Goal: Communication & Community: Answer question/provide support

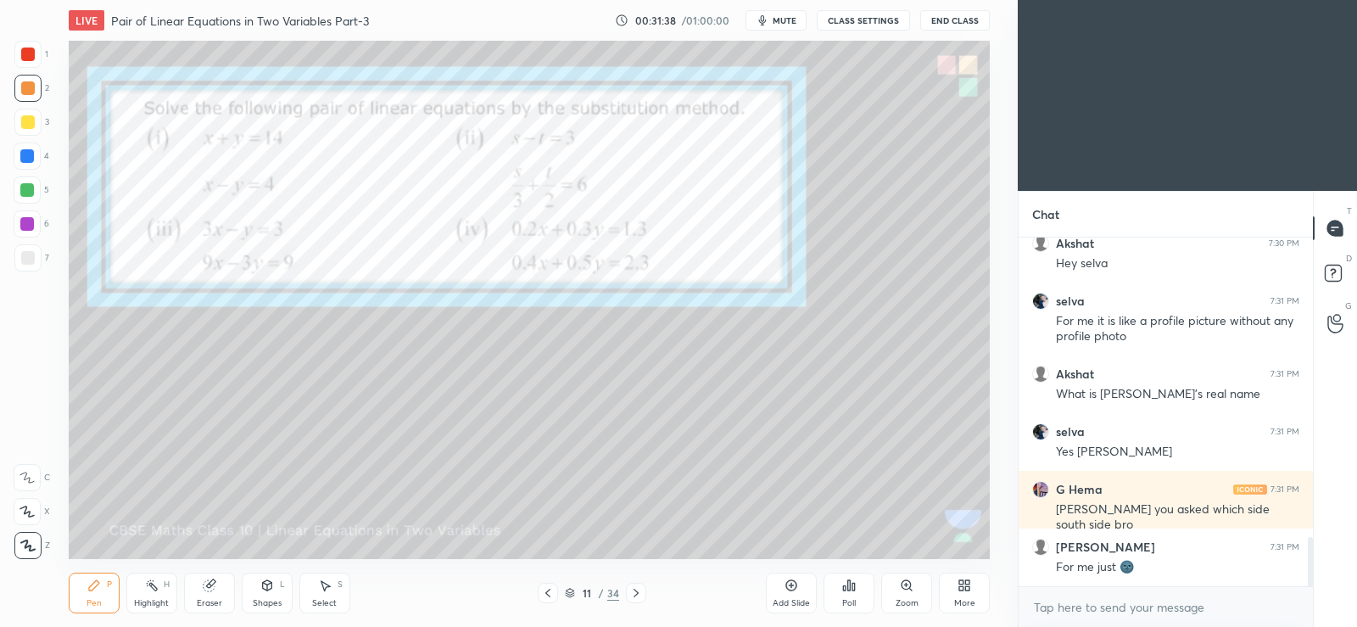
scroll to position [2167, 0]
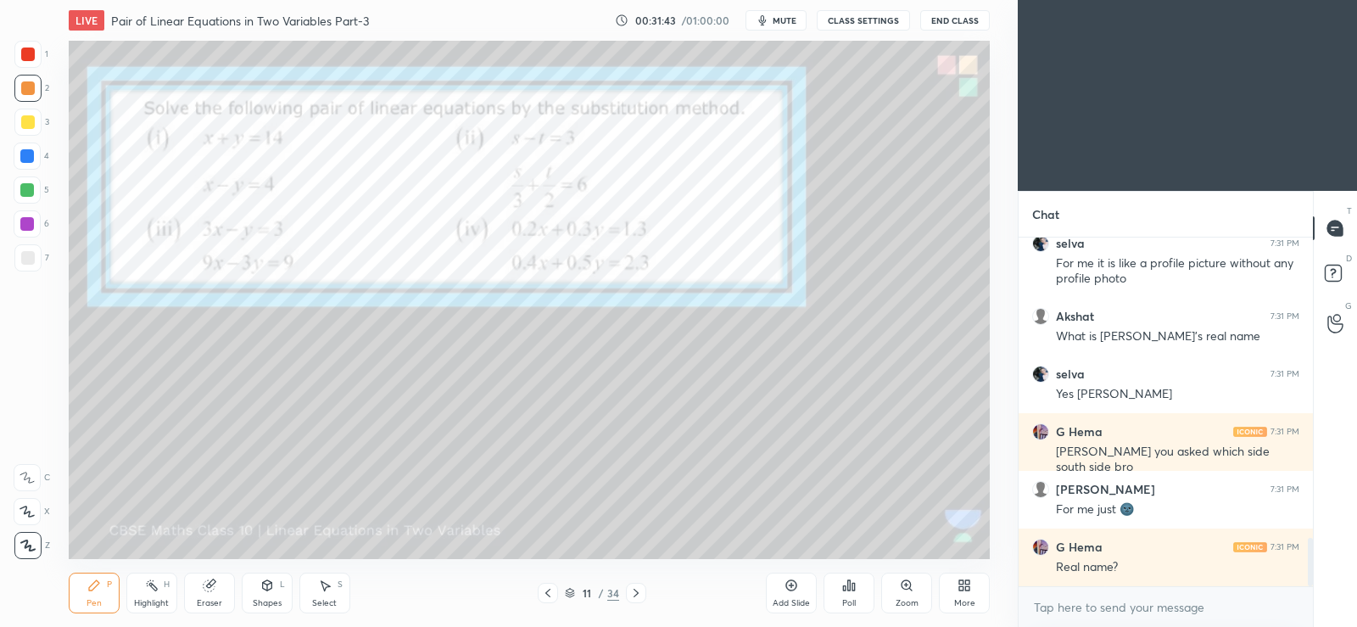
click at [968, 582] on icon at bounding box center [967, 582] width 4 height 4
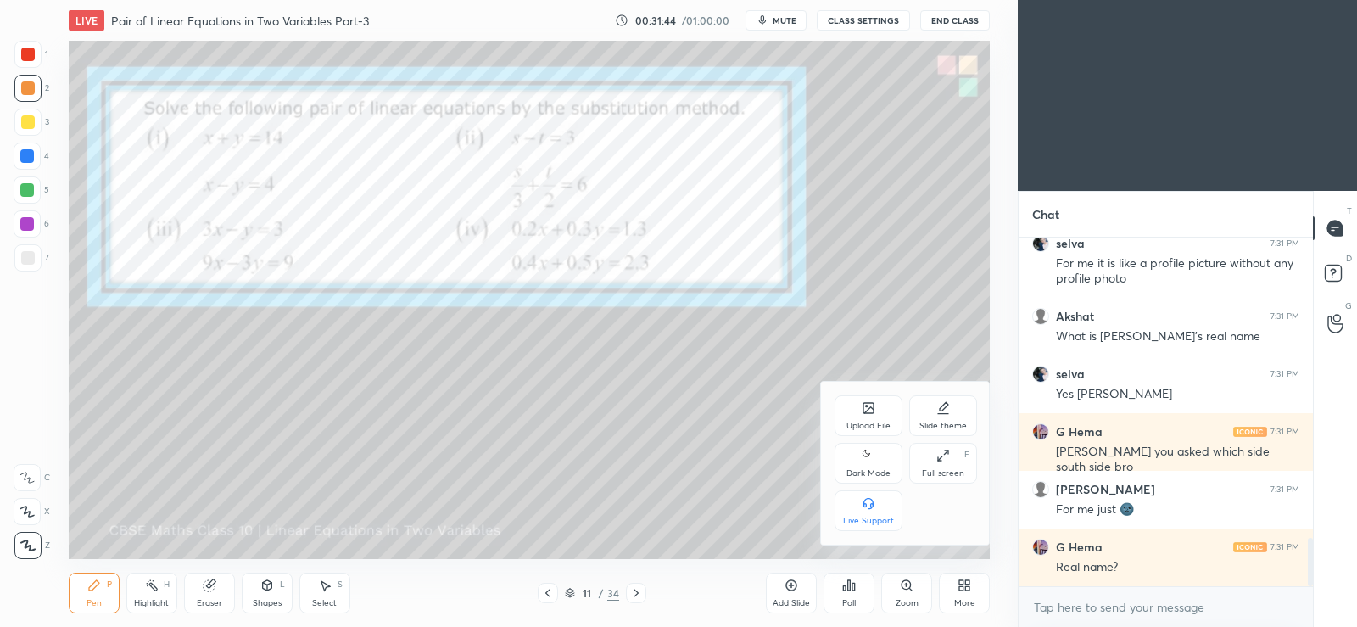
click at [870, 452] on icon at bounding box center [869, 455] width 14 height 20
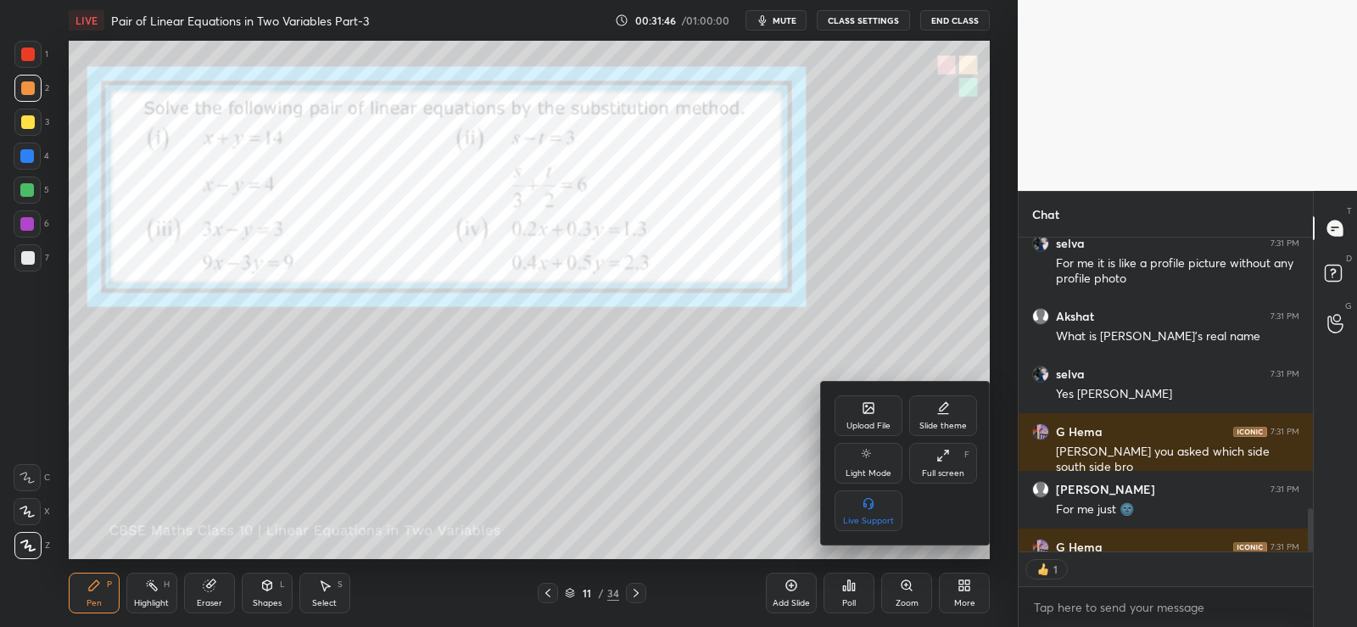
scroll to position [309, 289]
click at [848, 303] on div at bounding box center [678, 313] width 1357 height 627
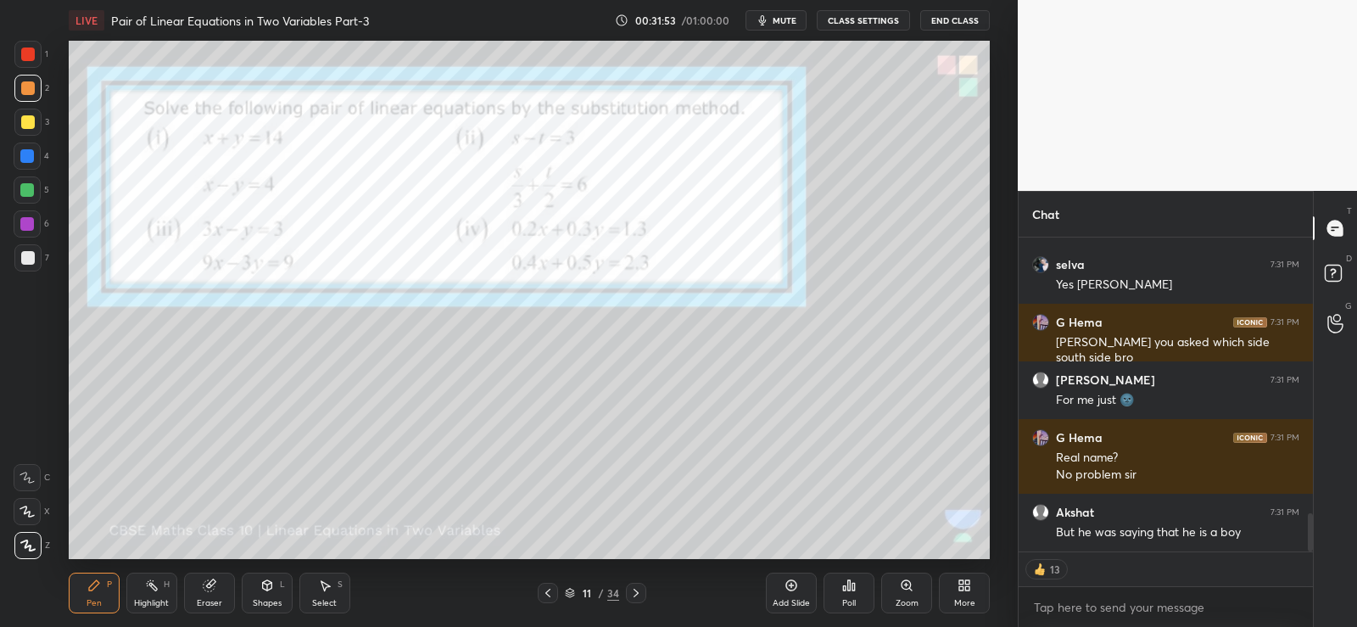
scroll to position [2334, 0]
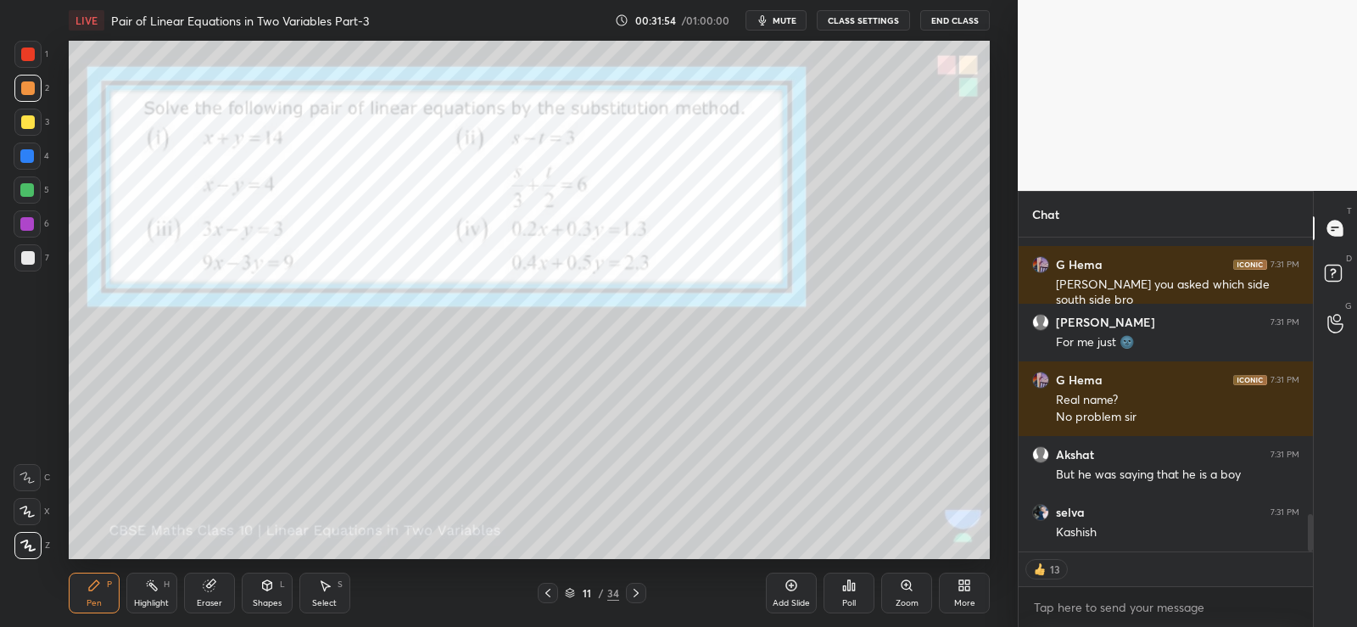
click at [852, 592] on div "Poll" at bounding box center [848, 592] width 51 height 41
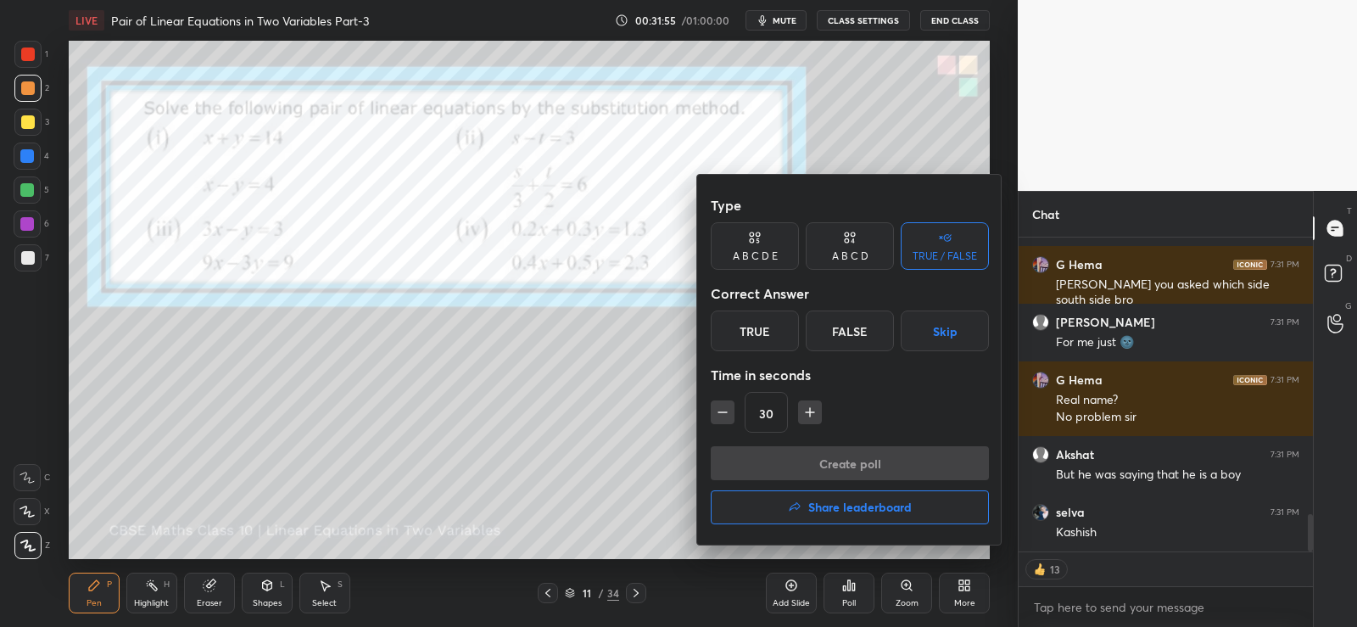
click at [855, 244] on icon at bounding box center [850, 237] width 14 height 17
click at [904, 327] on div "D" at bounding box center [907, 330] width 50 height 41
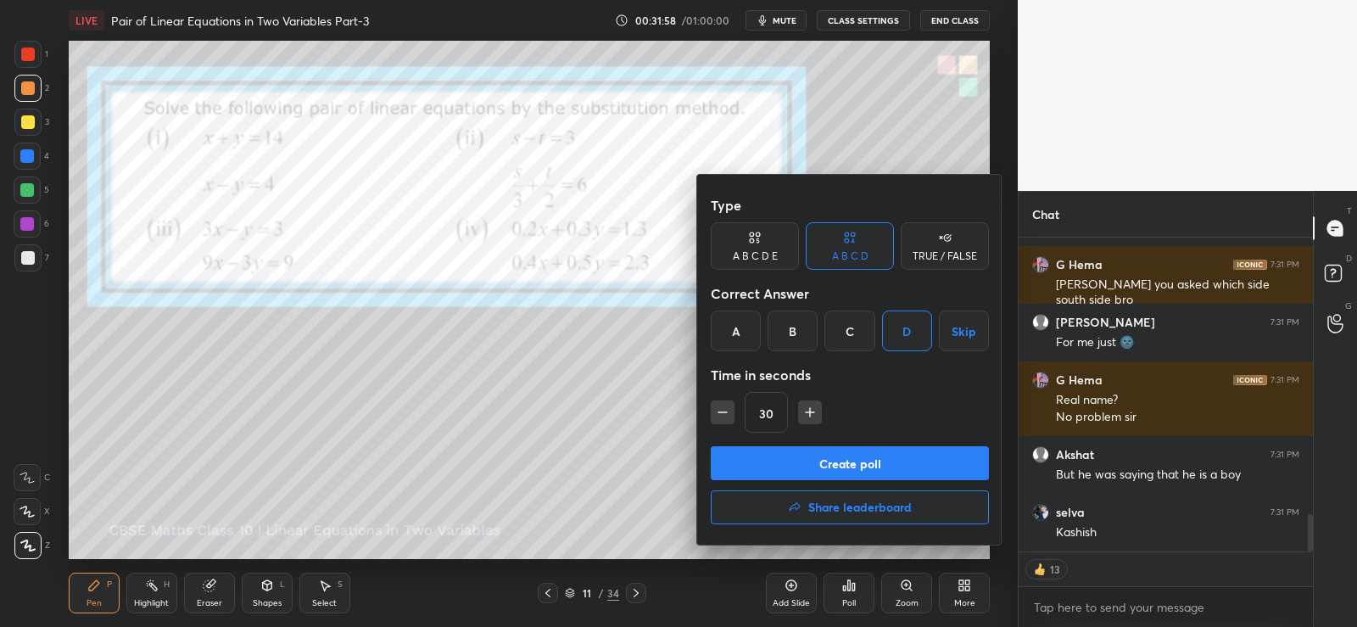
click at [822, 455] on button "Create poll" at bounding box center [850, 463] width 278 height 34
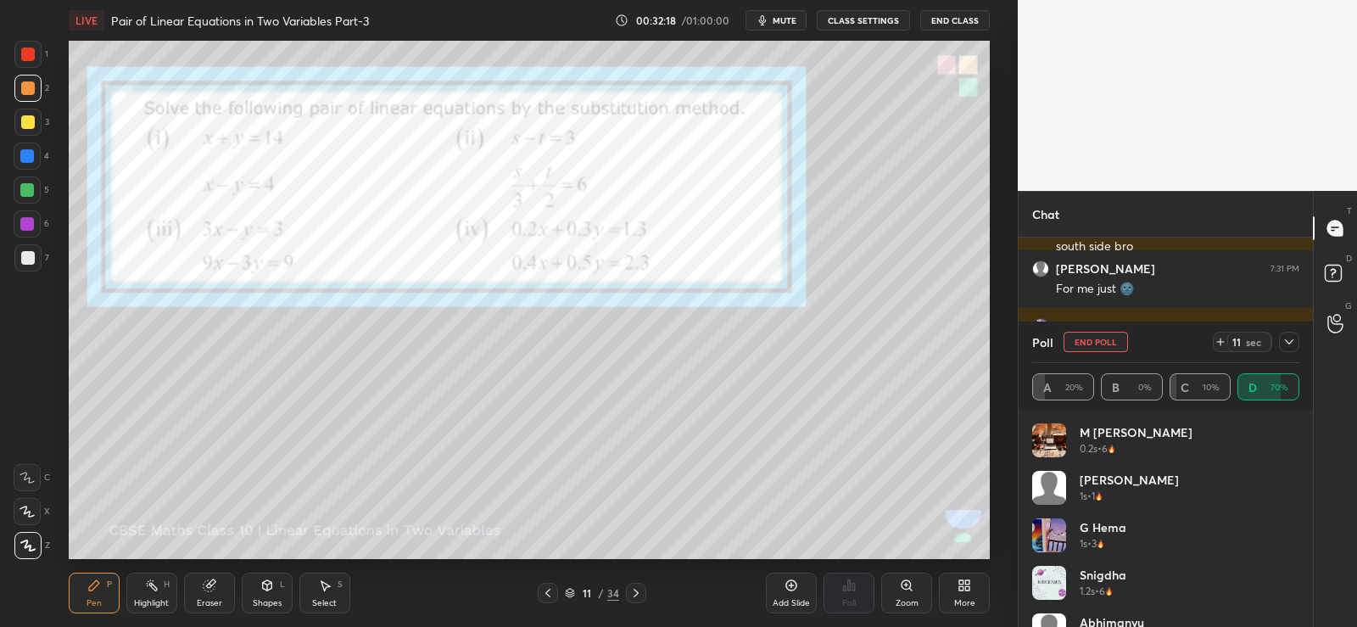
scroll to position [2445, 0]
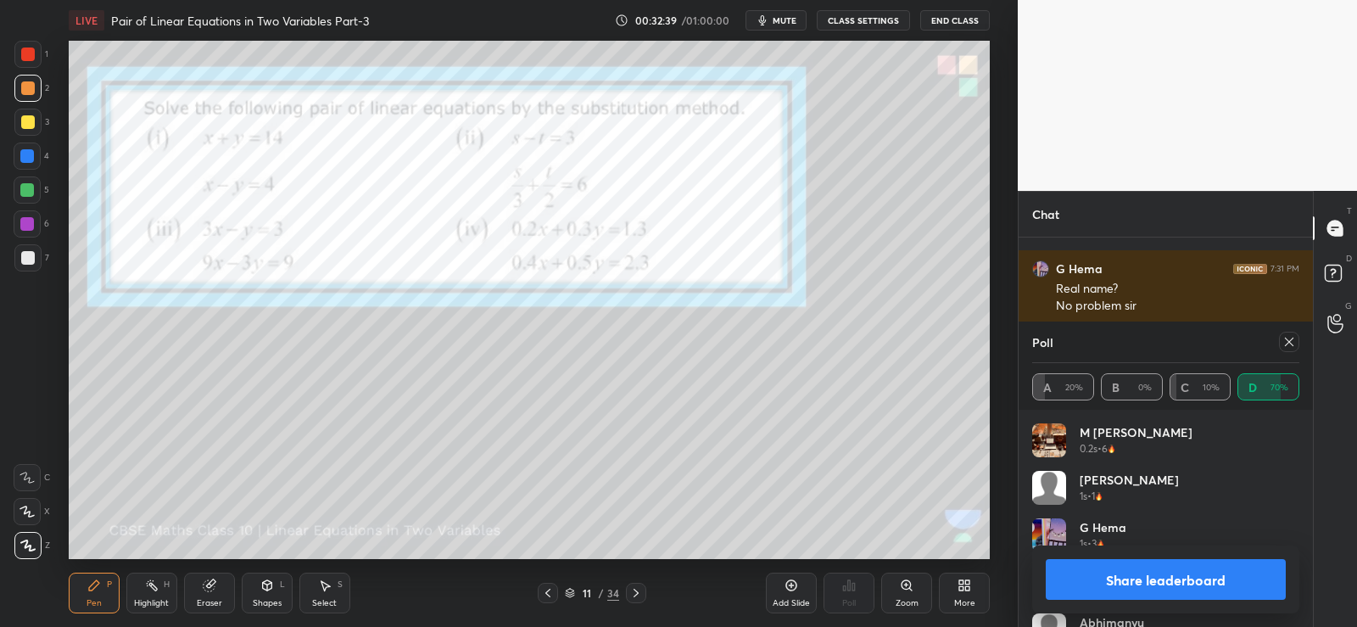
click at [1116, 578] on button "Share leaderboard" at bounding box center [1166, 579] width 240 height 41
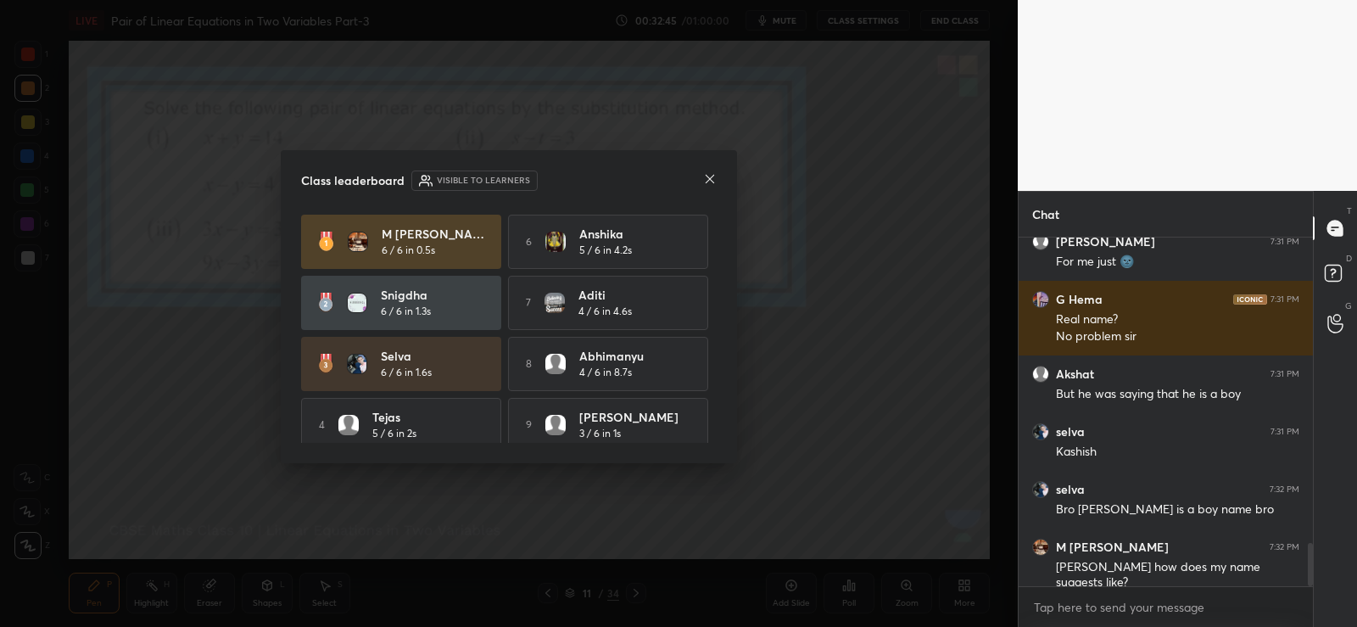
click at [709, 177] on icon at bounding box center [710, 179] width 14 height 14
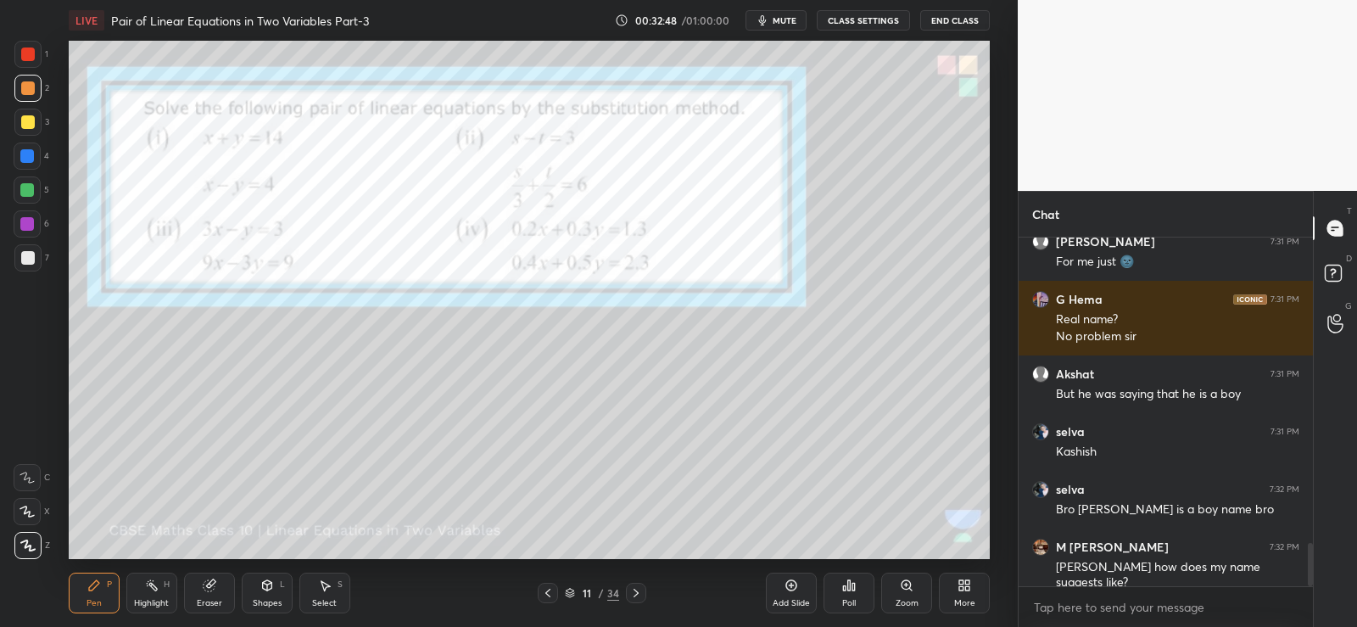
click at [209, 589] on icon at bounding box center [209, 585] width 11 height 11
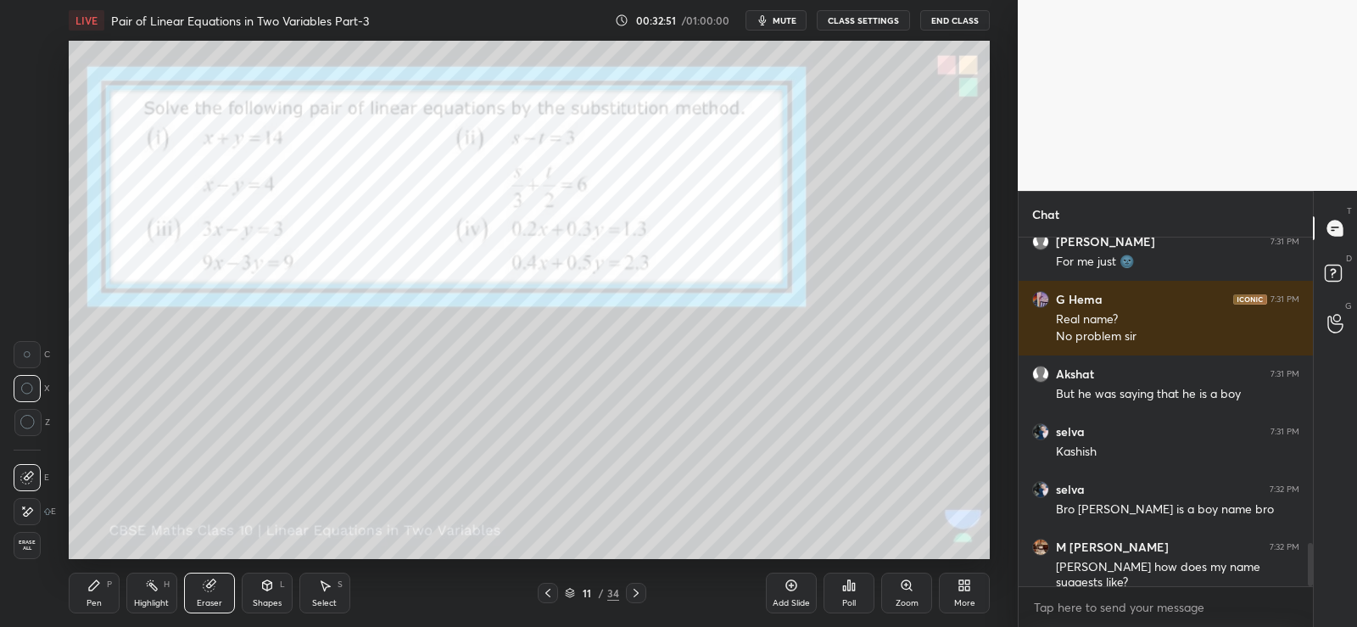
click at [98, 582] on icon at bounding box center [94, 585] width 10 height 10
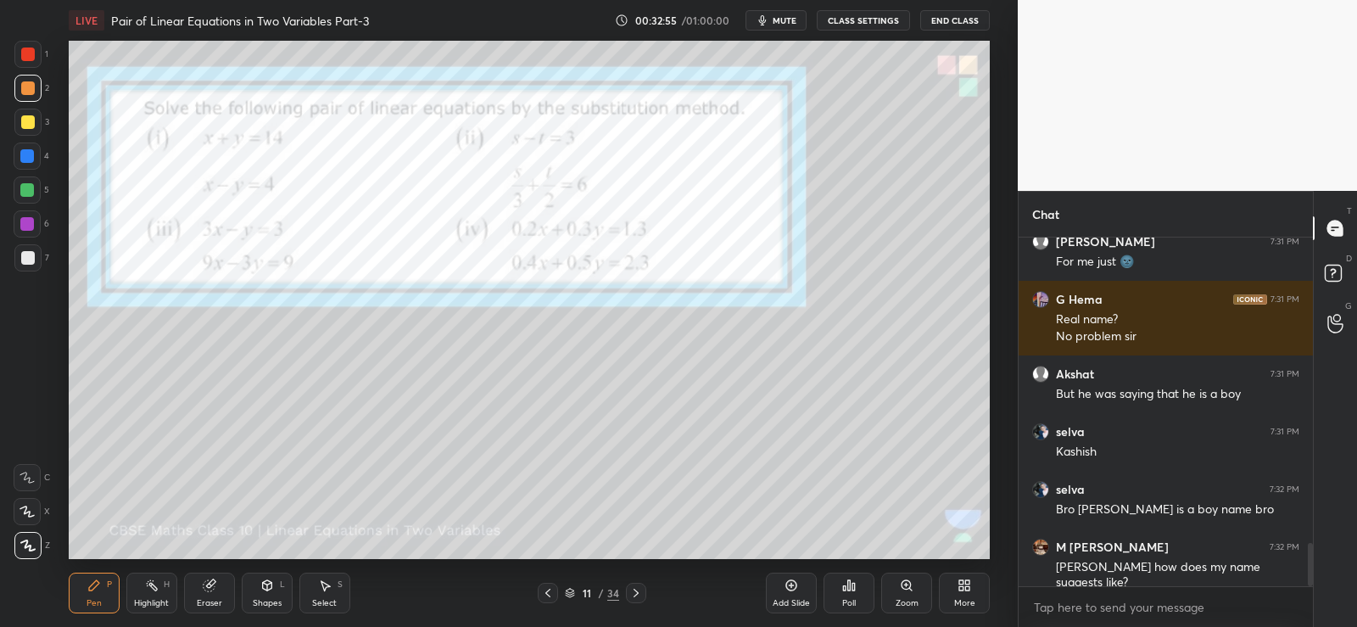
click at [850, 596] on div "Poll" at bounding box center [848, 592] width 51 height 41
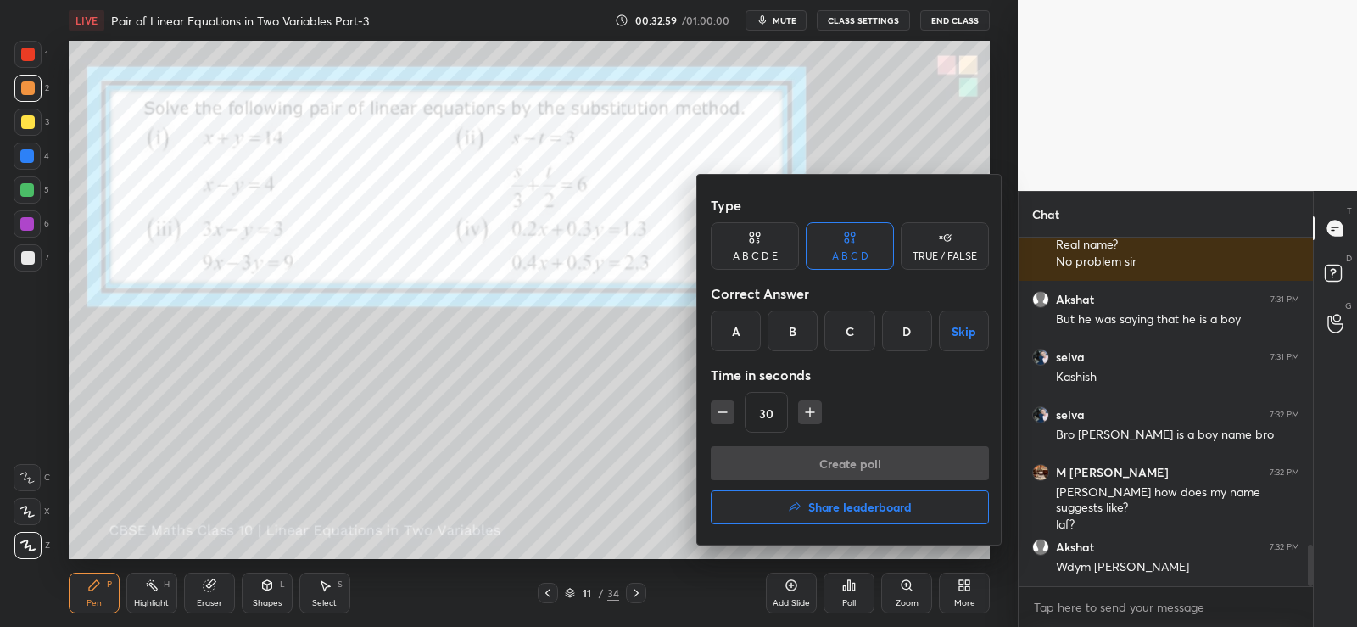
scroll to position [2577, 0]
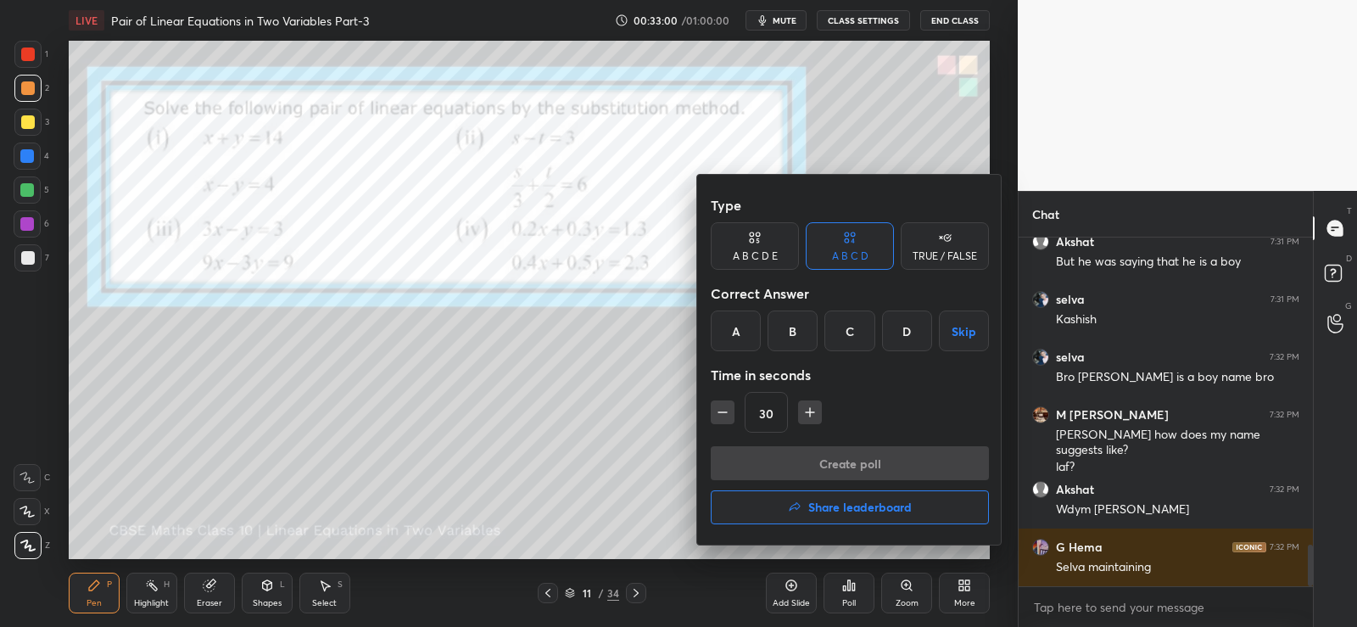
click at [798, 326] on div "B" at bounding box center [793, 330] width 50 height 41
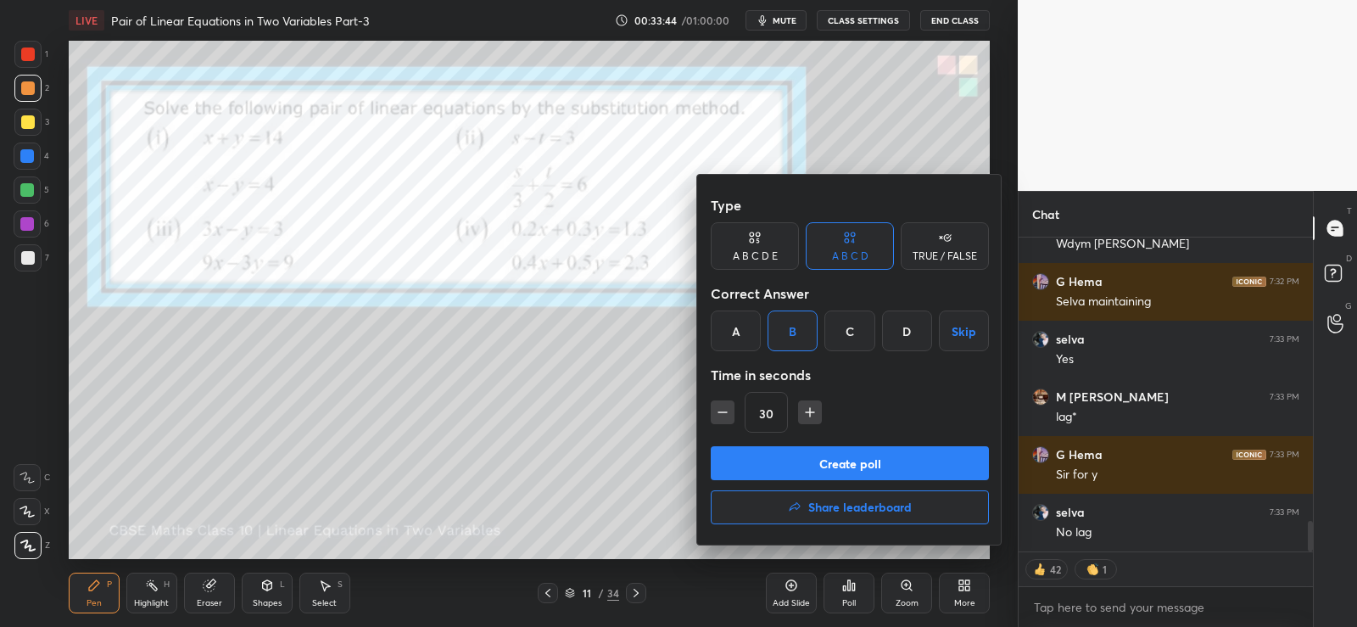
scroll to position [2900, 0]
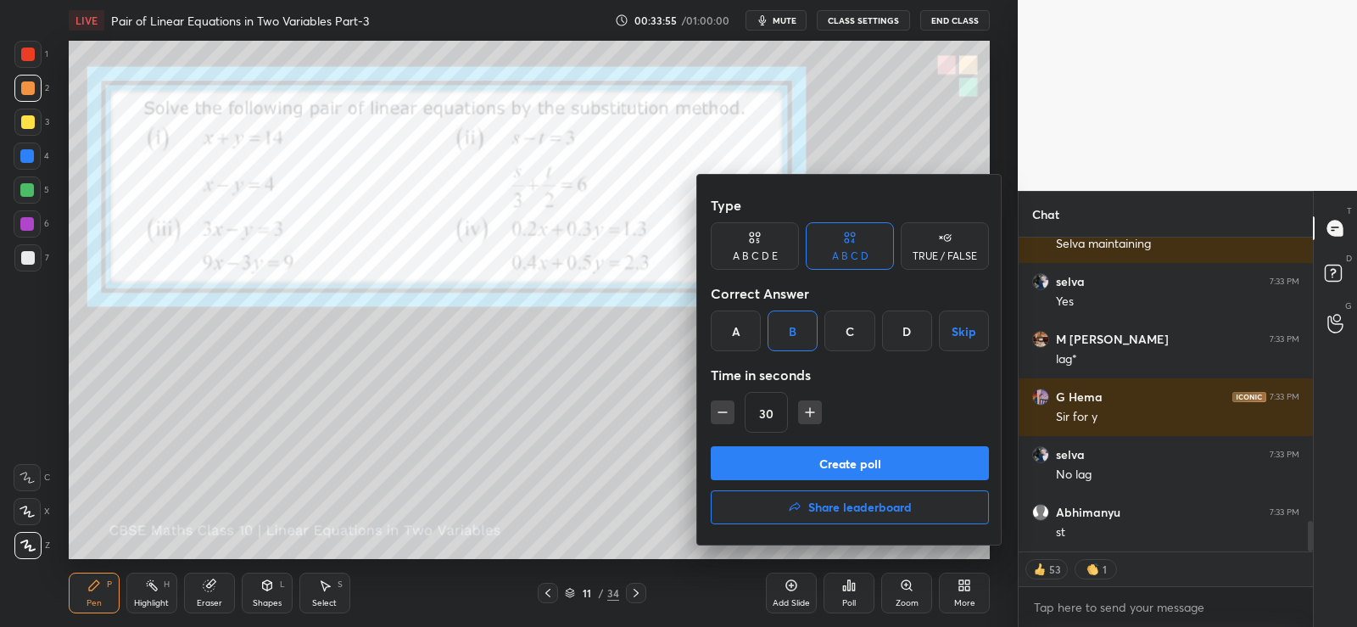
click at [818, 461] on button "Create poll" at bounding box center [850, 463] width 278 height 34
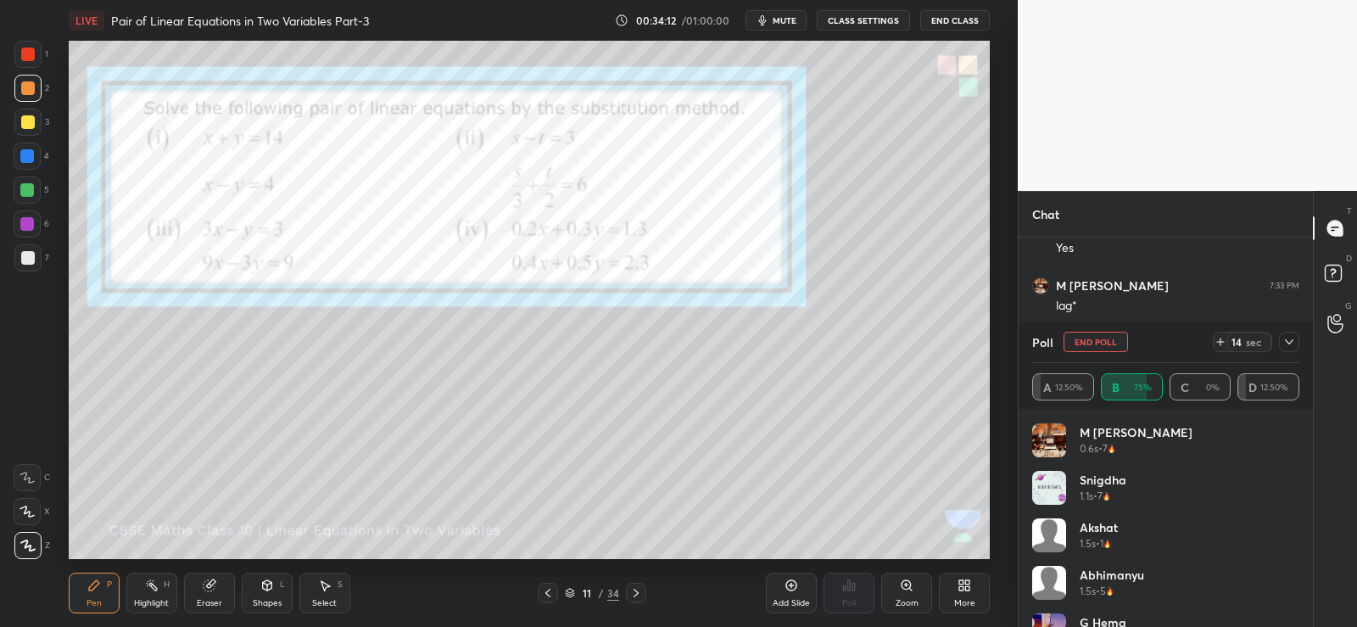
scroll to position [3011, 0]
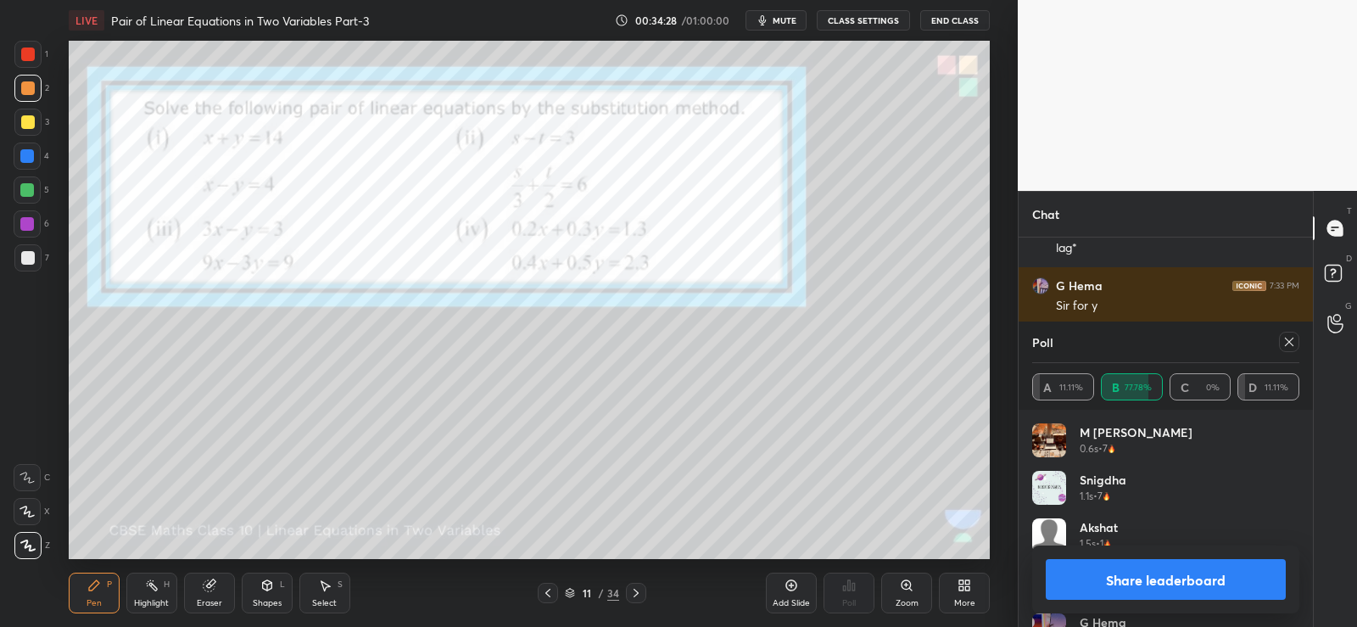
click at [1119, 575] on button "Share leaderboard" at bounding box center [1166, 579] width 240 height 41
type textarea "x"
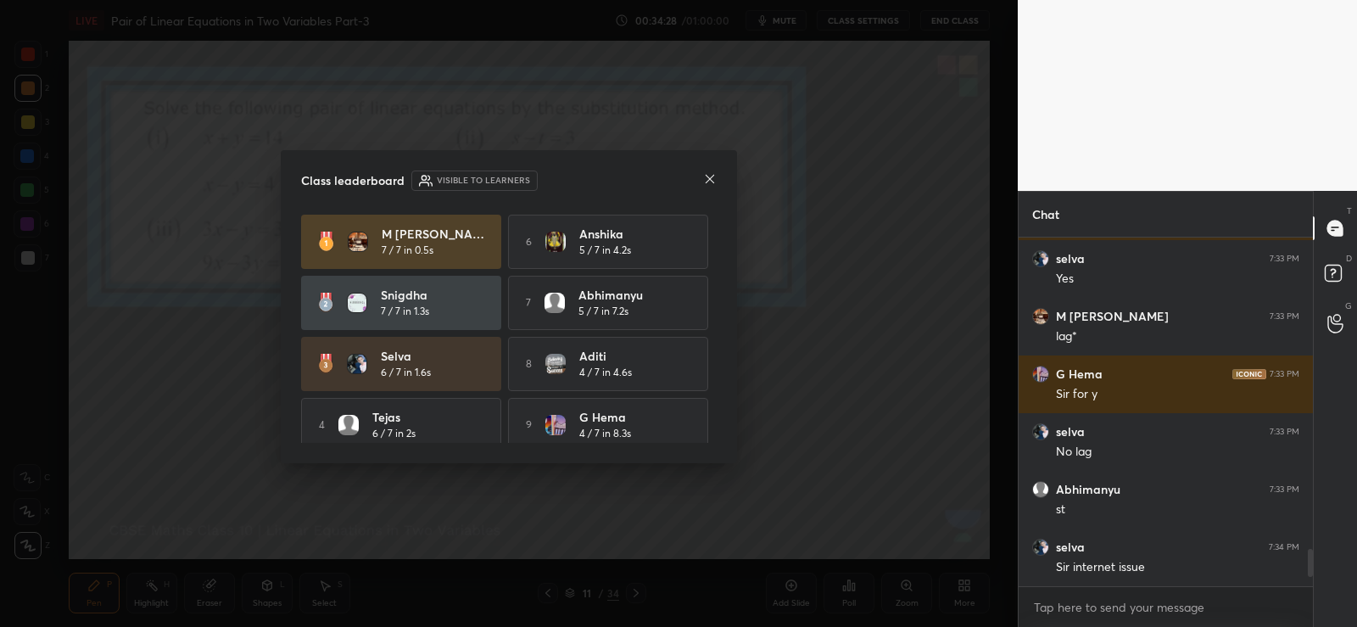
scroll to position [0, 0]
click at [712, 176] on icon at bounding box center [710, 179] width 14 height 14
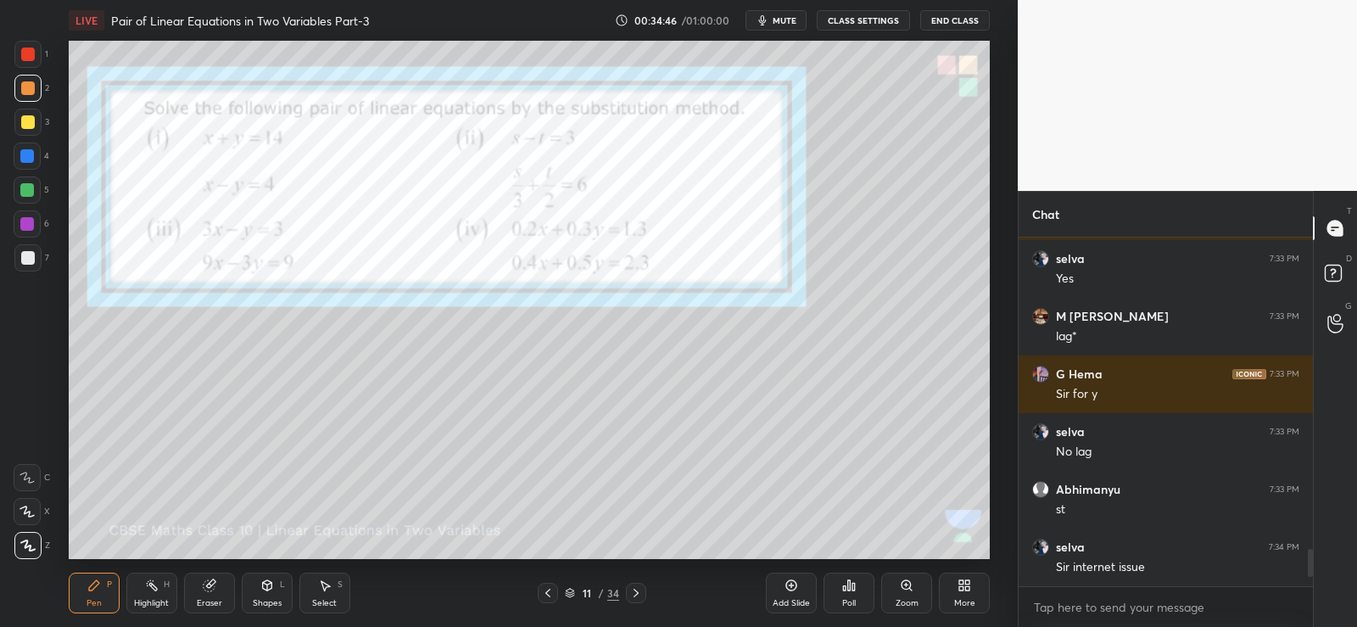
click at [209, 591] on icon at bounding box center [209, 585] width 11 height 11
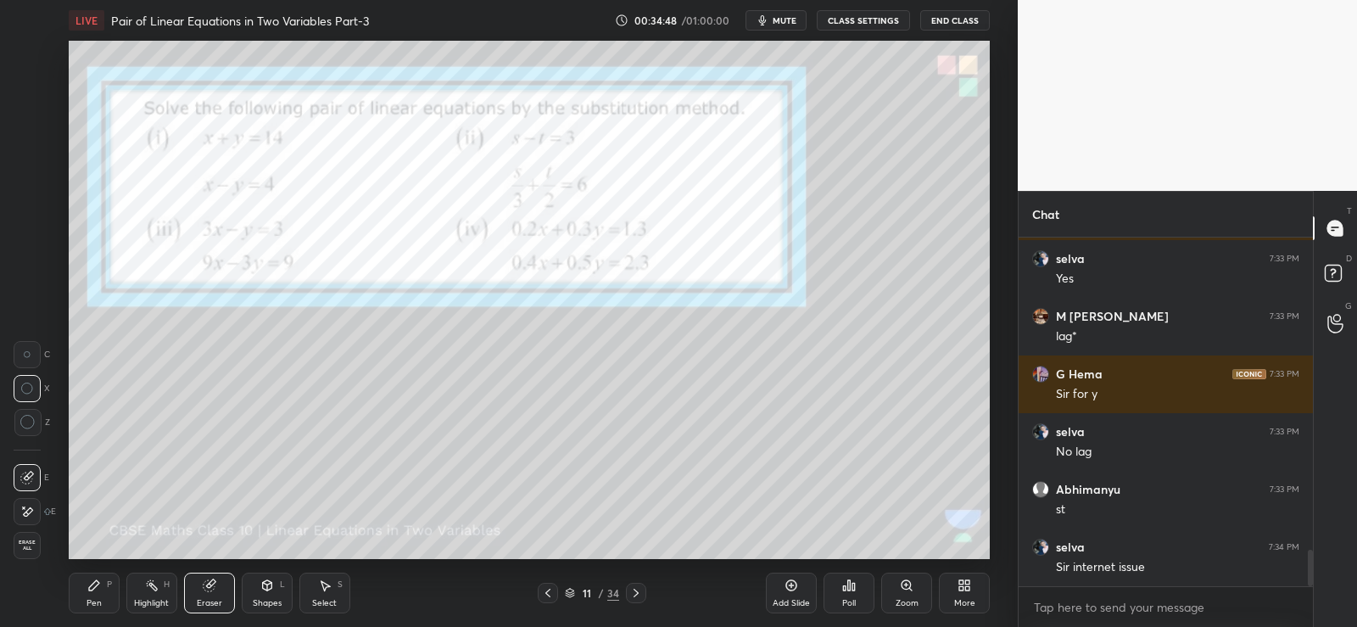
scroll to position [2981, 0]
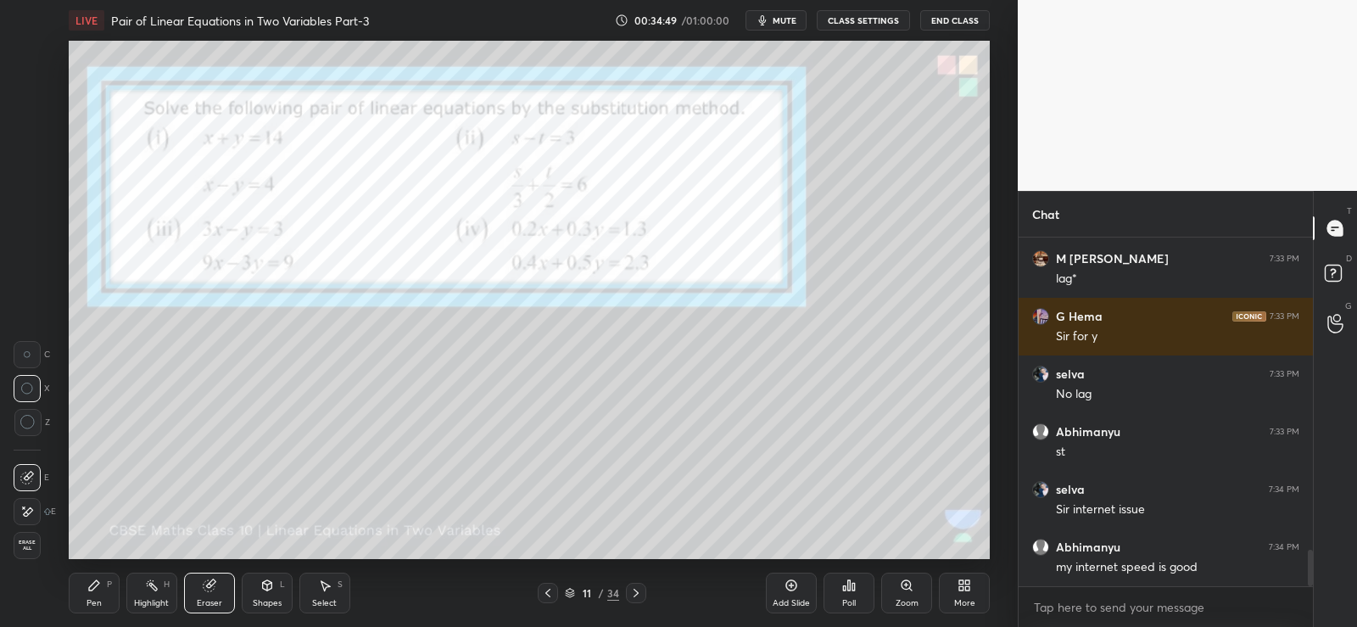
click at [27, 514] on icon at bounding box center [27, 512] width 14 height 14
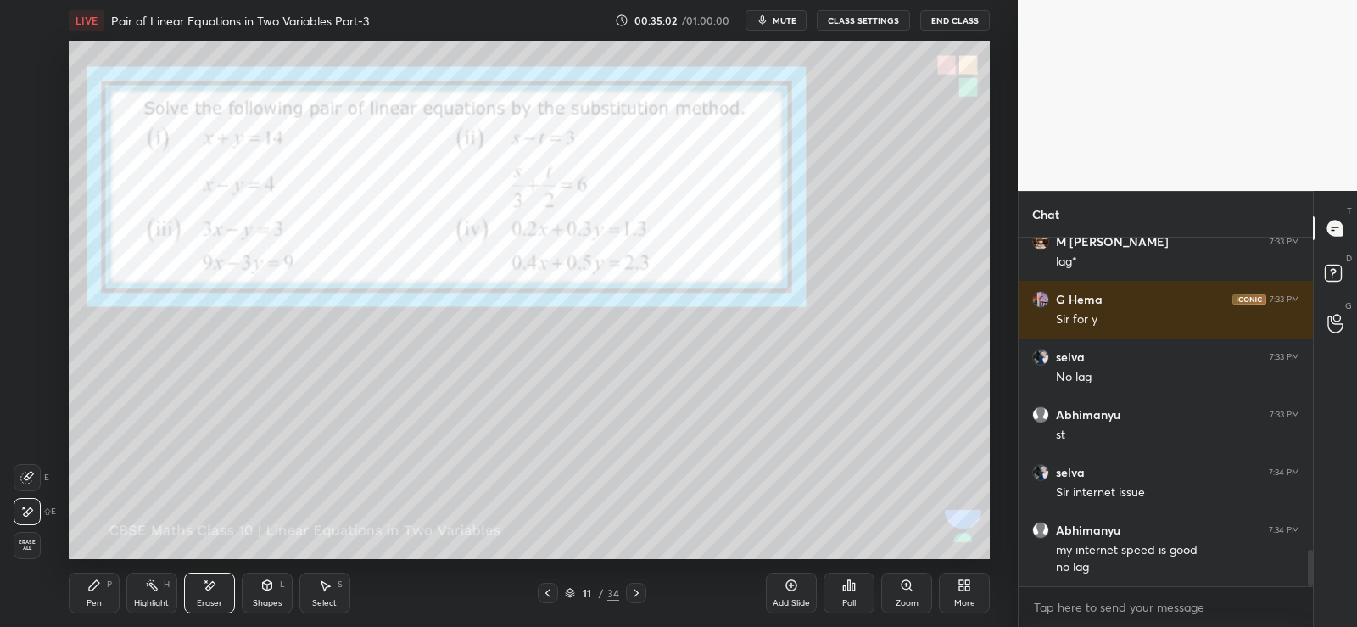
click at [92, 599] on div "Pen" at bounding box center [94, 603] width 15 height 8
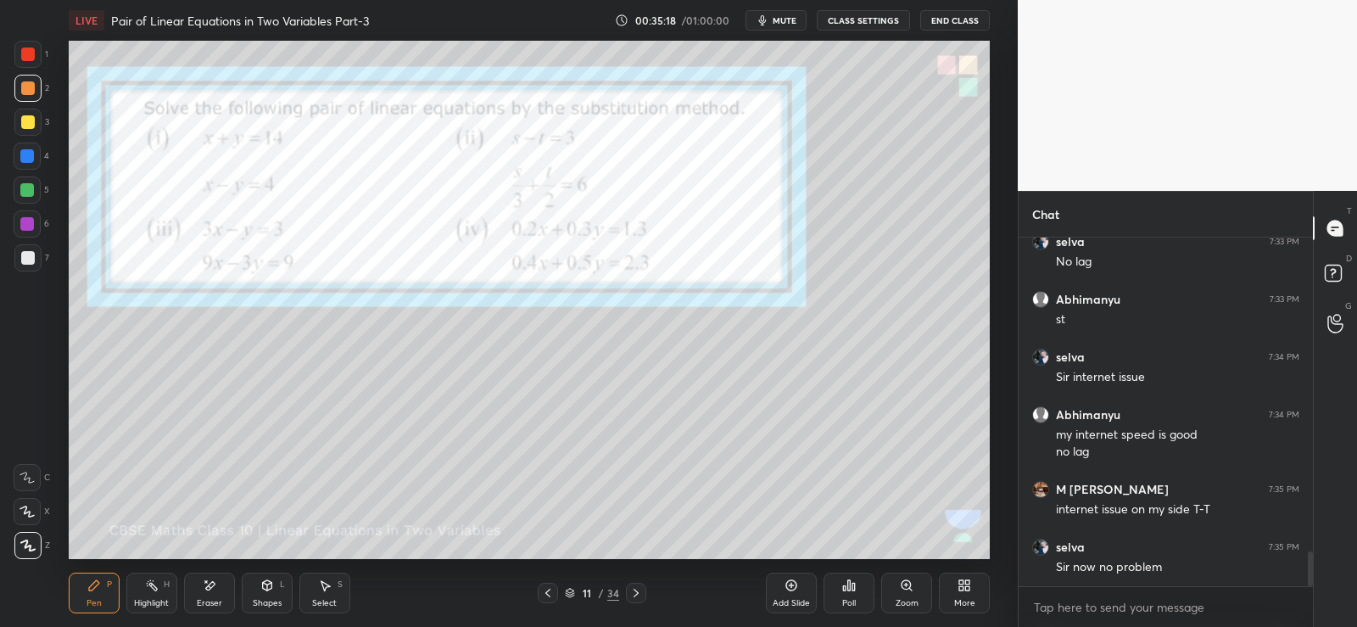
scroll to position [3171, 0]
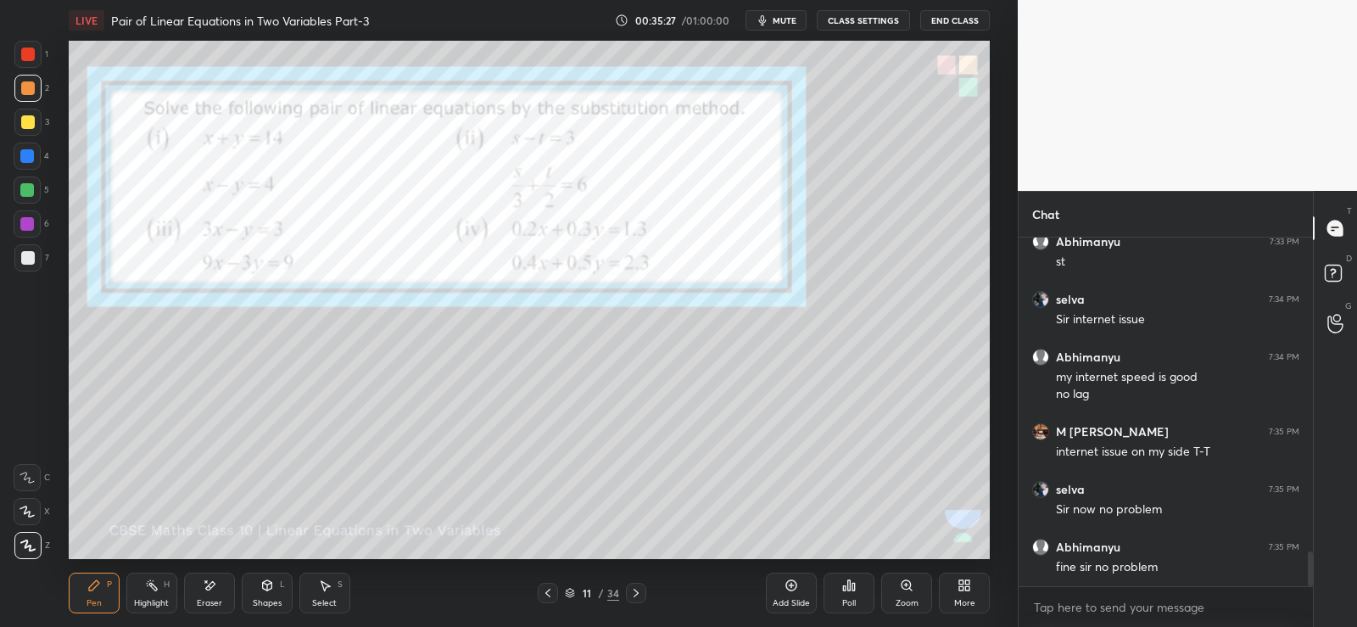
click at [25, 83] on div at bounding box center [28, 88] width 14 height 14
click at [949, 15] on button "End Class" at bounding box center [955, 20] width 70 height 20
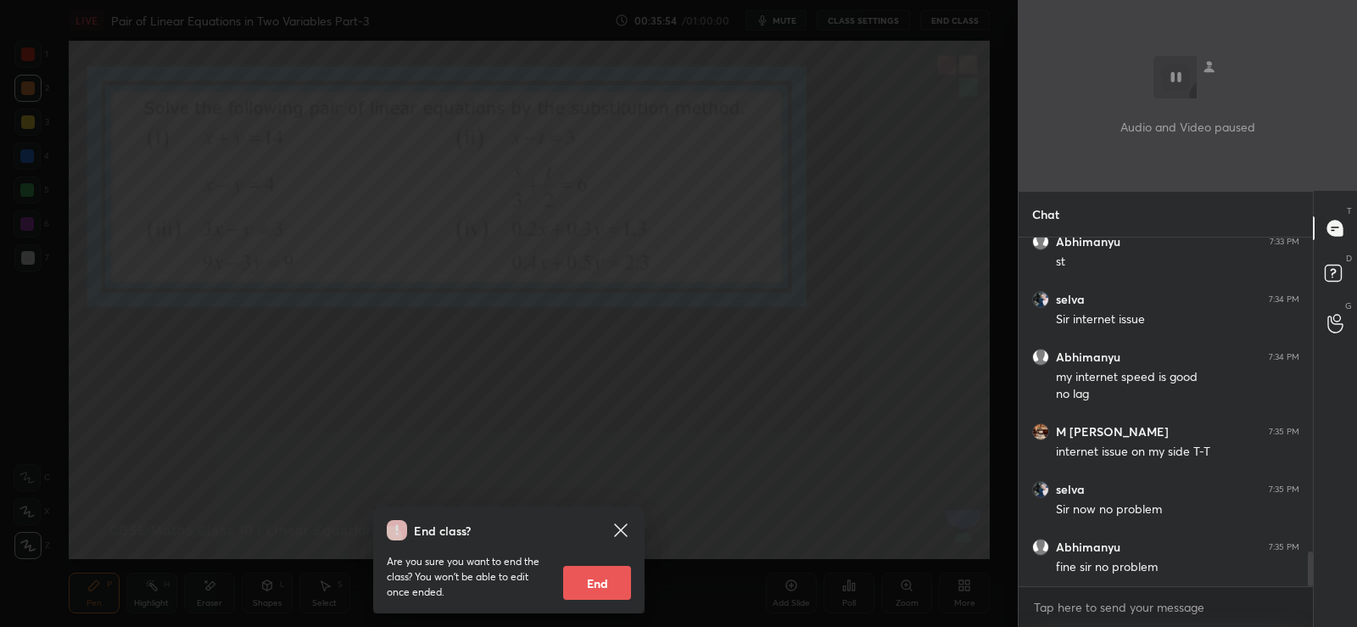
click at [627, 526] on icon at bounding box center [620, 529] width 13 height 13
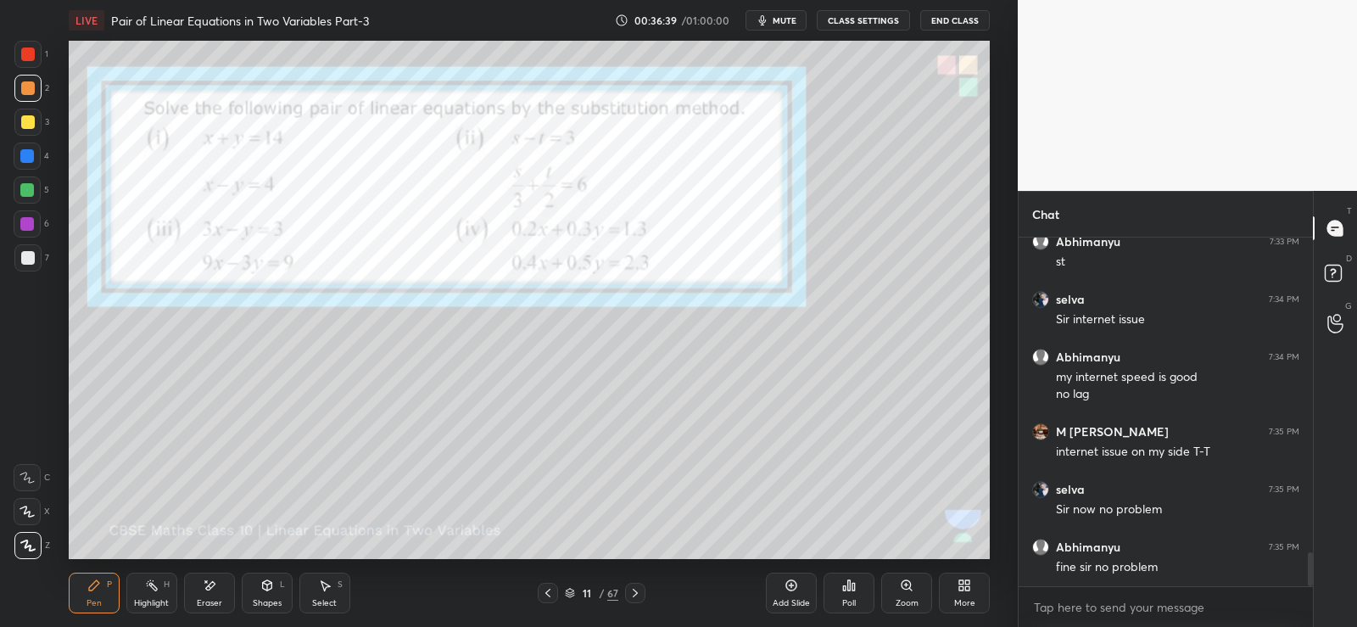
scroll to position [3229, 0]
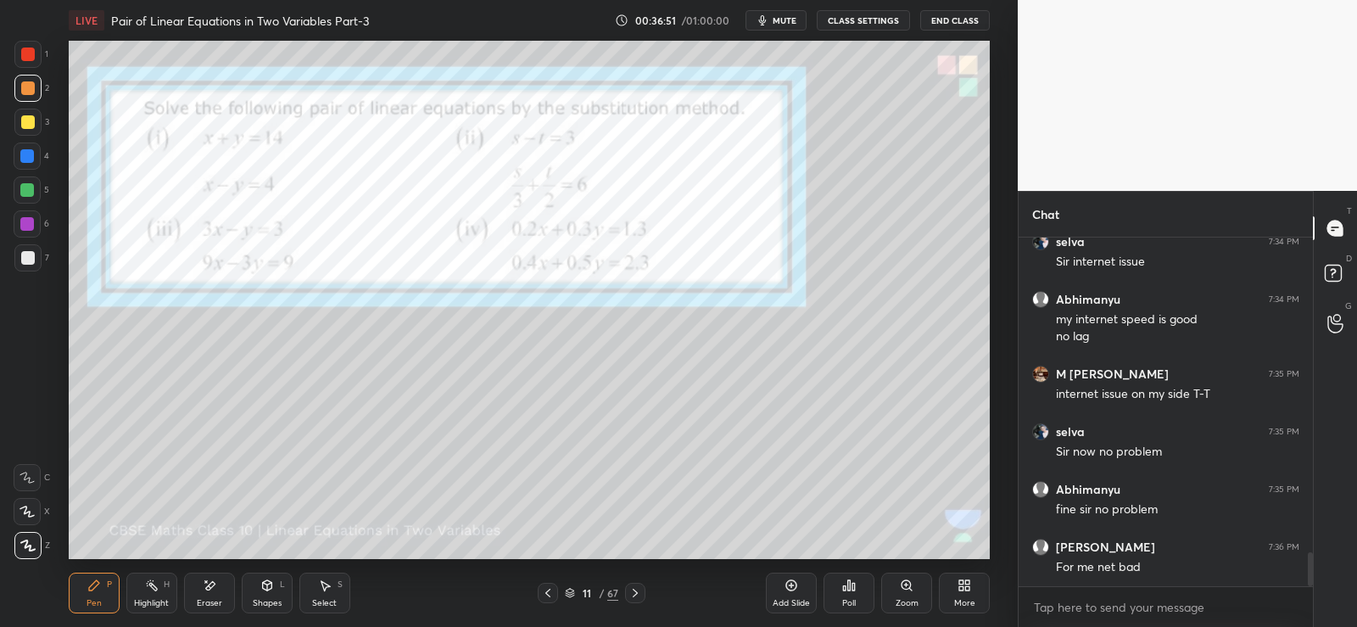
click at [790, 17] on span "mute" at bounding box center [785, 20] width 24 height 12
click at [943, 17] on button "End Class" at bounding box center [955, 20] width 70 height 20
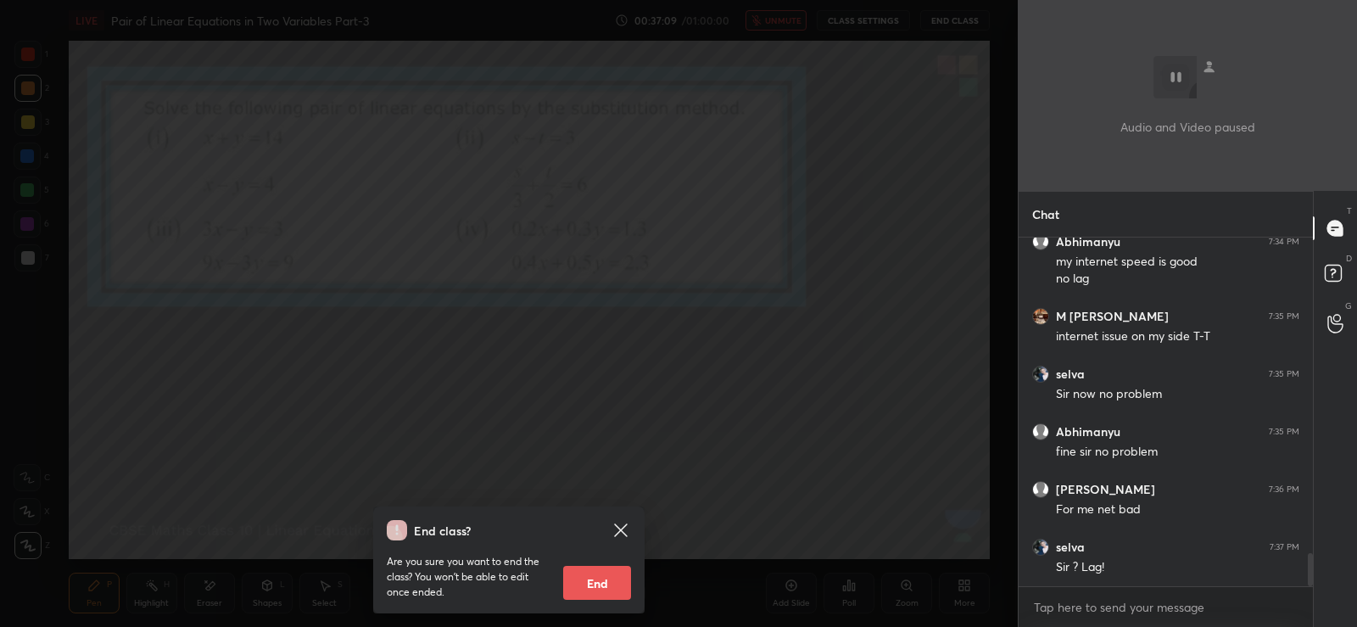
scroll to position [3344, 0]
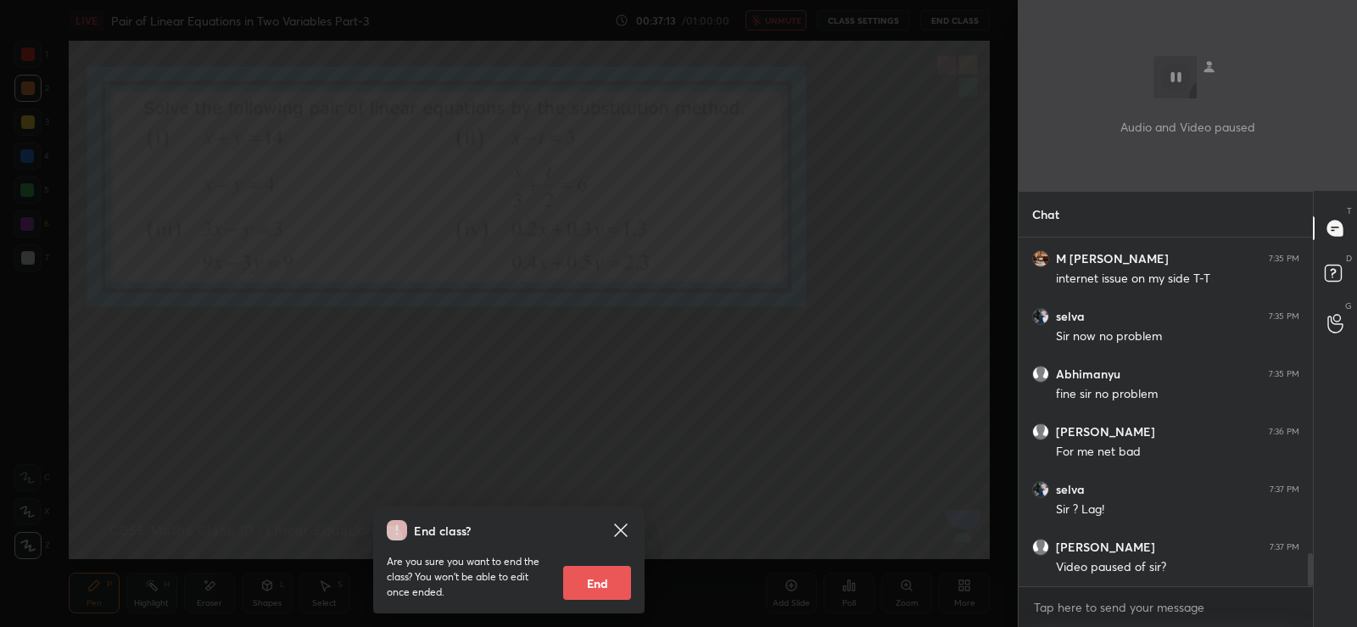
click at [623, 526] on icon at bounding box center [620, 529] width 13 height 13
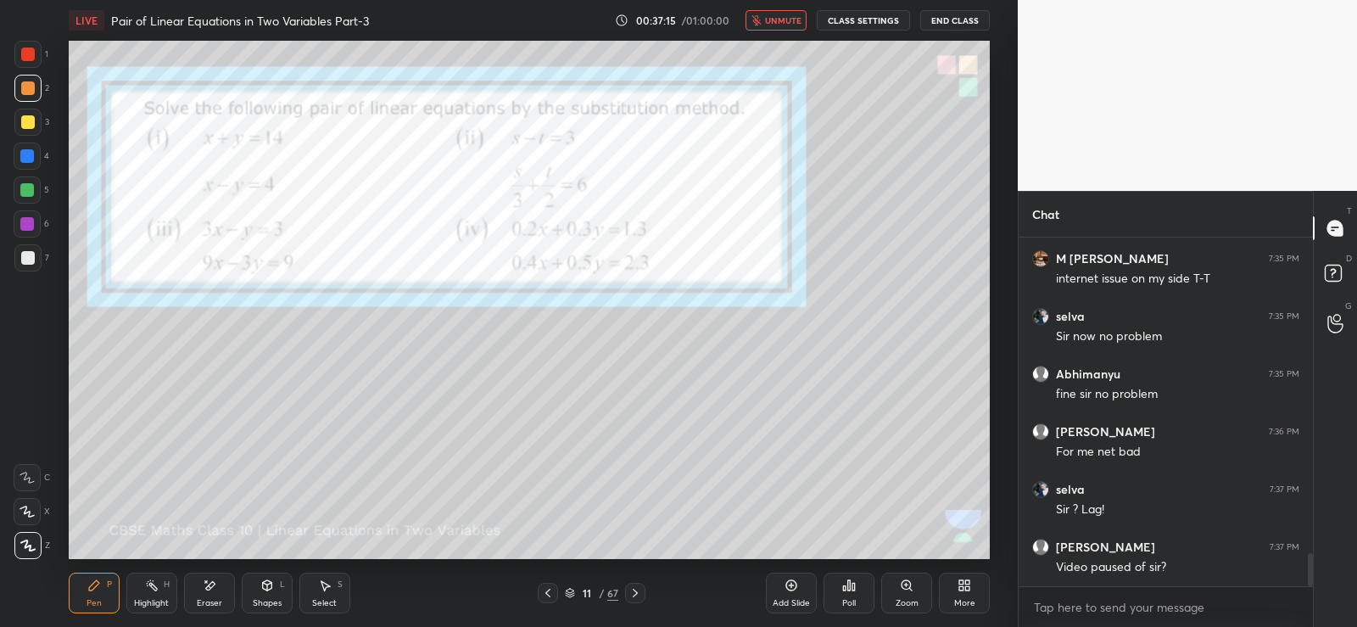
click at [779, 22] on span "unmute" at bounding box center [783, 20] width 36 height 12
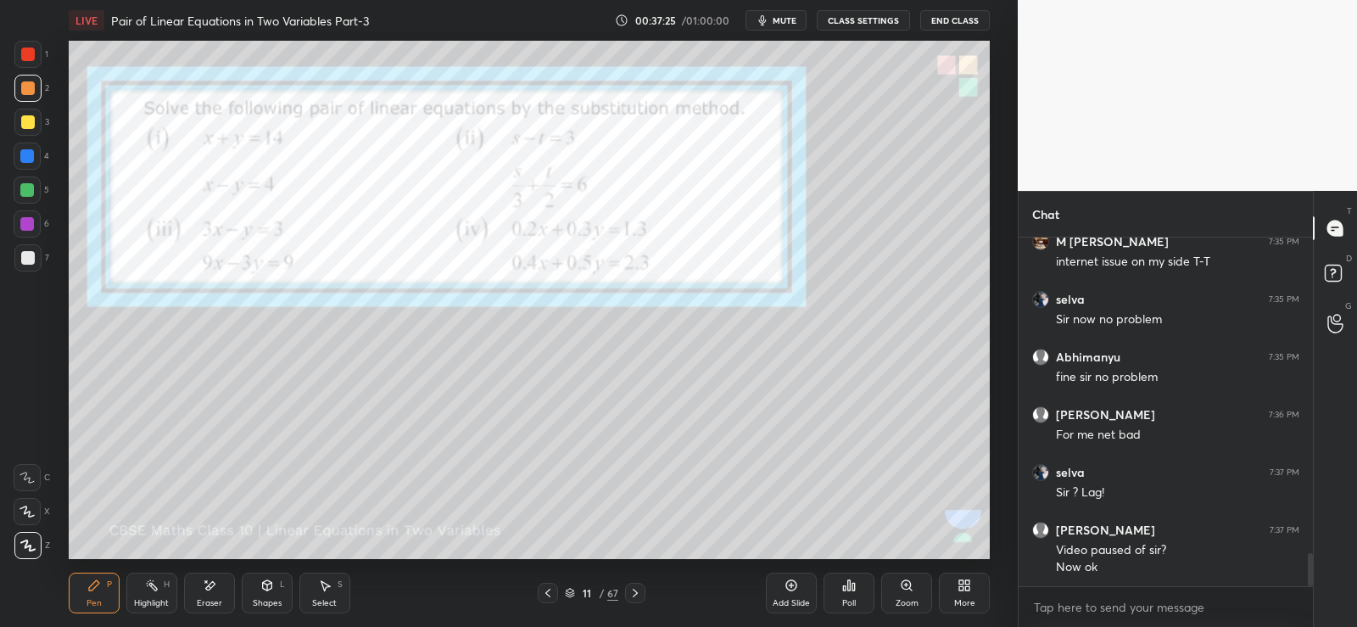
click at [20, 264] on div at bounding box center [27, 257] width 27 height 27
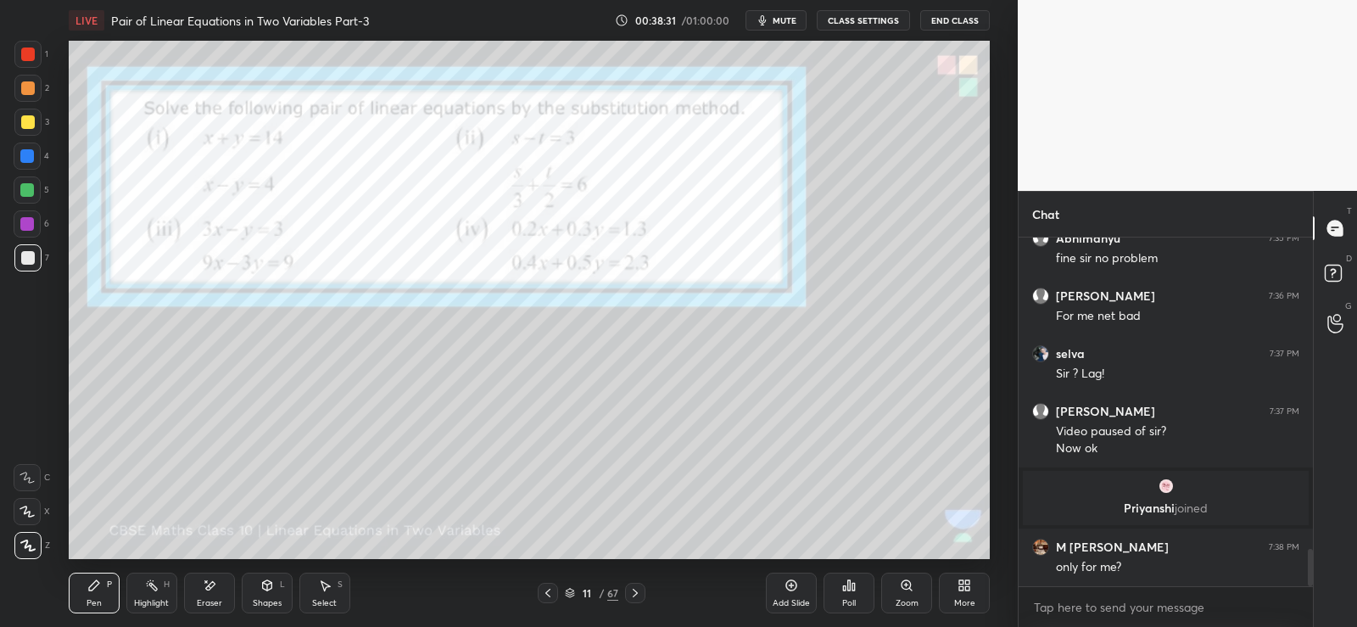
scroll to position [2937, 0]
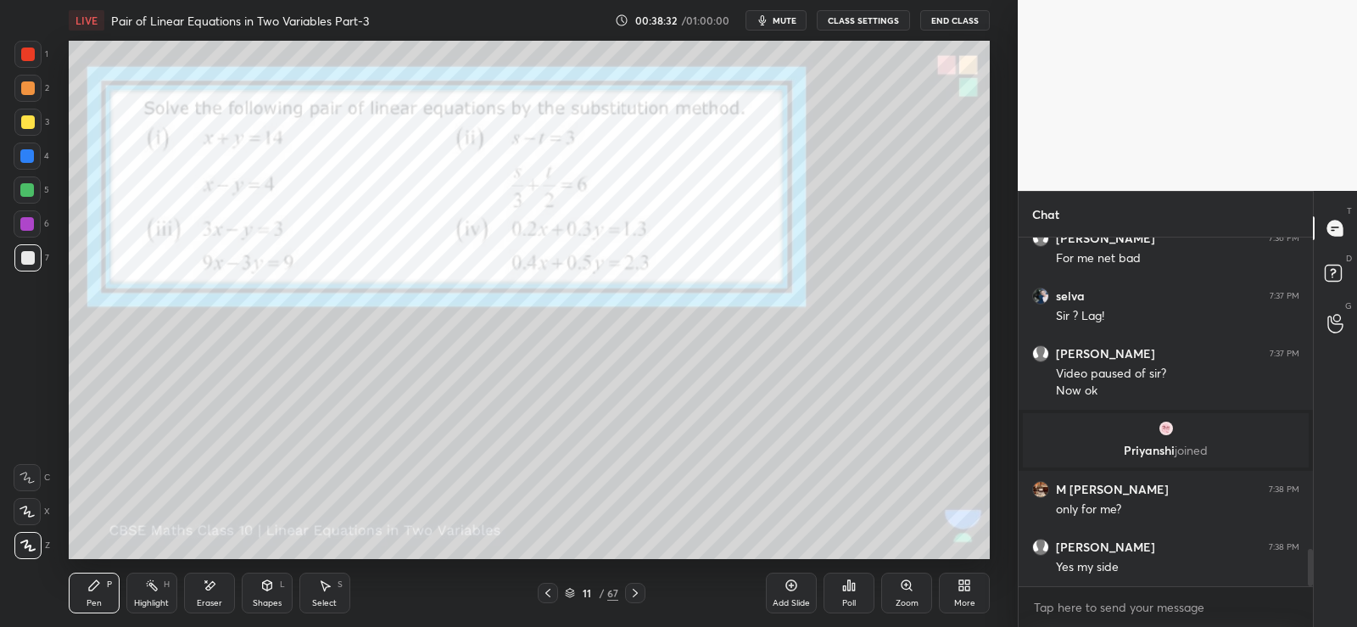
click at [327, 590] on icon at bounding box center [325, 585] width 14 height 14
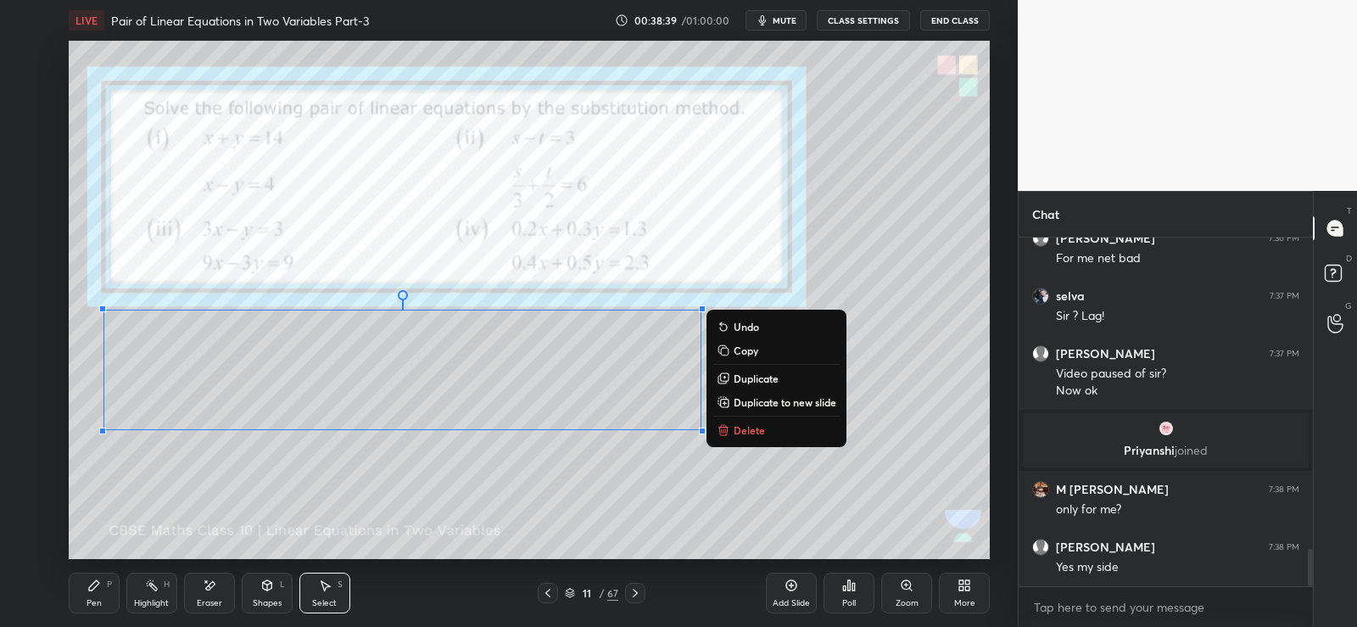
click at [661, 487] on div "0 ° Undo Copy Duplicate Duplicate to new slide Delete" at bounding box center [529, 300] width 921 height 518
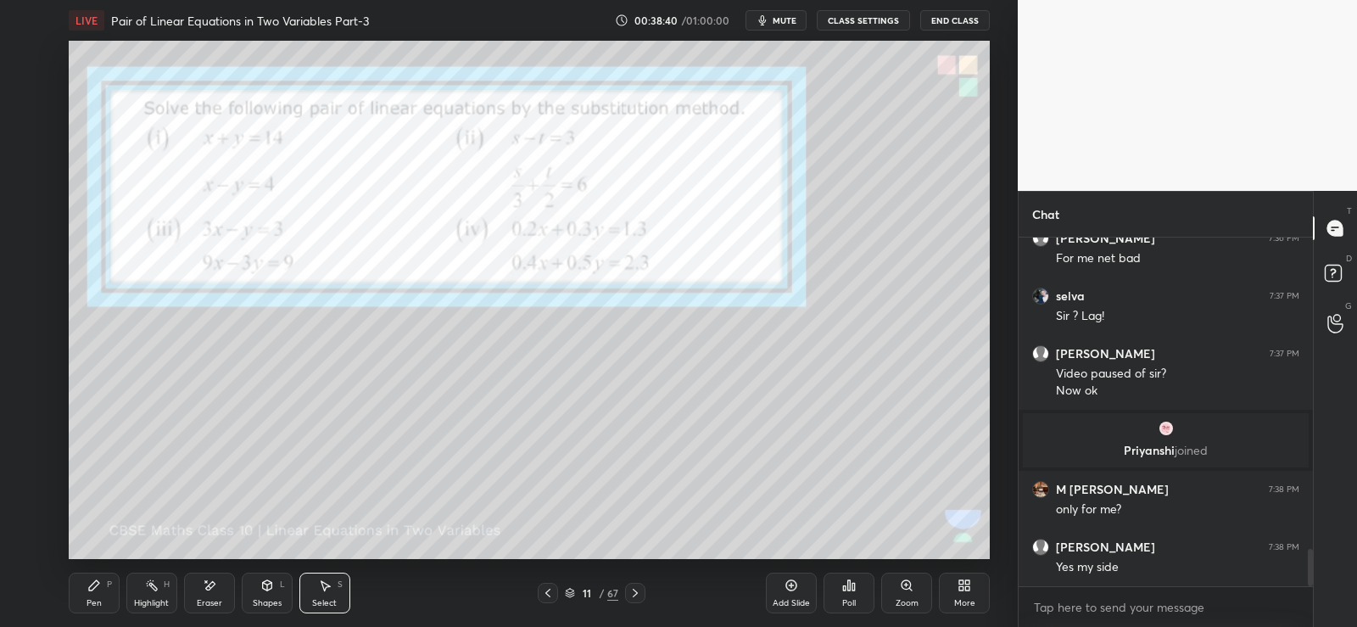
click at [82, 599] on div "Pen P" at bounding box center [94, 592] width 51 height 41
click at [26, 193] on div at bounding box center [27, 190] width 14 height 14
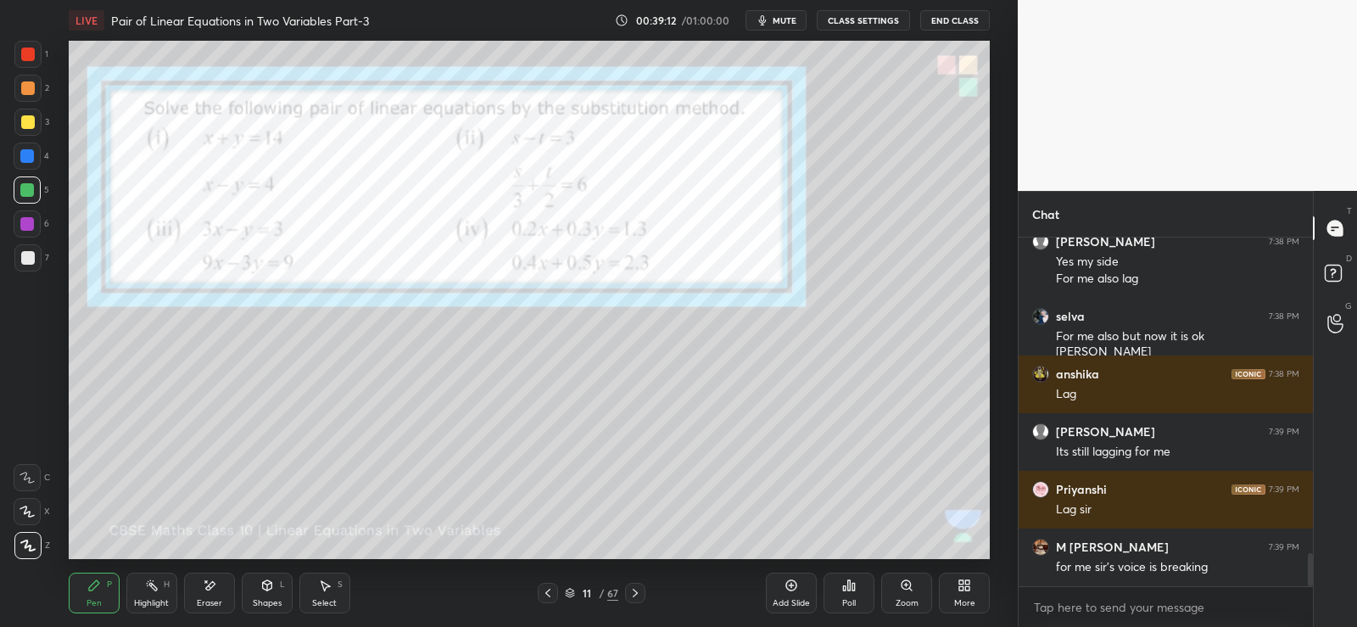
scroll to position [3300, 0]
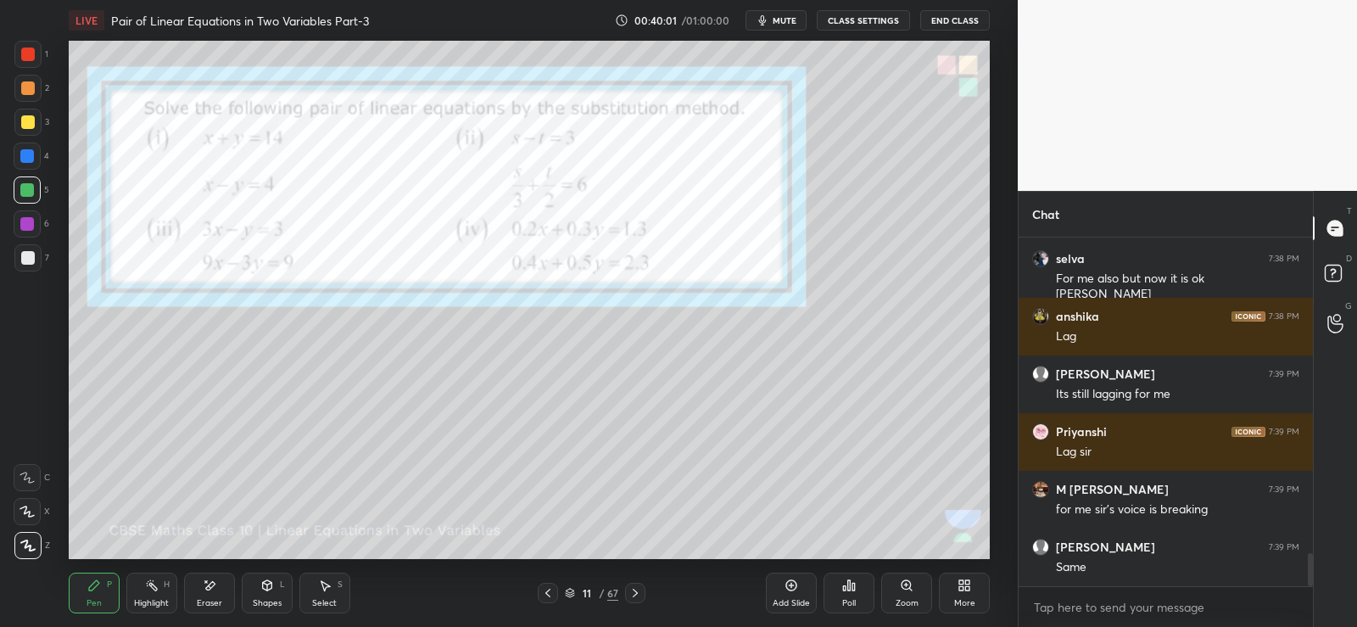
click at [793, 581] on icon at bounding box center [791, 585] width 11 height 11
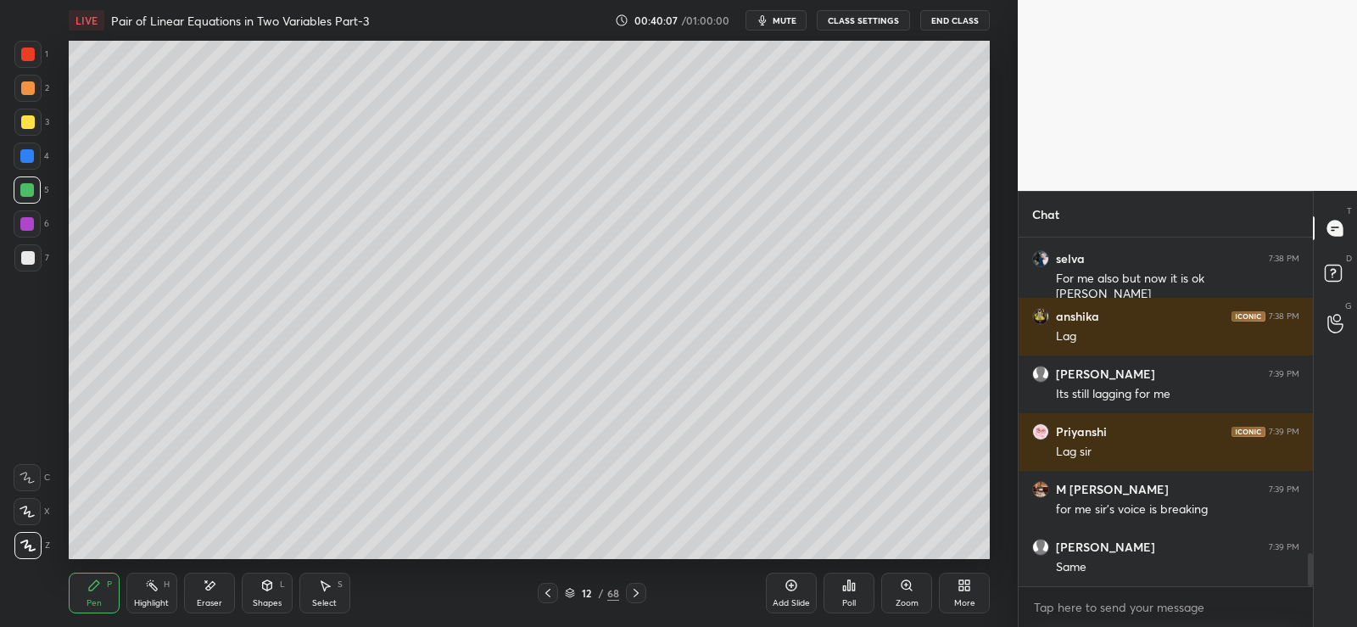
click at [33, 92] on div at bounding box center [28, 88] width 14 height 14
click at [554, 588] on icon at bounding box center [548, 593] width 14 height 14
click at [547, 589] on icon at bounding box center [548, 593] width 14 height 14
click at [948, 20] on button "End Class" at bounding box center [955, 20] width 70 height 20
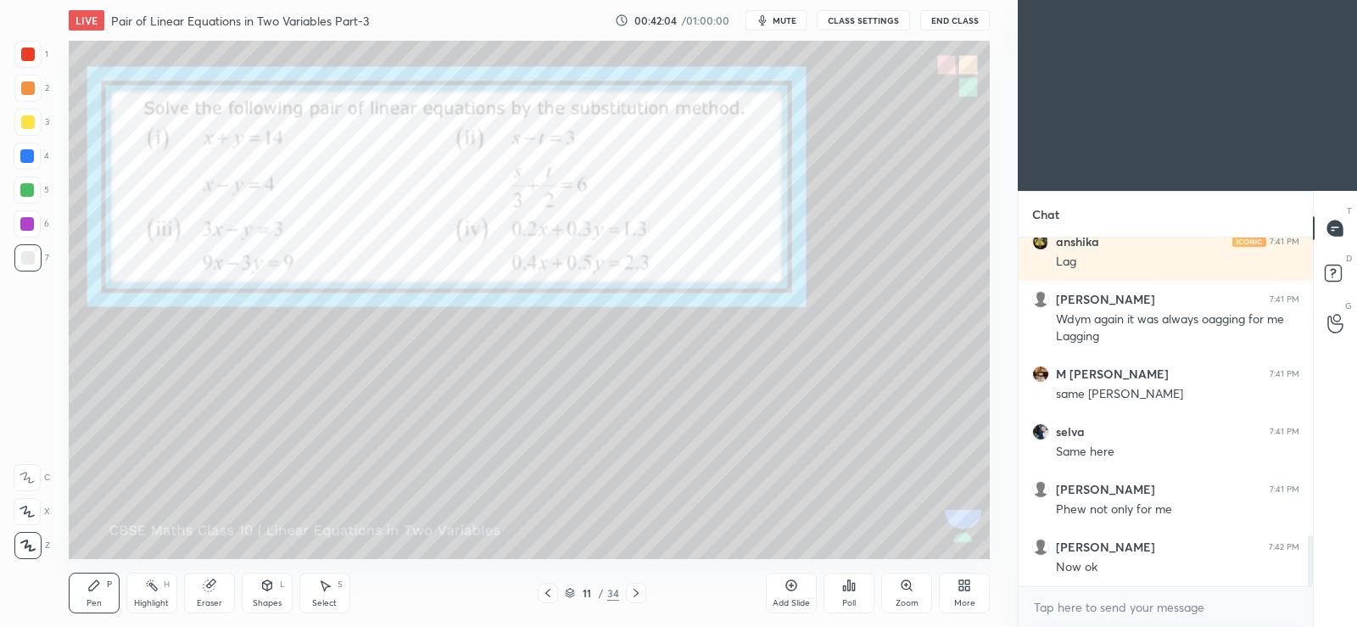
scroll to position [2043, 0]
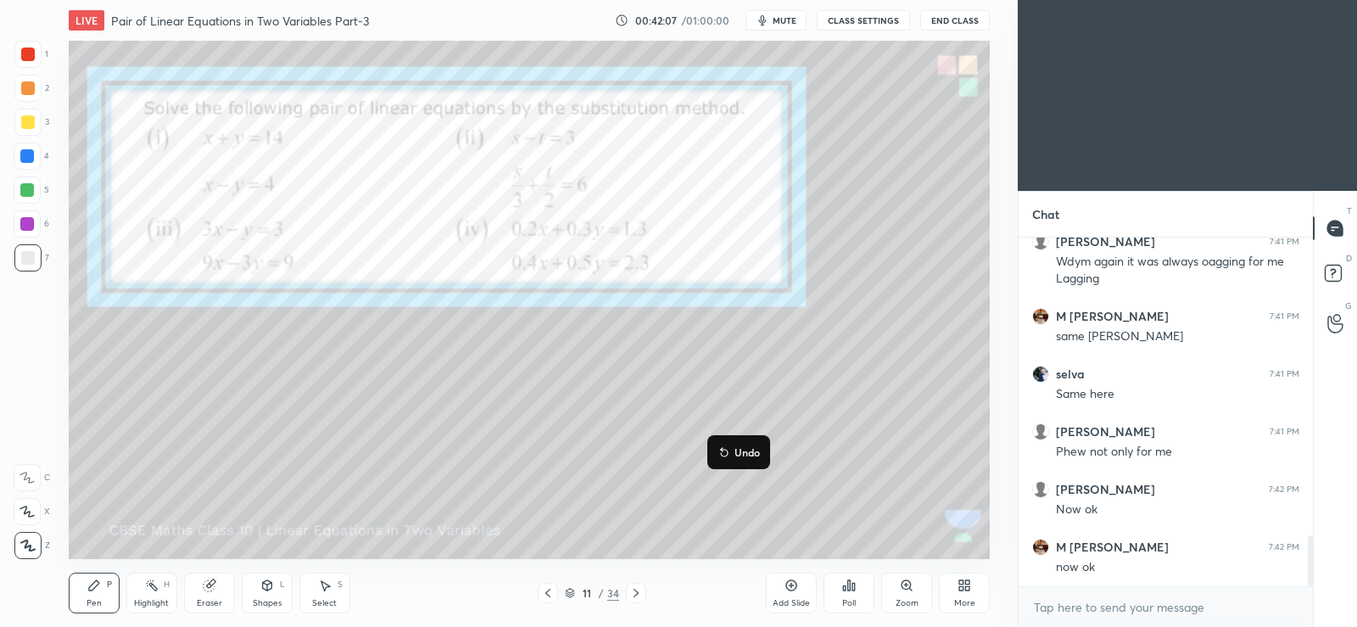
click at [751, 450] on p "Undo" at bounding box center [746, 452] width 25 height 14
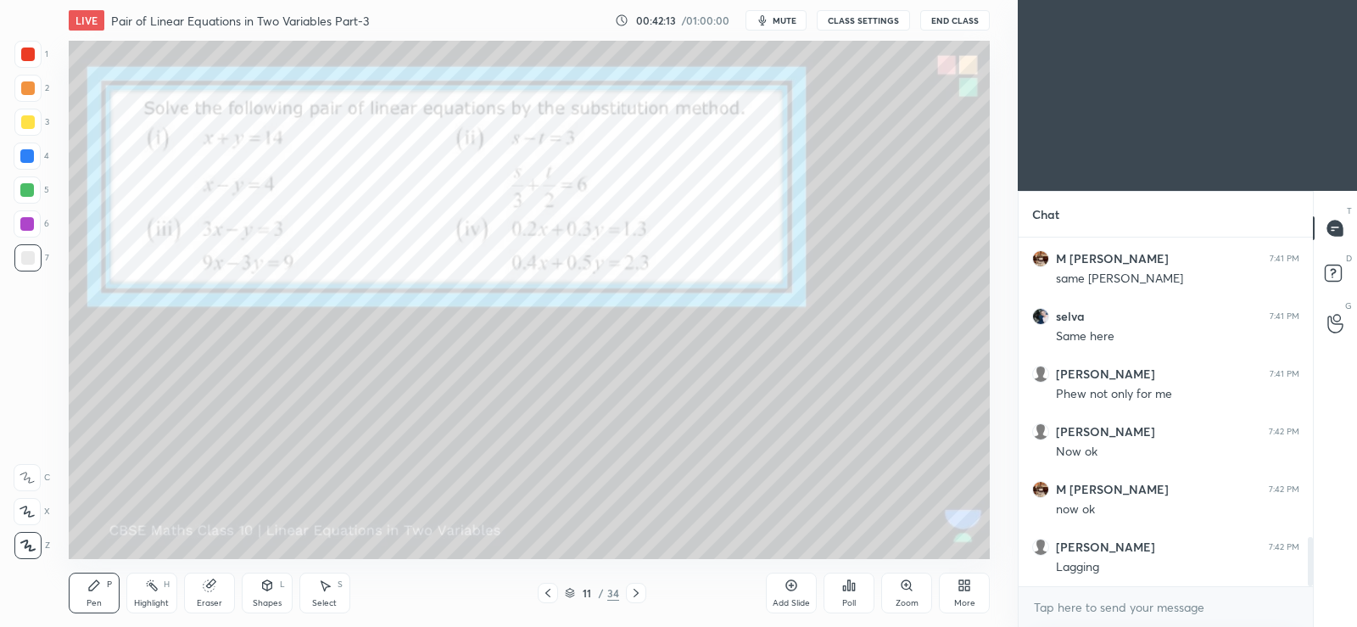
scroll to position [2118, 0]
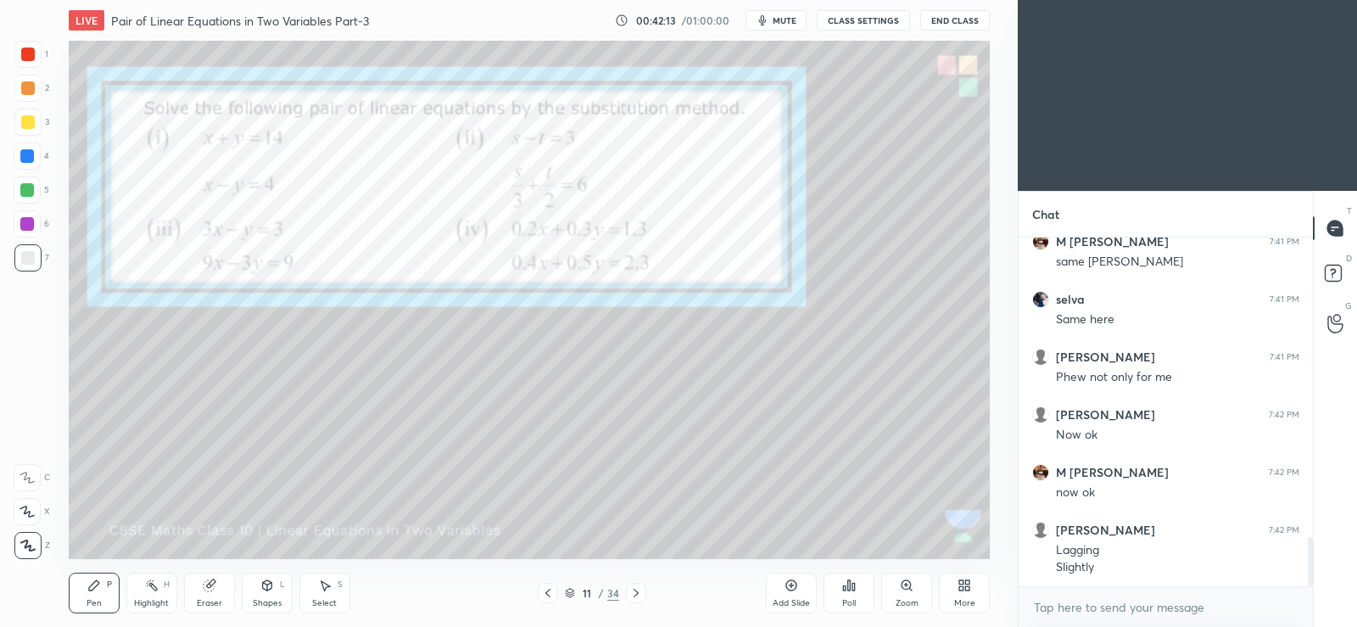
click at [960, 594] on div "More" at bounding box center [964, 592] width 51 height 41
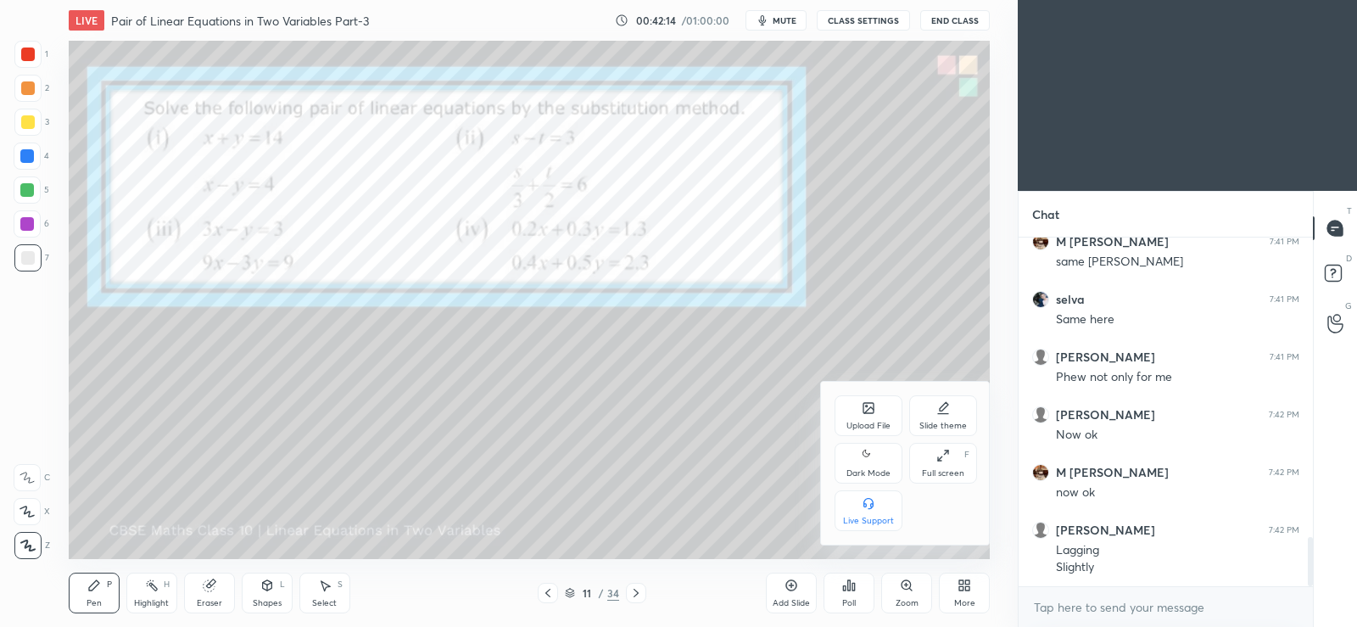
click at [868, 453] on icon at bounding box center [869, 455] width 14 height 20
type textarea "x"
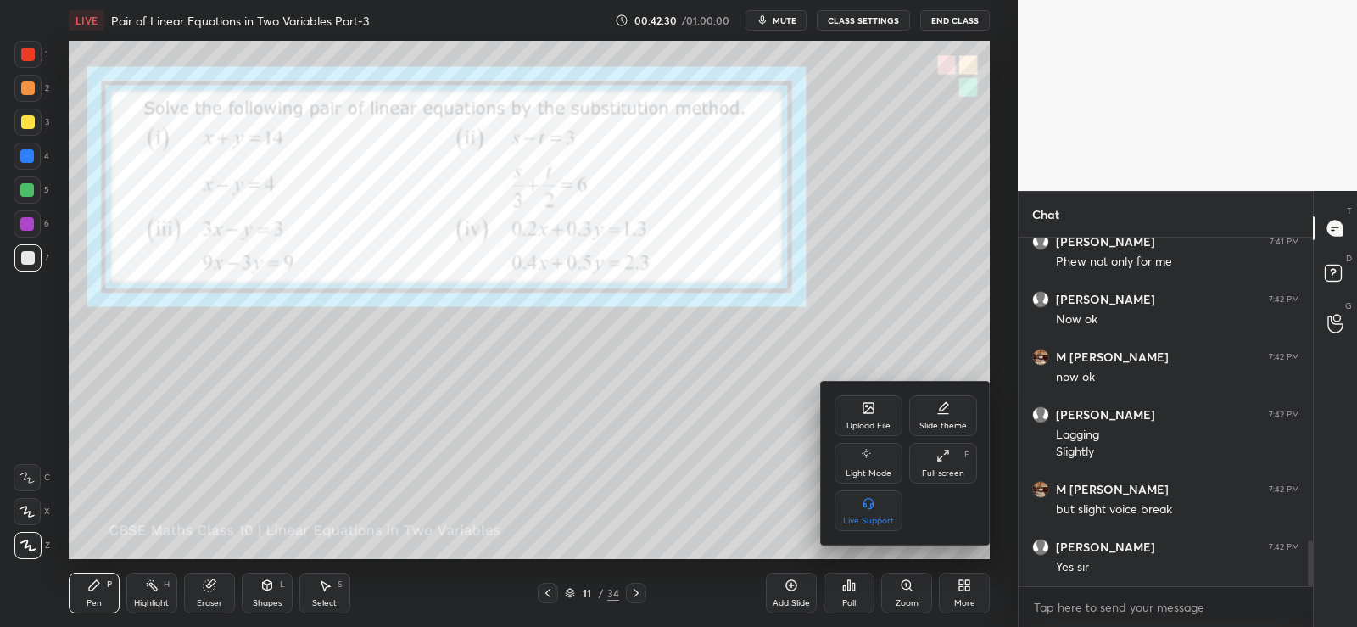
scroll to position [2291, 0]
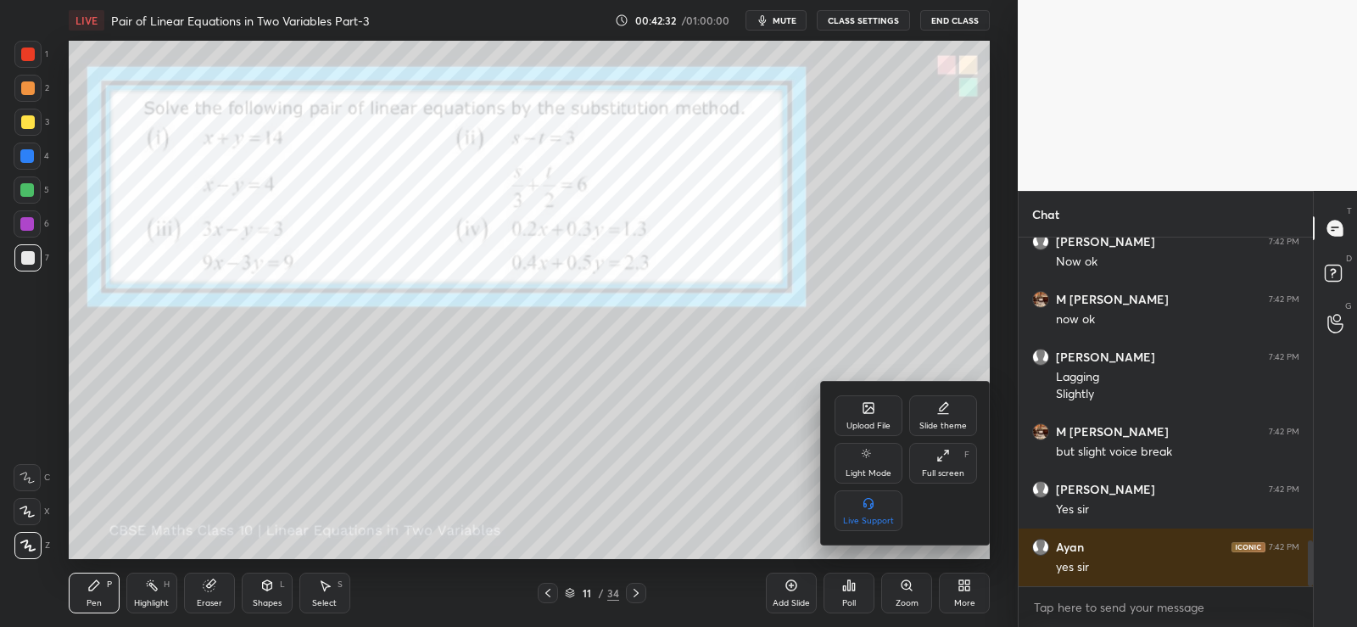
click at [899, 256] on div at bounding box center [678, 313] width 1357 height 627
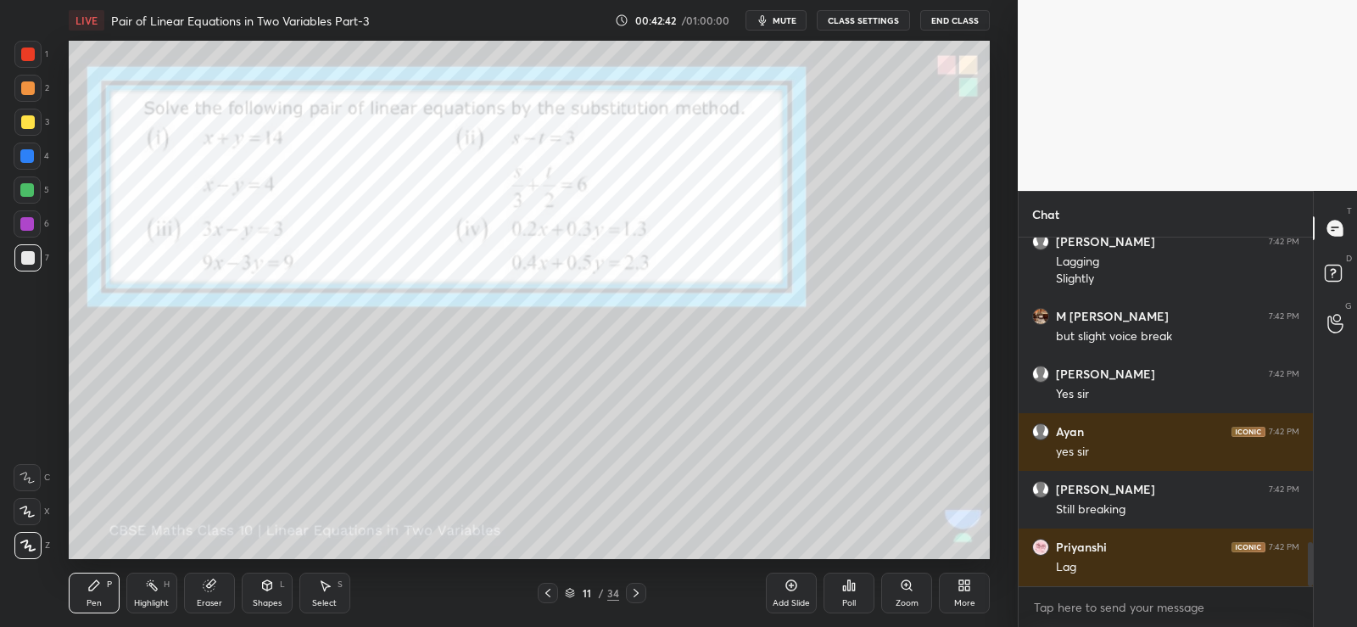
scroll to position [2464, 0]
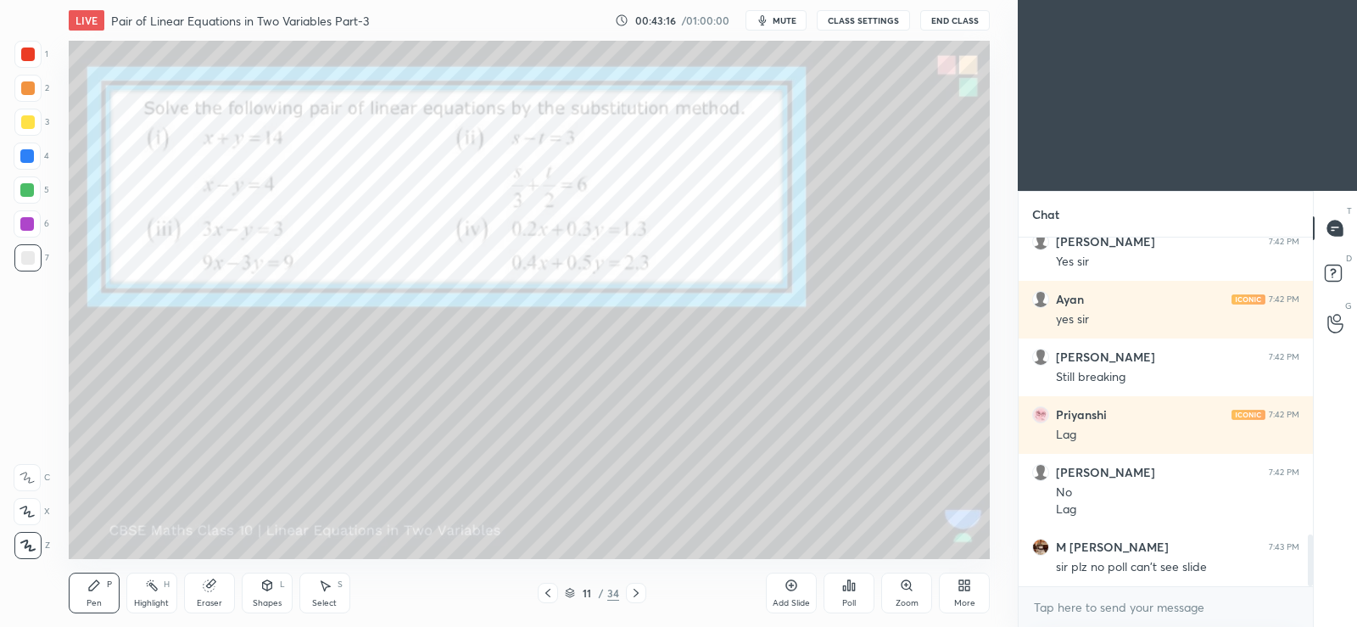
scroll to position [2053, 0]
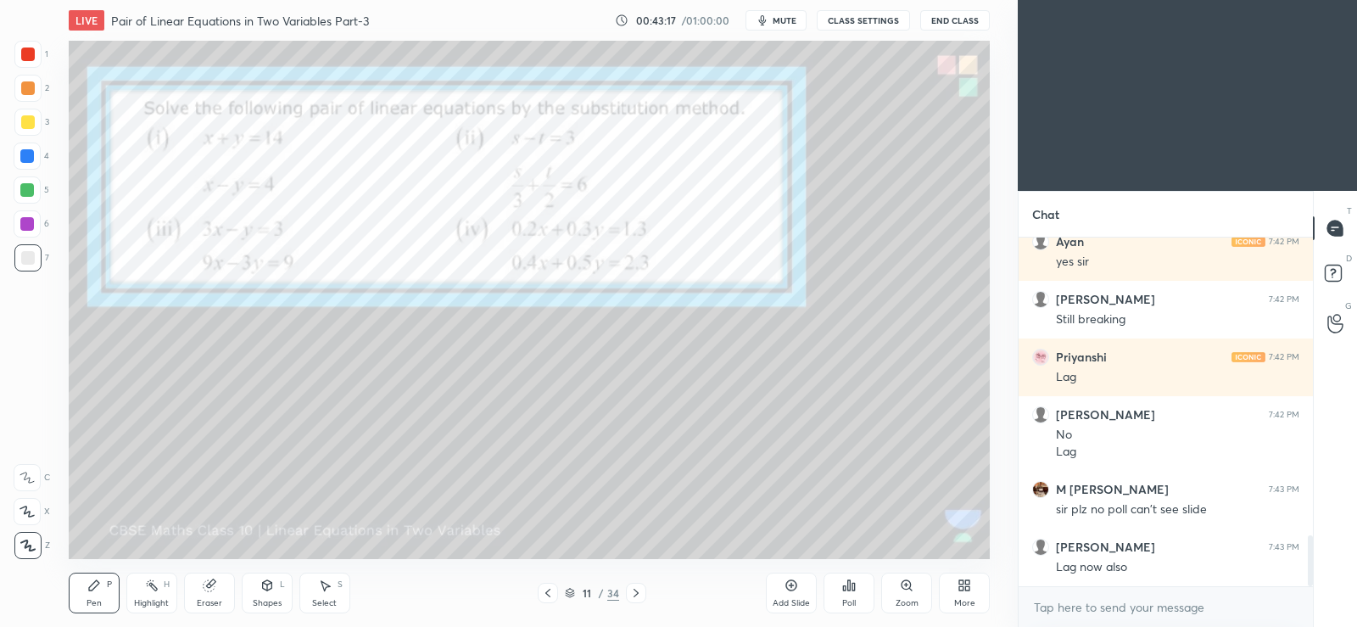
click at [963, 596] on div "More" at bounding box center [964, 592] width 51 height 41
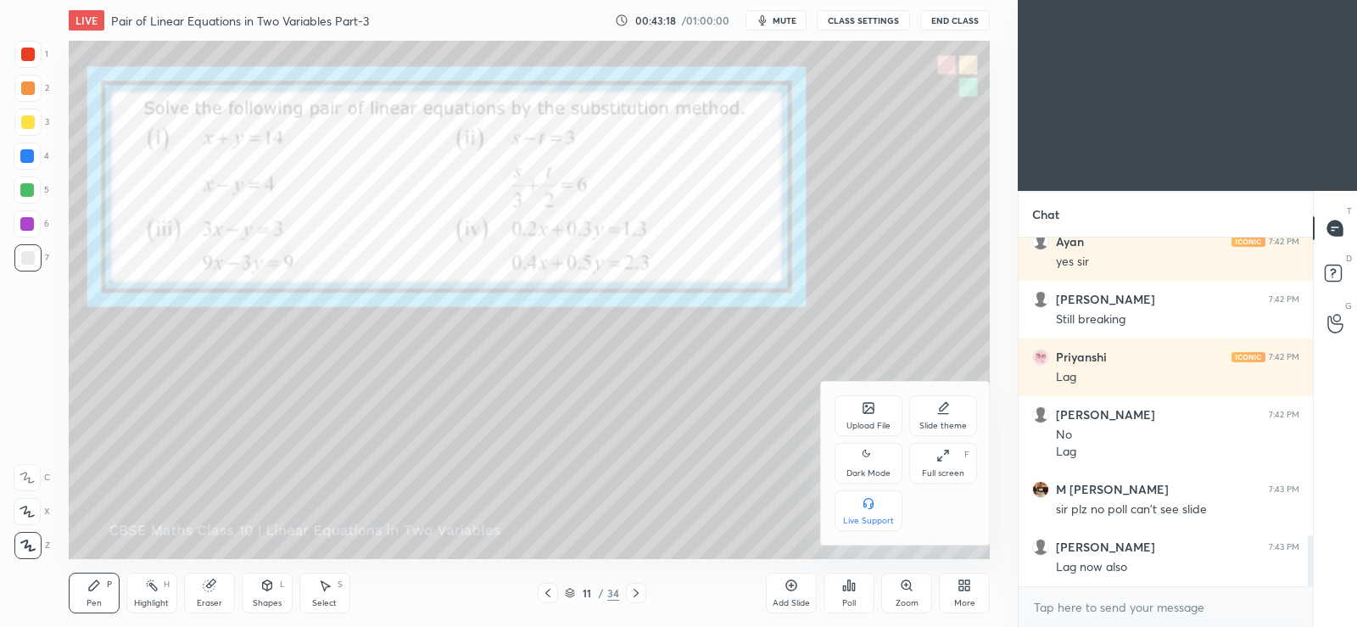
click at [868, 455] on icon at bounding box center [865, 452] width 7 height 7
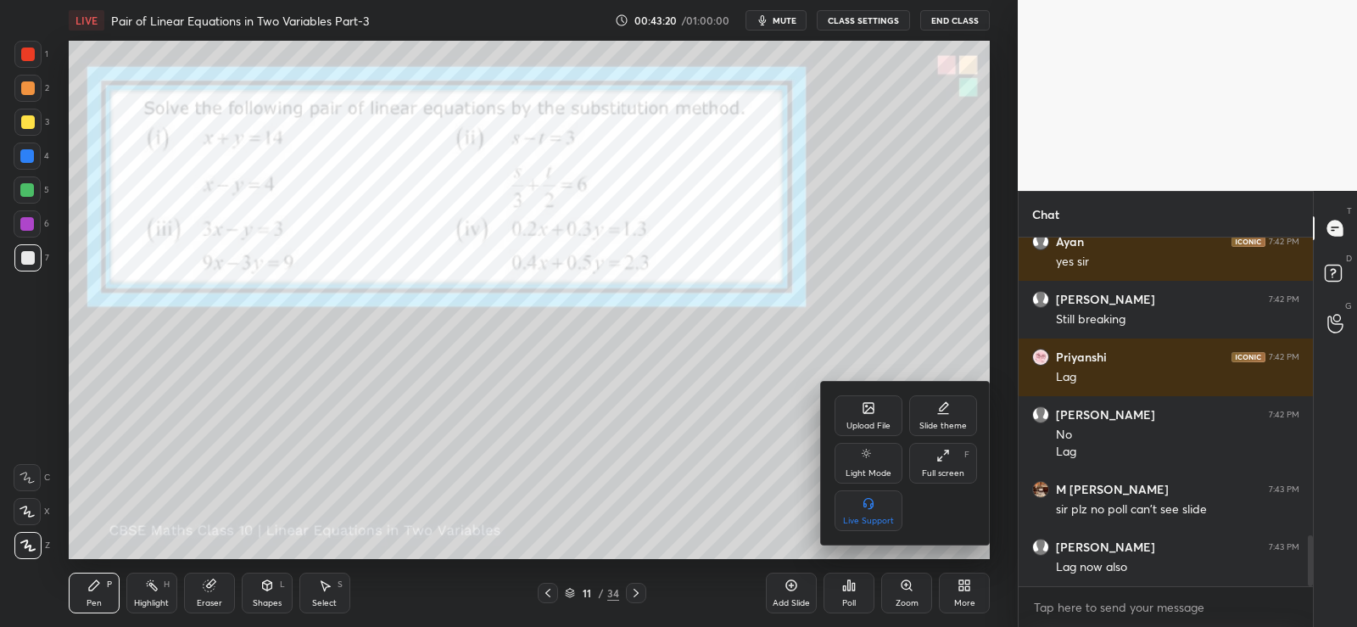
click at [963, 586] on div at bounding box center [678, 313] width 1357 height 627
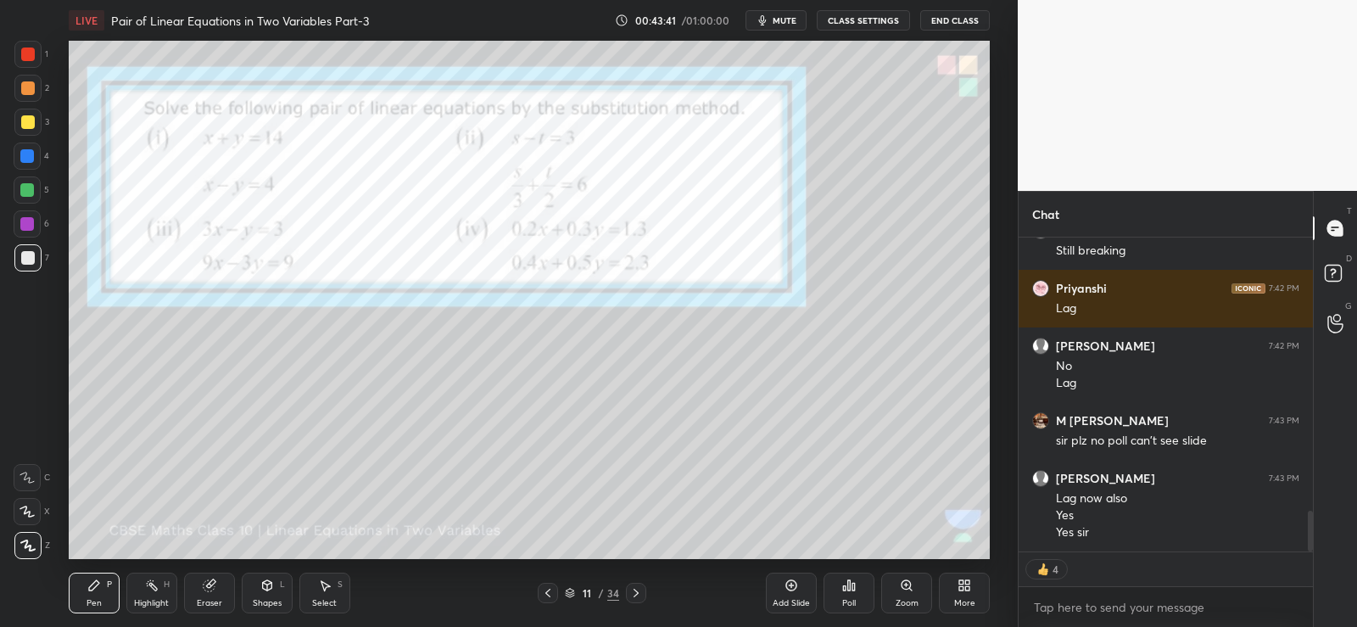
scroll to position [2180, 0]
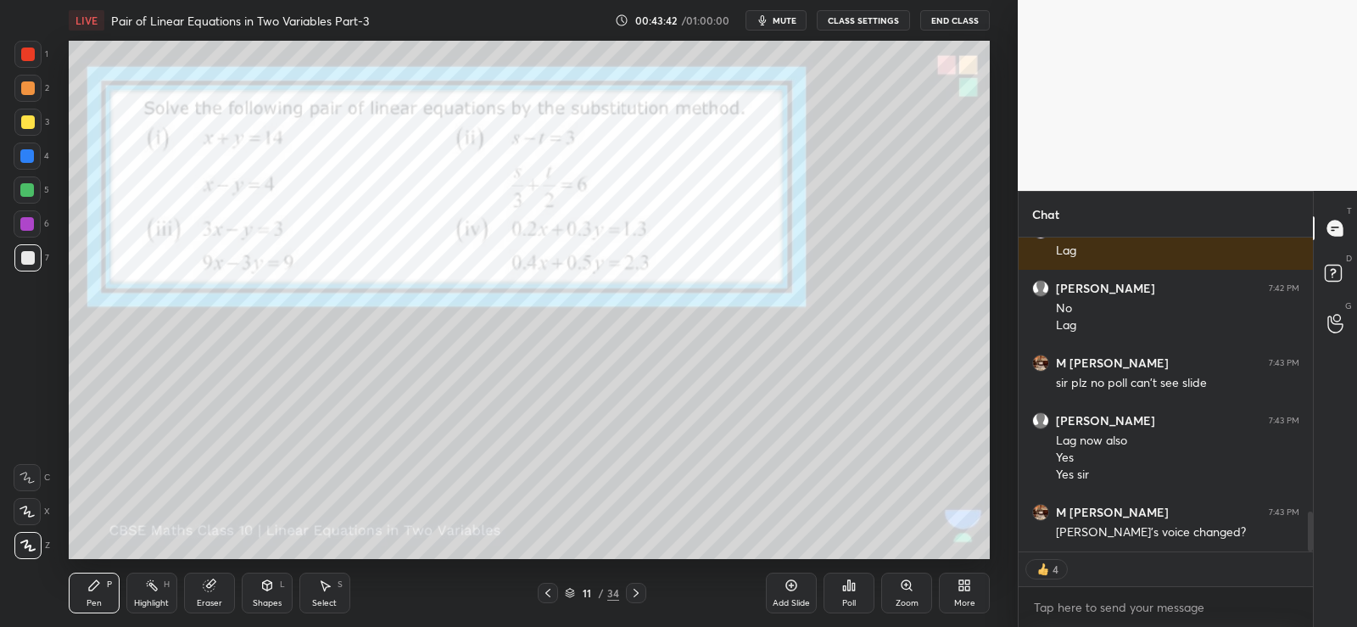
type textarea "x"
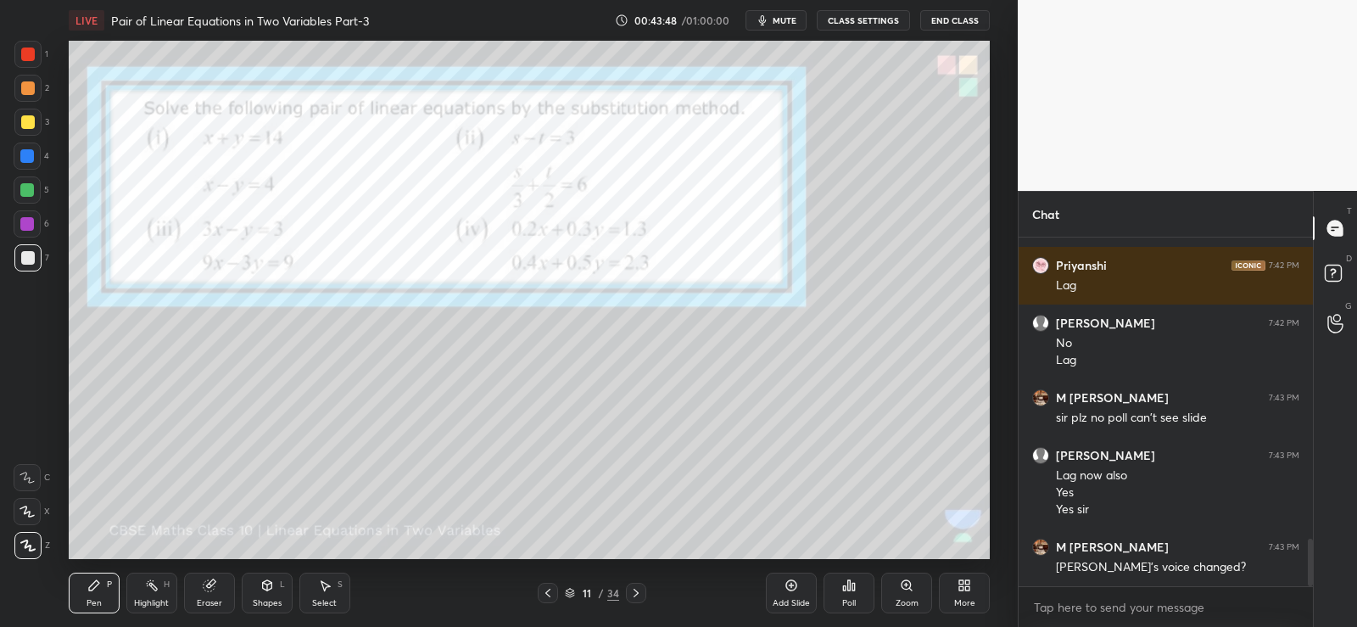
scroll to position [2265, 0]
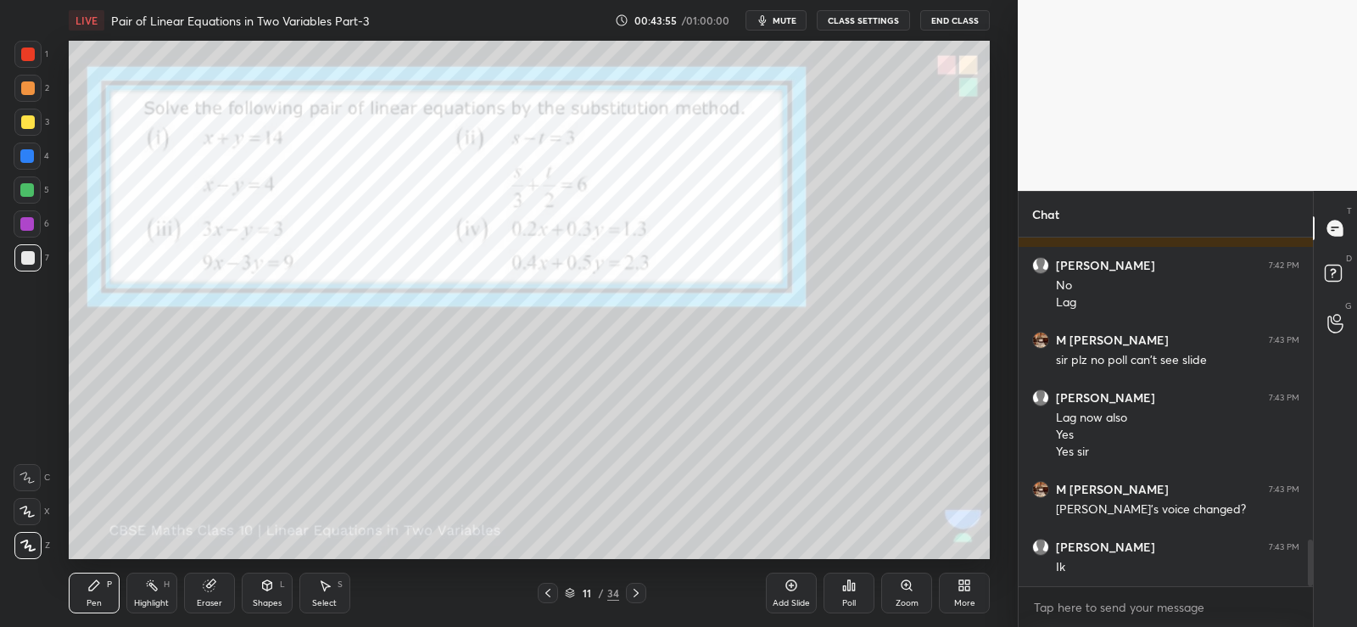
click at [26, 192] on div at bounding box center [27, 190] width 14 height 14
click at [213, 587] on icon at bounding box center [209, 585] width 11 height 11
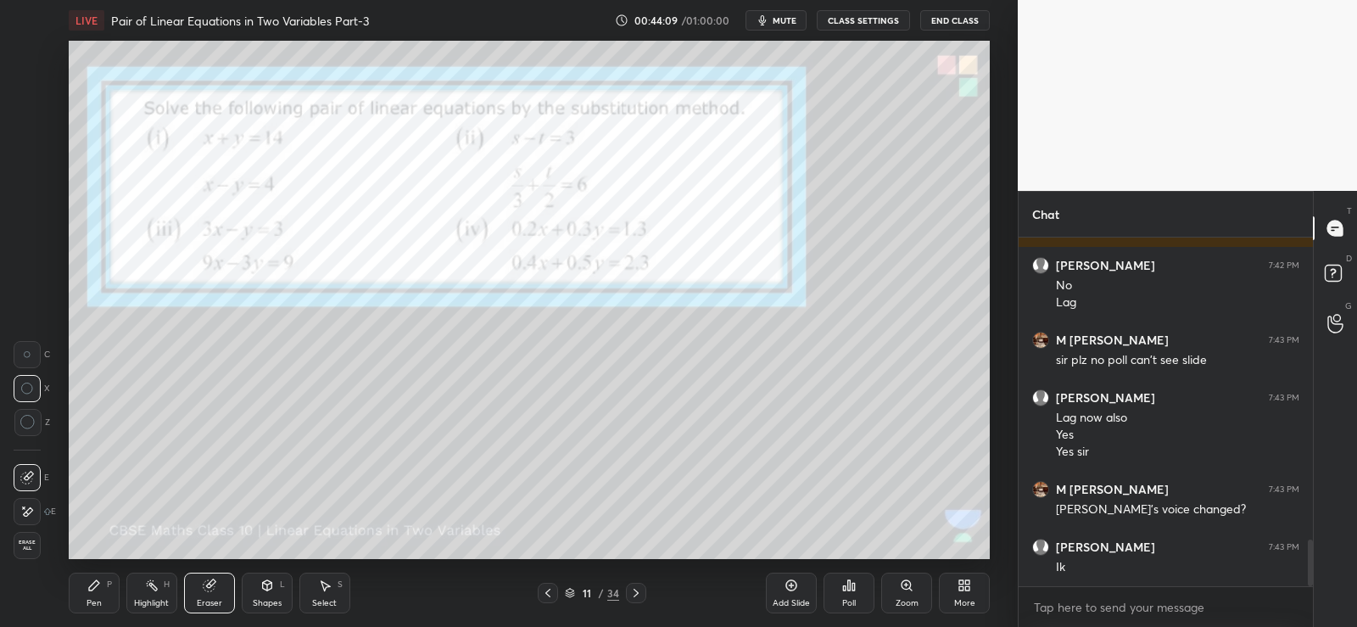
click at [92, 589] on icon at bounding box center [94, 585] width 10 height 10
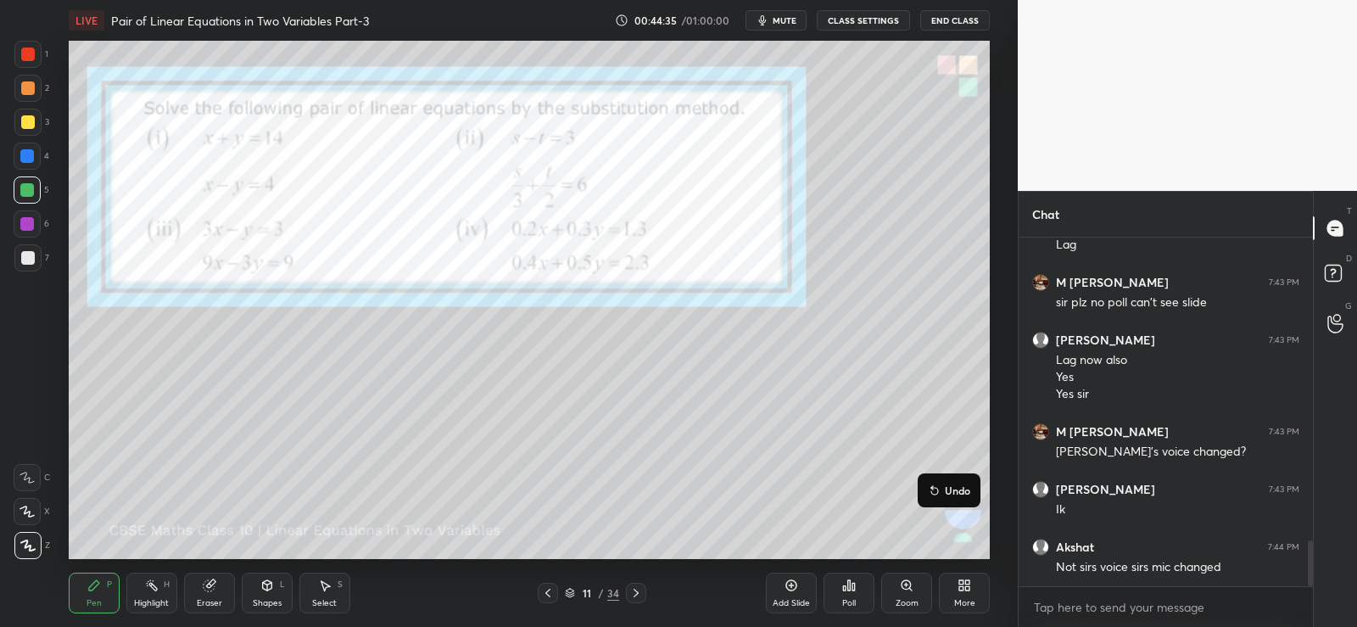
click at [951, 489] on p "Undo" at bounding box center [957, 490] width 25 height 14
click at [26, 188] on div at bounding box center [27, 190] width 14 height 14
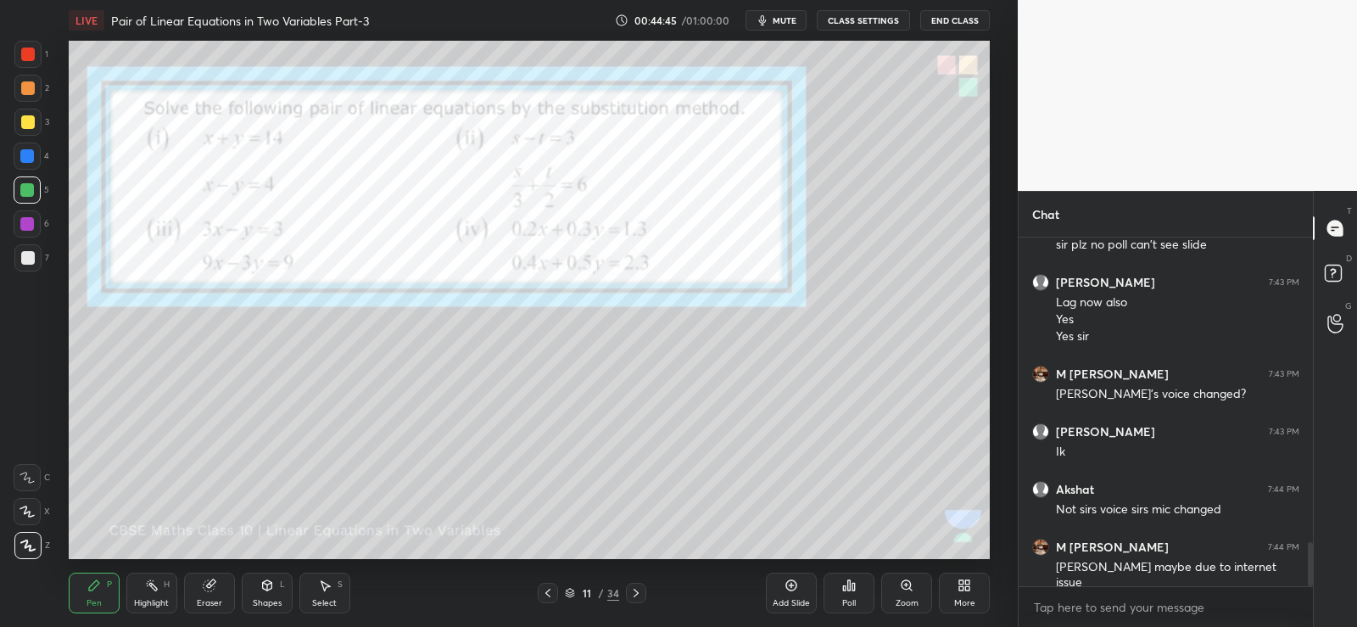
scroll to position [2438, 0]
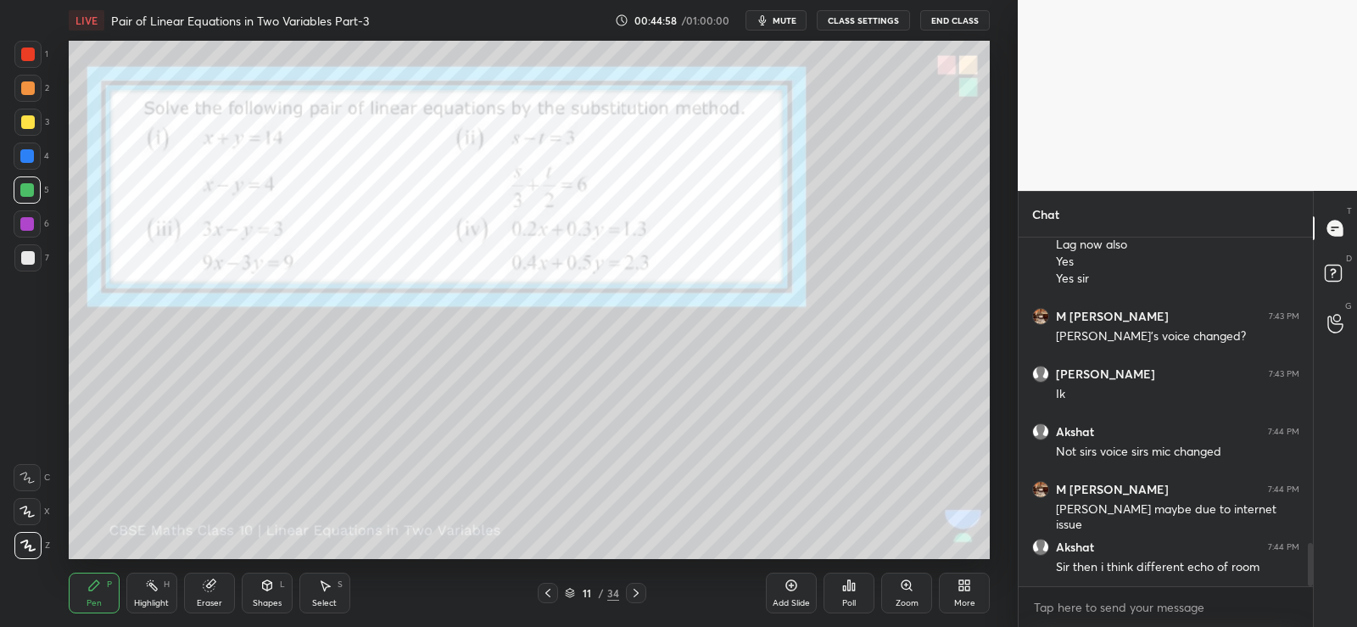
click at [81, 583] on div "Pen P" at bounding box center [94, 592] width 51 height 41
click at [25, 187] on div at bounding box center [27, 190] width 14 height 14
click at [323, 591] on icon at bounding box center [325, 585] width 14 height 14
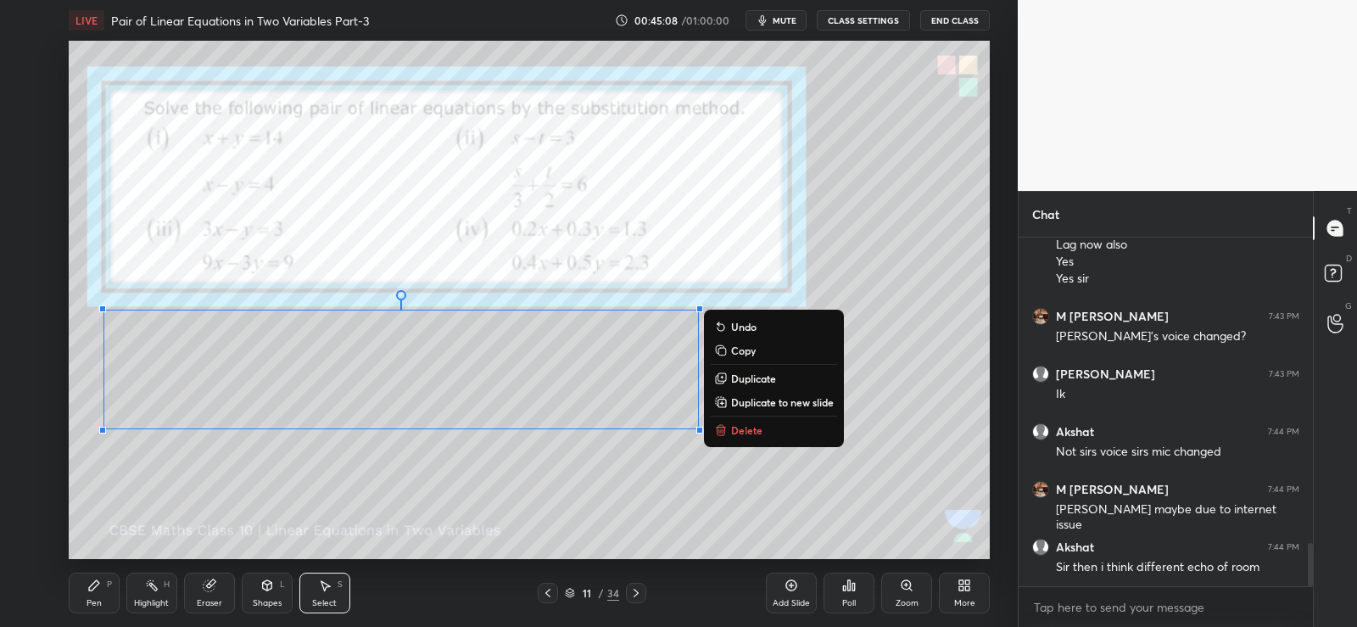
click at [611, 479] on div "0 ° Undo Copy Duplicate Duplicate to new slide Delete" at bounding box center [529, 300] width 921 height 518
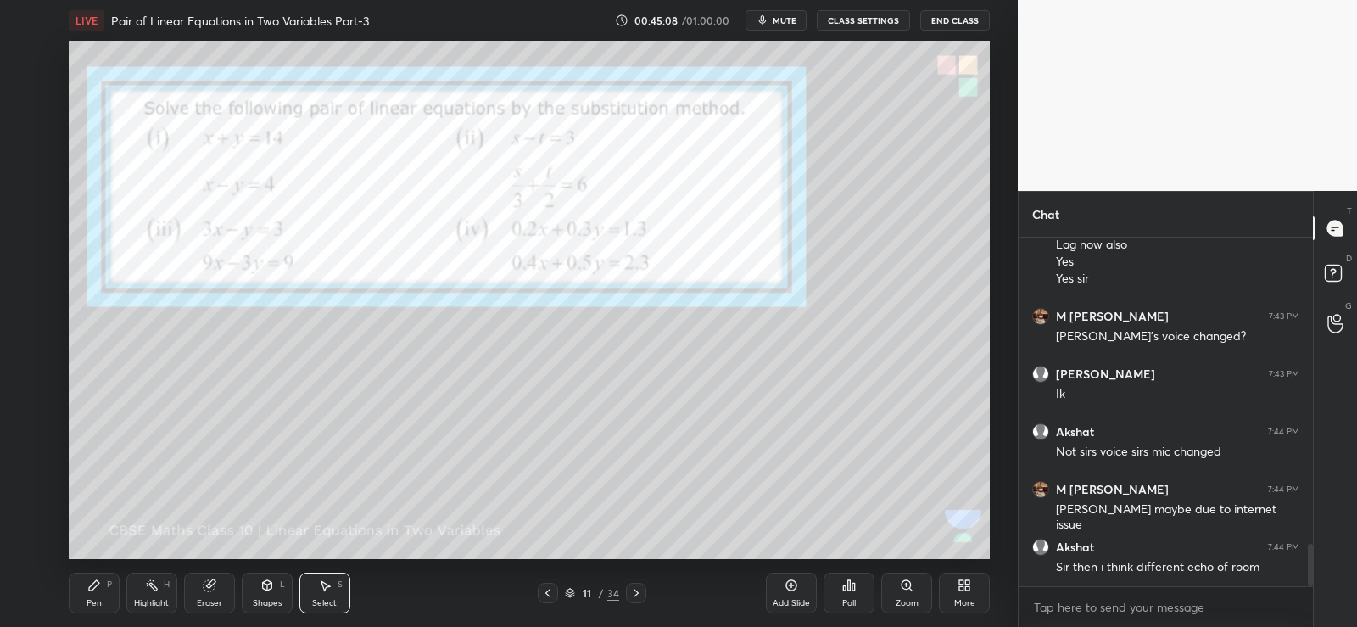
scroll to position [2496, 0]
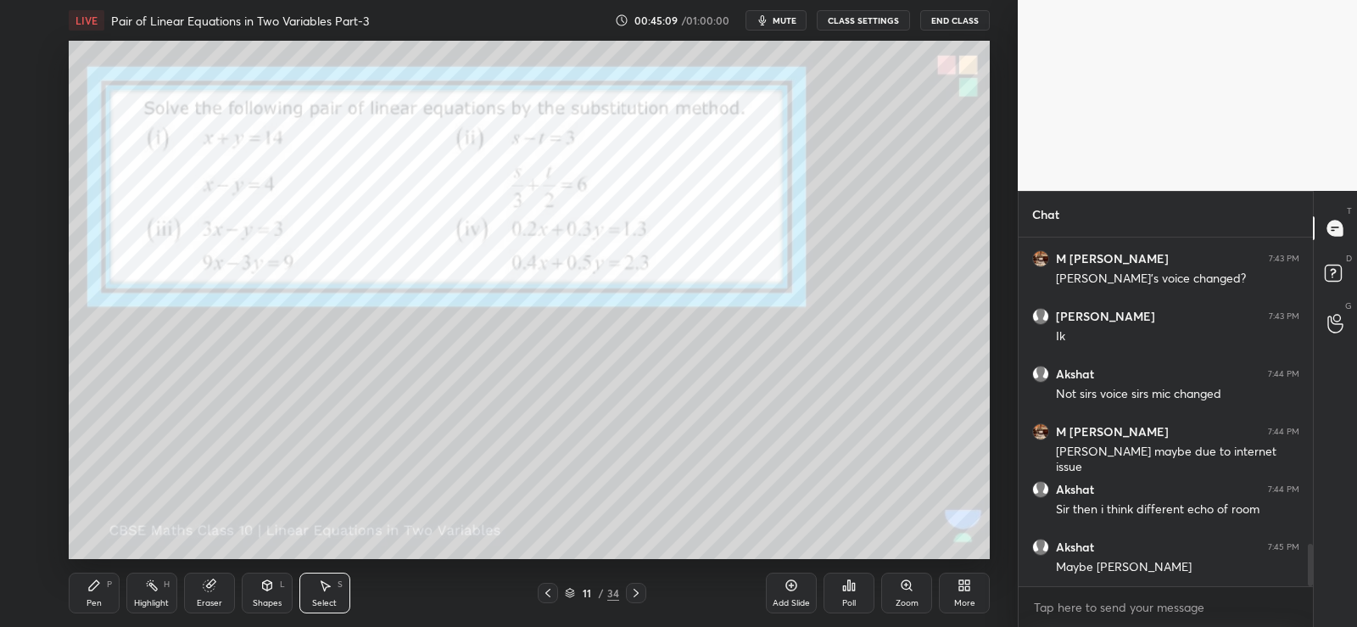
click at [92, 594] on div "Pen P" at bounding box center [94, 592] width 51 height 41
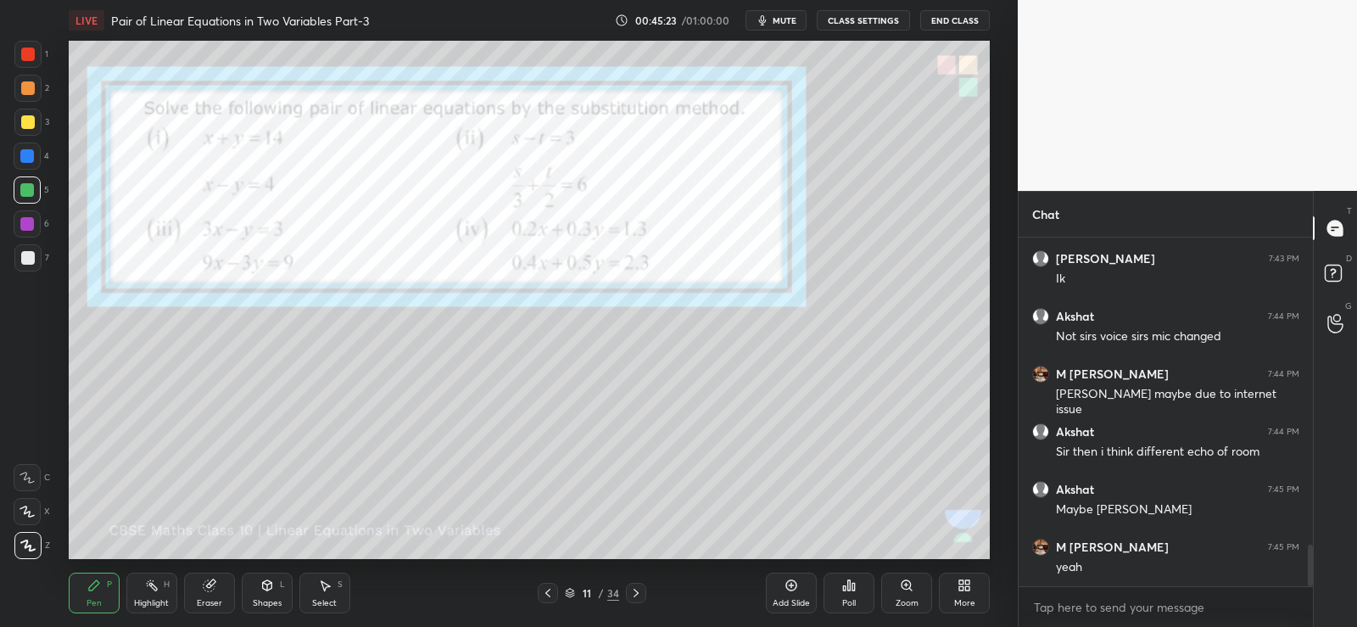
click at [856, 595] on div "Poll" at bounding box center [848, 592] width 51 height 41
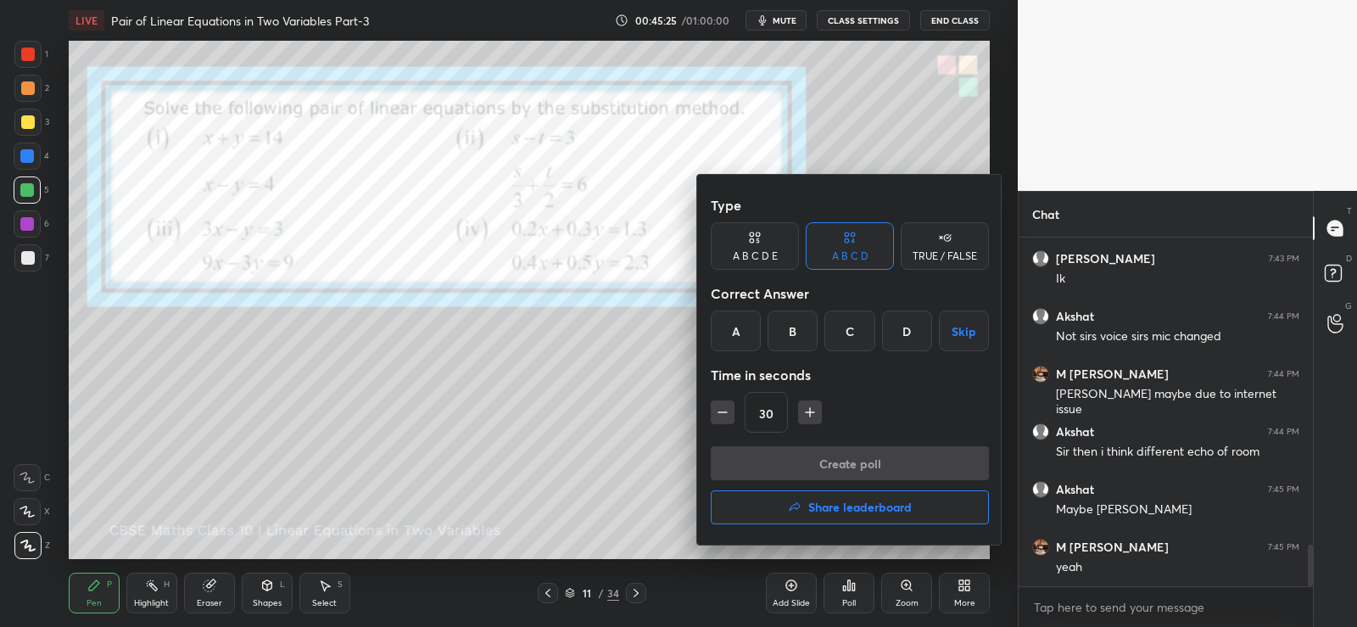
click at [968, 253] on div "TRUE / FALSE" at bounding box center [945, 256] width 64 height 10
click at [780, 324] on div "True" at bounding box center [755, 330] width 88 height 41
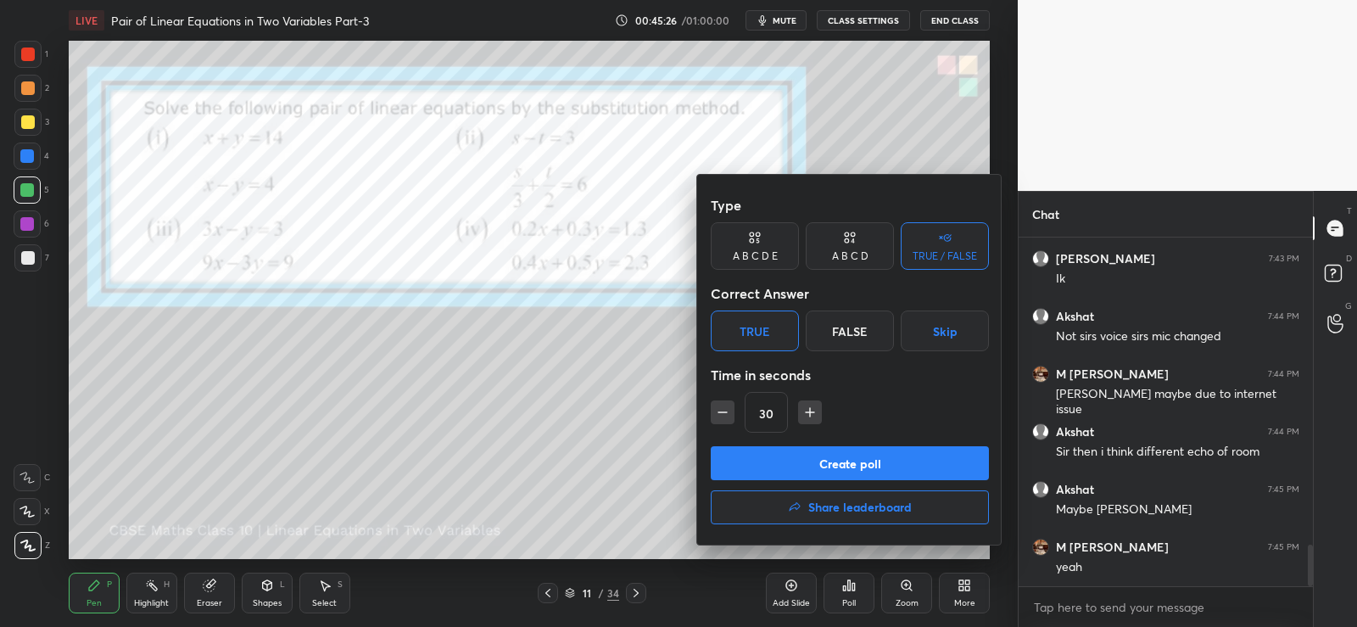
click at [724, 407] on icon "button" at bounding box center [722, 412] width 17 height 17
type input "15"
click at [801, 467] on button "Create poll" at bounding box center [850, 463] width 278 height 34
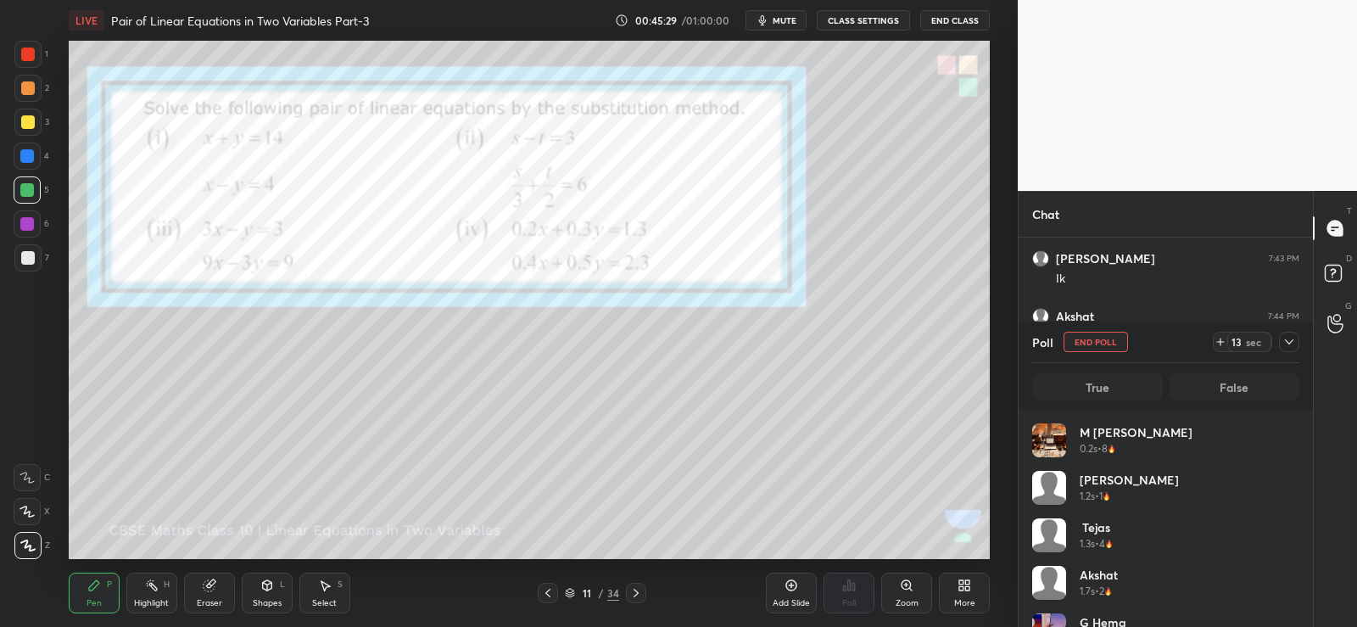
scroll to position [198, 262]
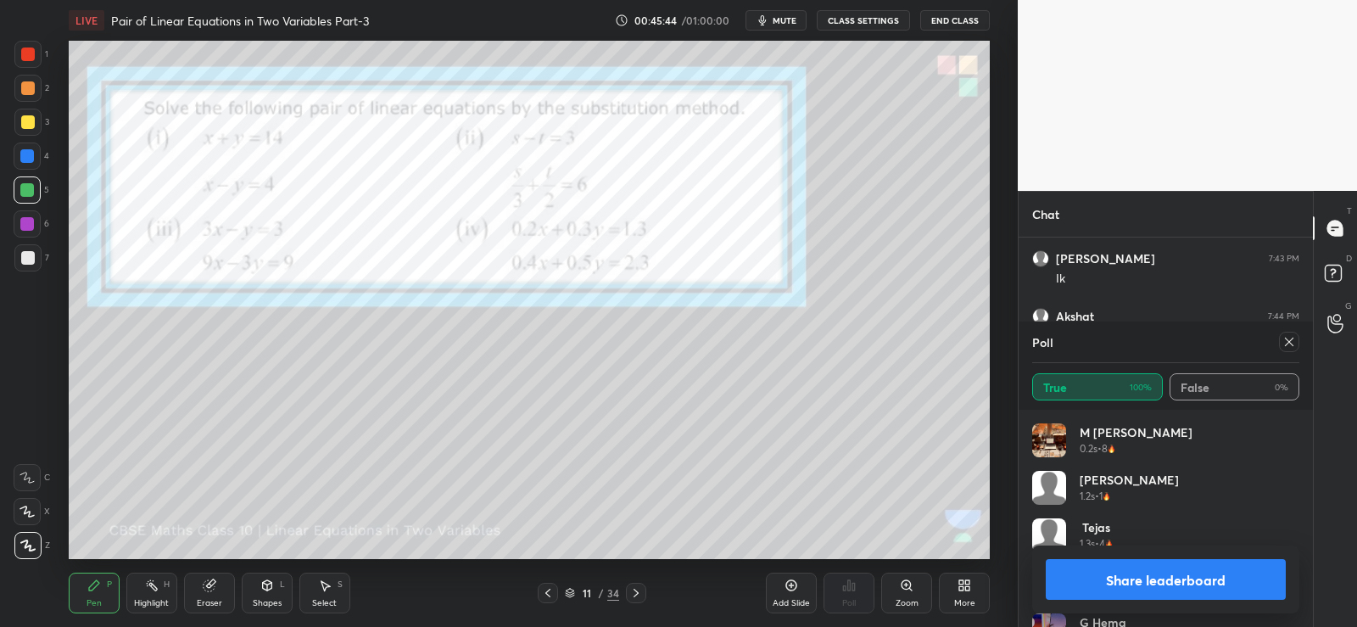
click at [1164, 579] on button "Share leaderboard" at bounding box center [1166, 579] width 240 height 41
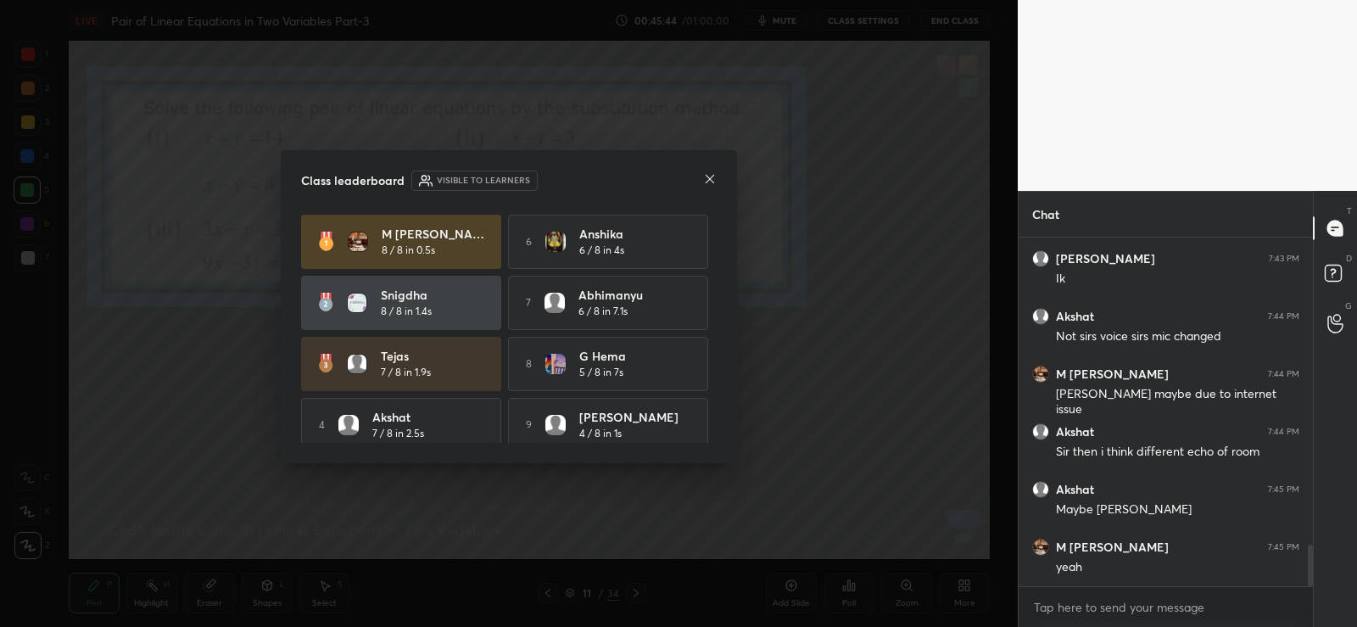
scroll to position [384, 289]
click at [705, 176] on icon at bounding box center [710, 179] width 14 height 14
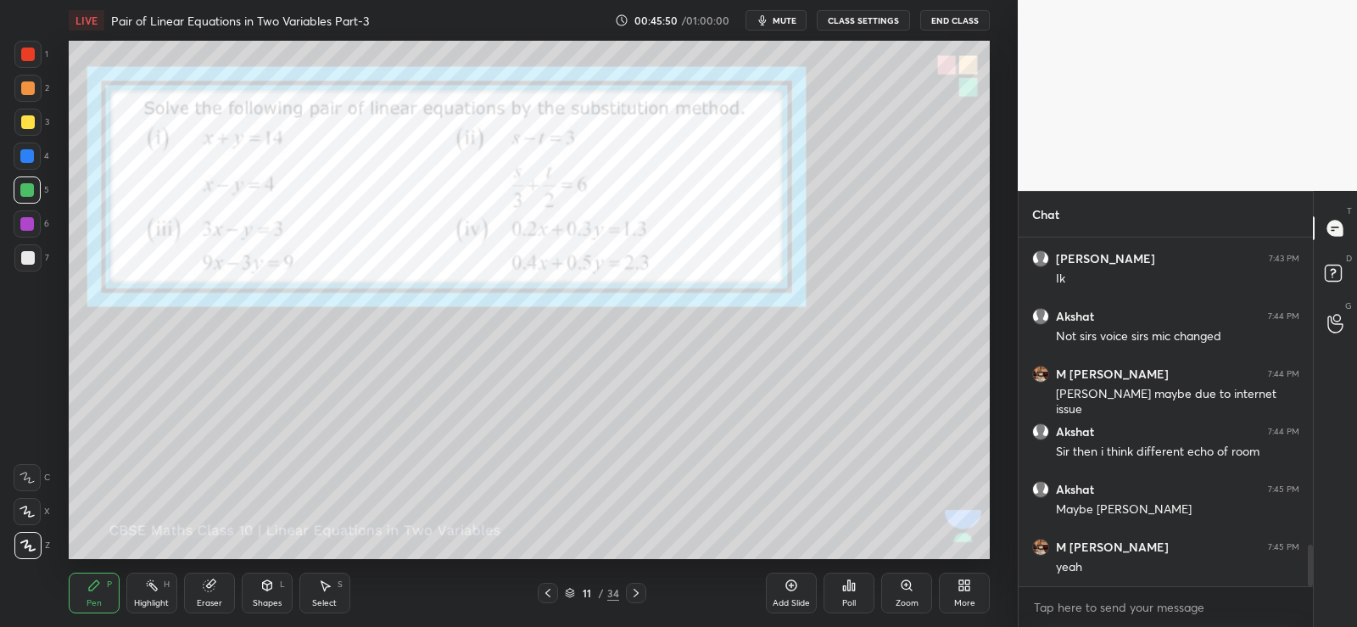
click at [650, 592] on div "11 / 34" at bounding box center [591, 593] width 349 height 20
click at [641, 589] on icon at bounding box center [636, 593] width 14 height 14
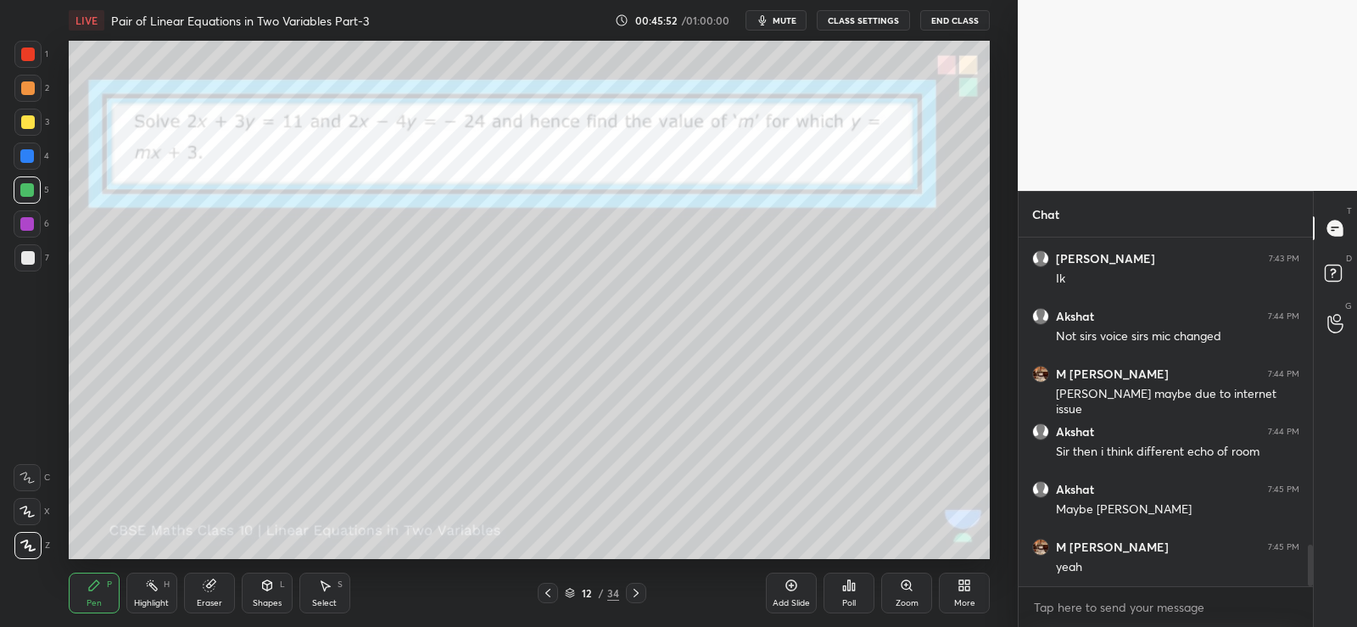
click at [552, 585] on div at bounding box center [548, 593] width 20 height 20
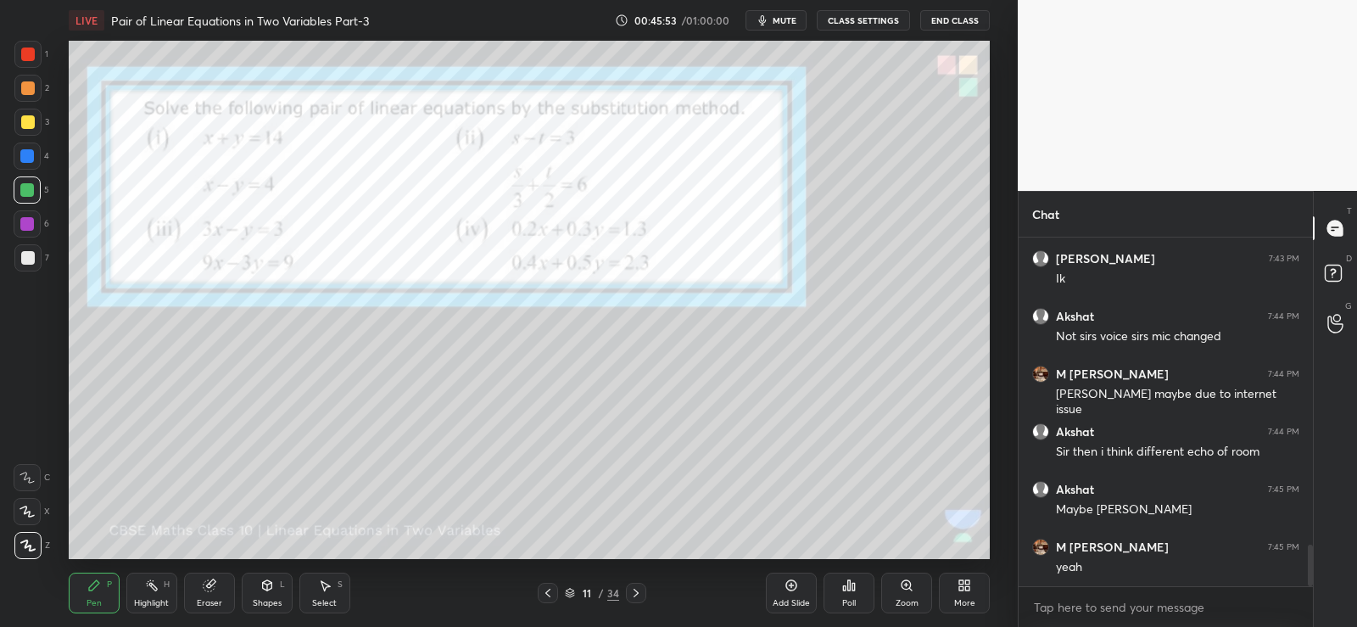
click at [799, 583] on div "Add Slide" at bounding box center [791, 592] width 51 height 41
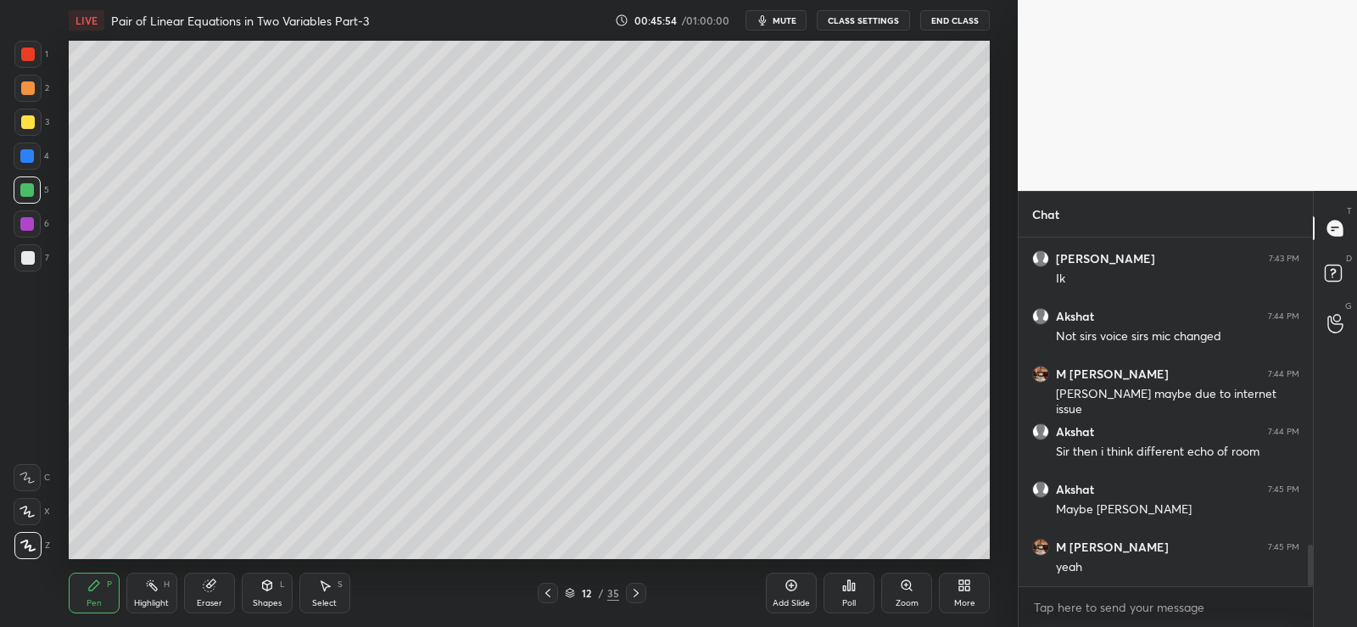
click at [21, 87] on div at bounding box center [28, 88] width 14 height 14
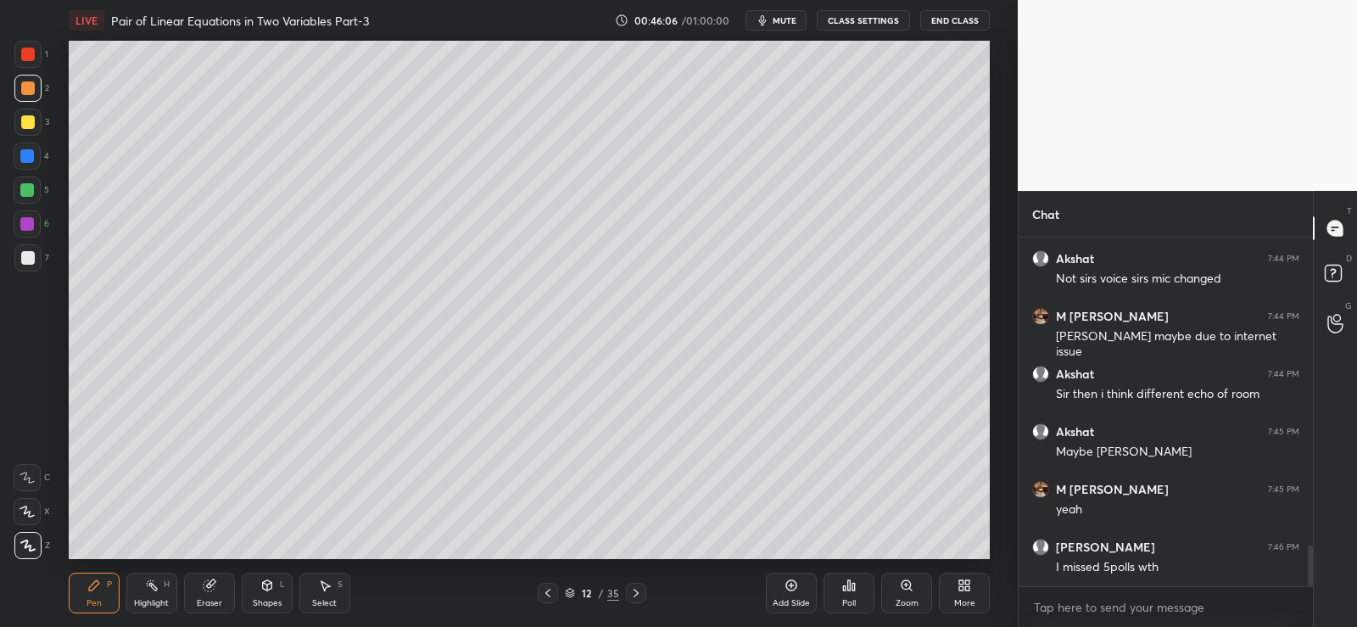
scroll to position [2669, 0]
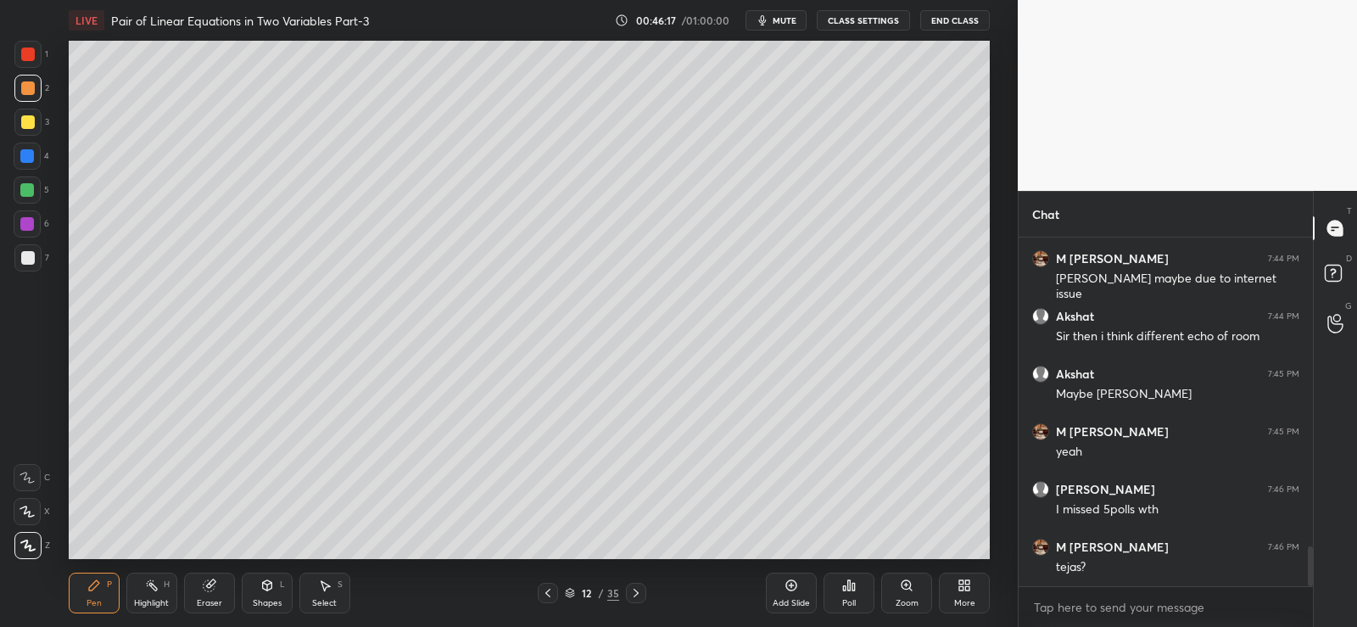
click at [322, 592] on div "Select S" at bounding box center [324, 592] width 51 height 41
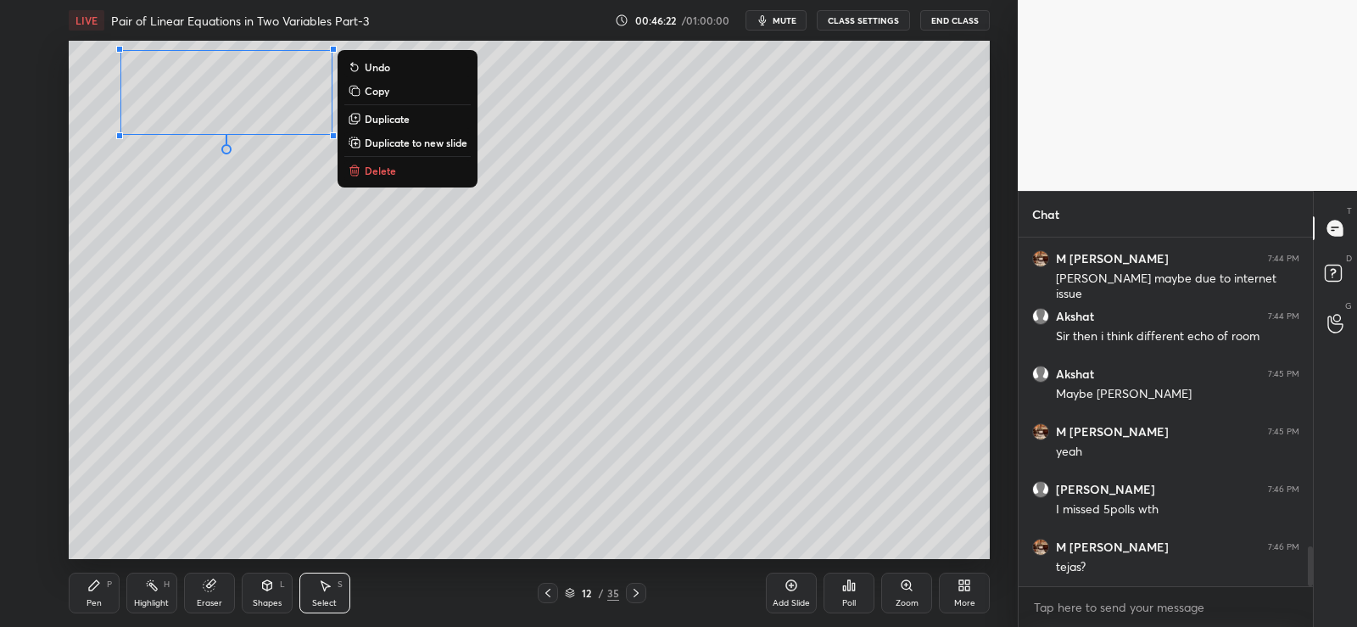
click at [281, 193] on div "0 ° Undo Copy Duplicate Duplicate to new slide Delete" at bounding box center [529, 300] width 921 height 518
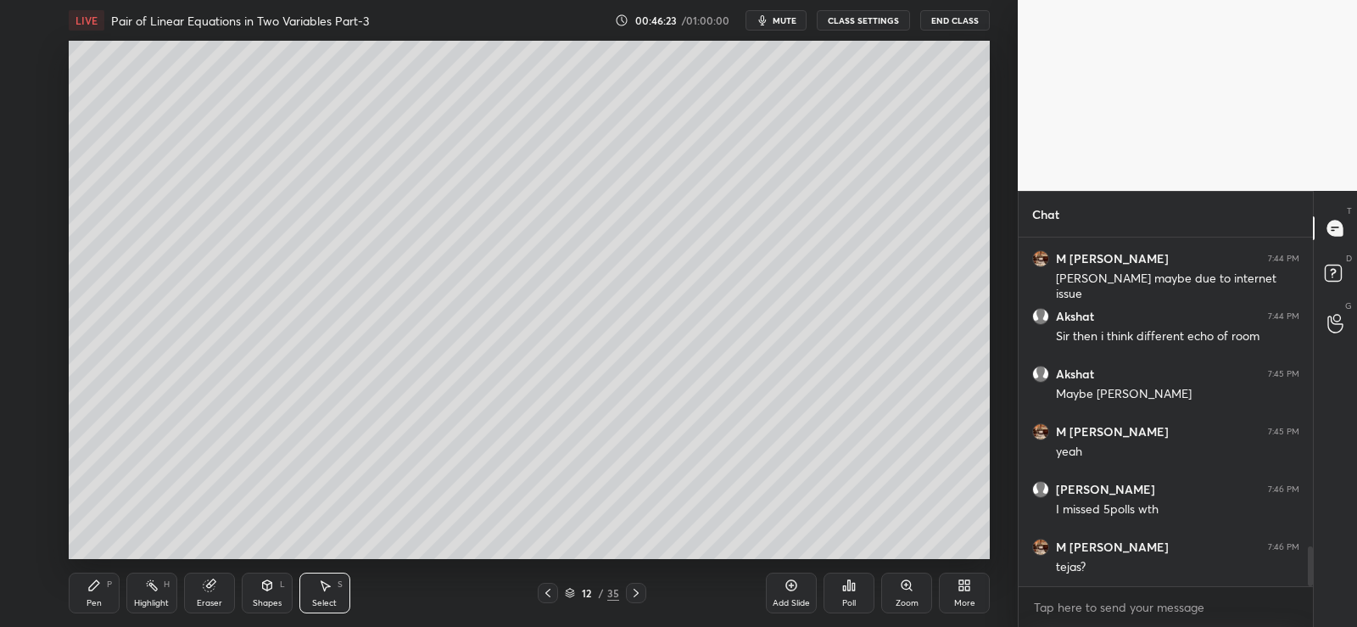
click at [94, 592] on div "Pen P" at bounding box center [94, 592] width 51 height 41
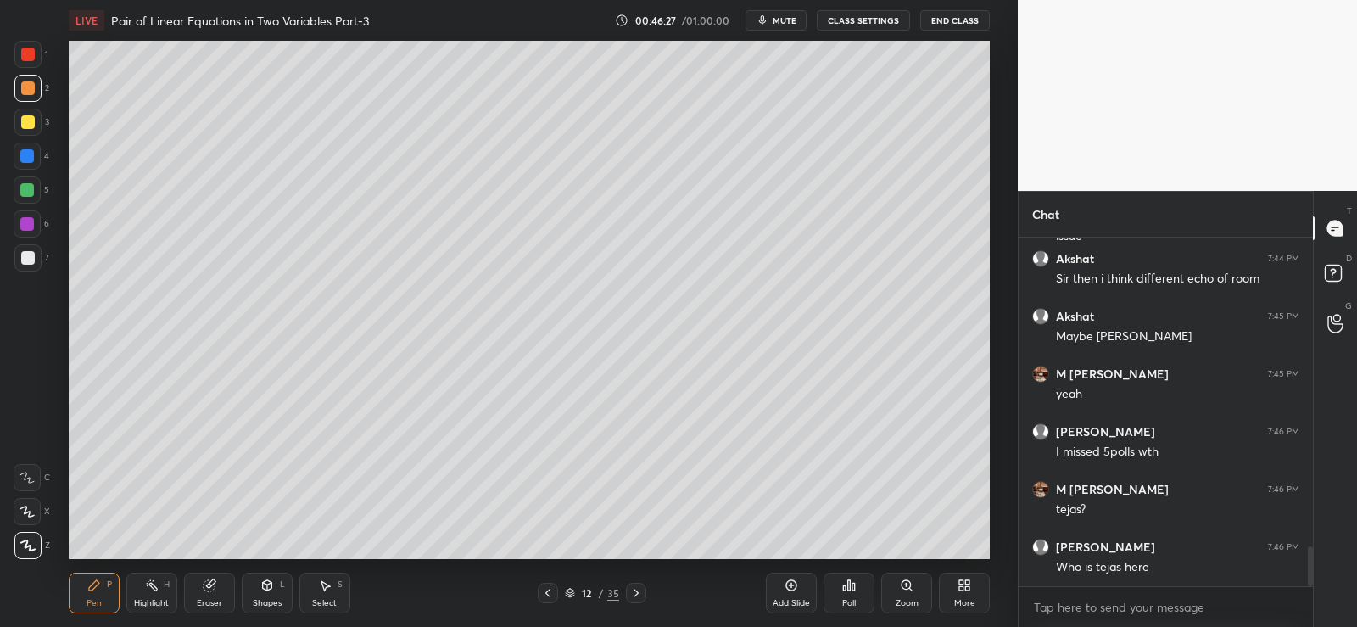
click at [553, 596] on icon at bounding box center [548, 593] width 14 height 14
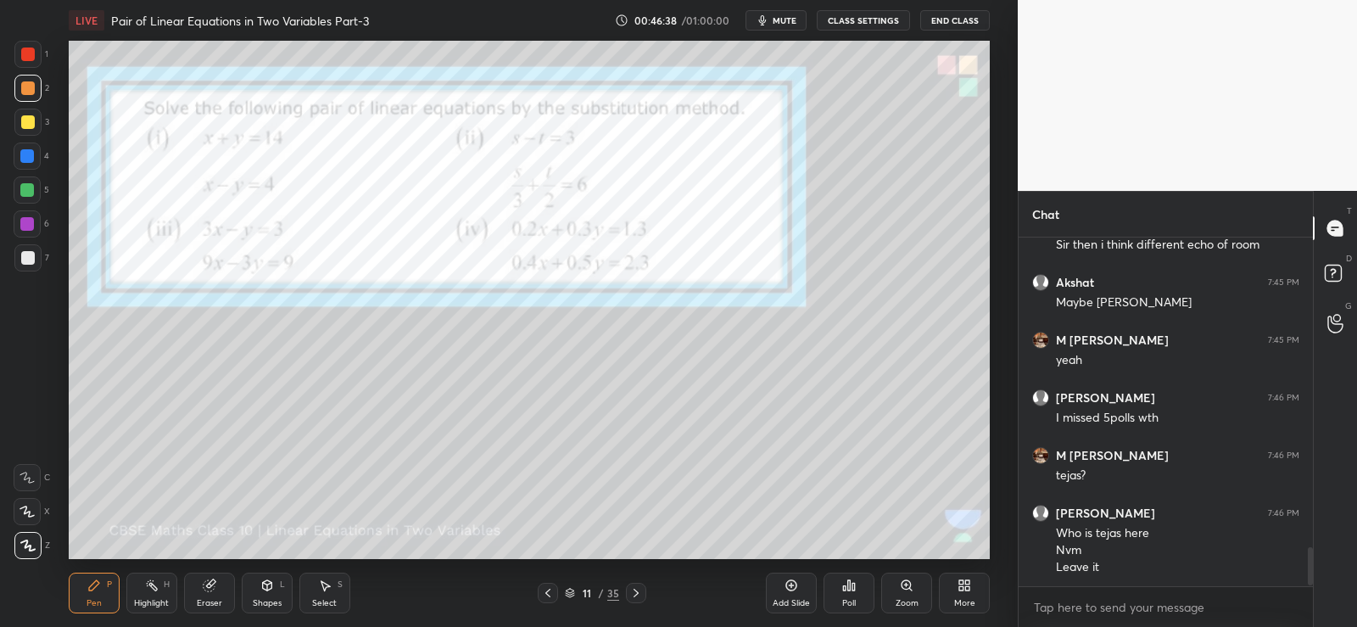
scroll to position [2818, 0]
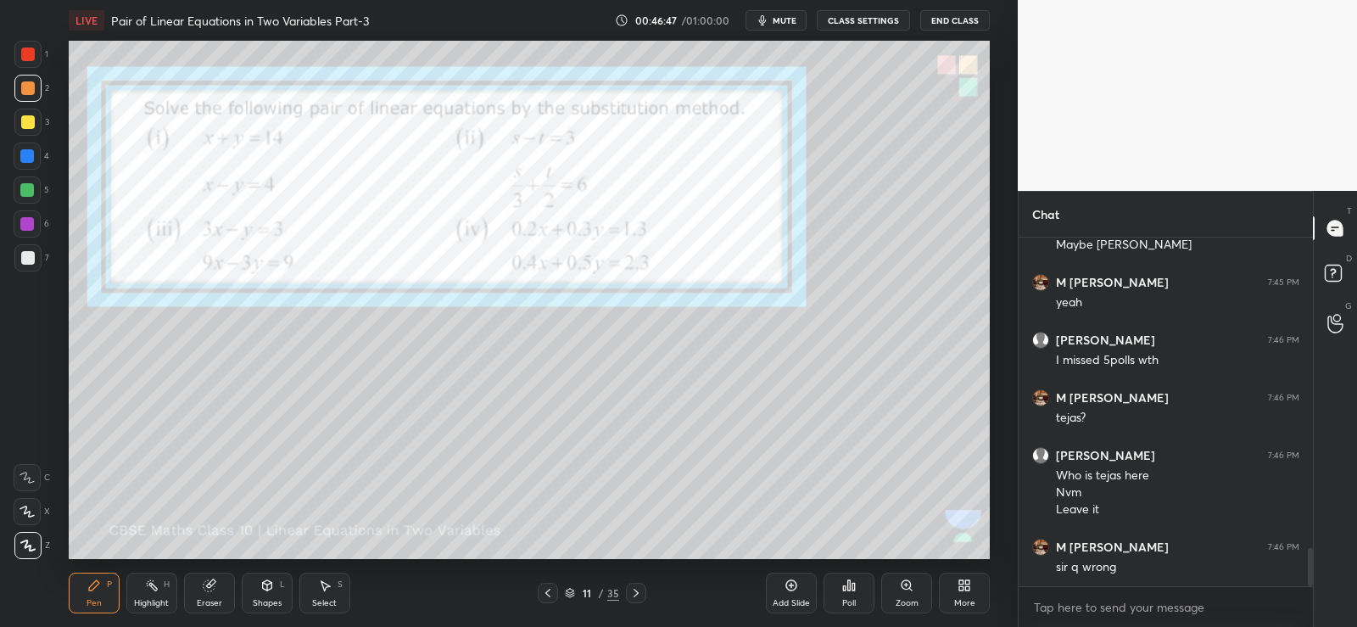
click at [643, 593] on div at bounding box center [636, 593] width 20 height 20
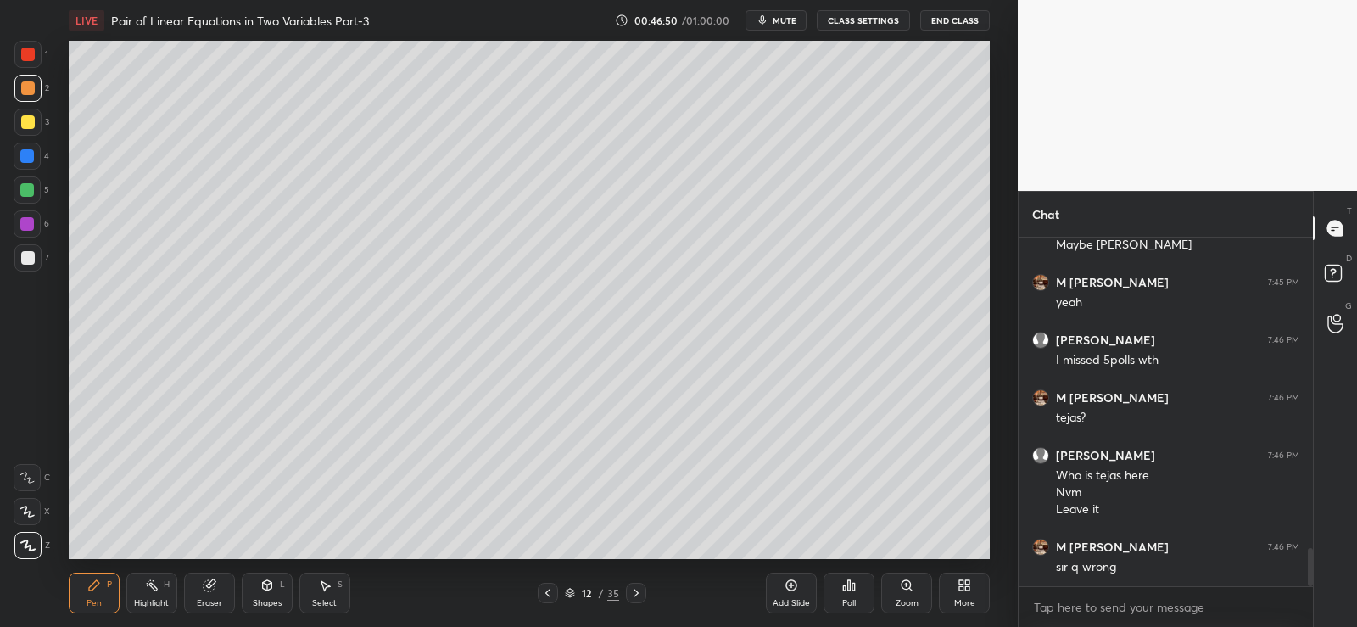
click at [219, 590] on div "Eraser" at bounding box center [209, 592] width 51 height 41
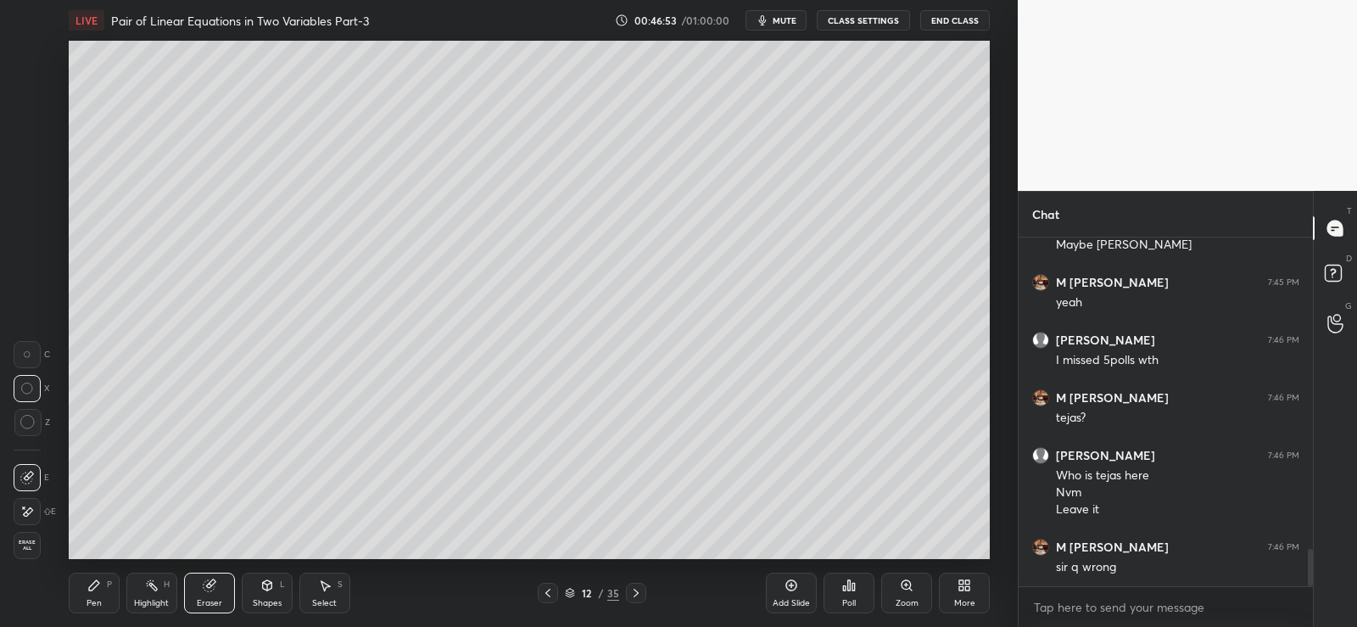
scroll to position [2876, 0]
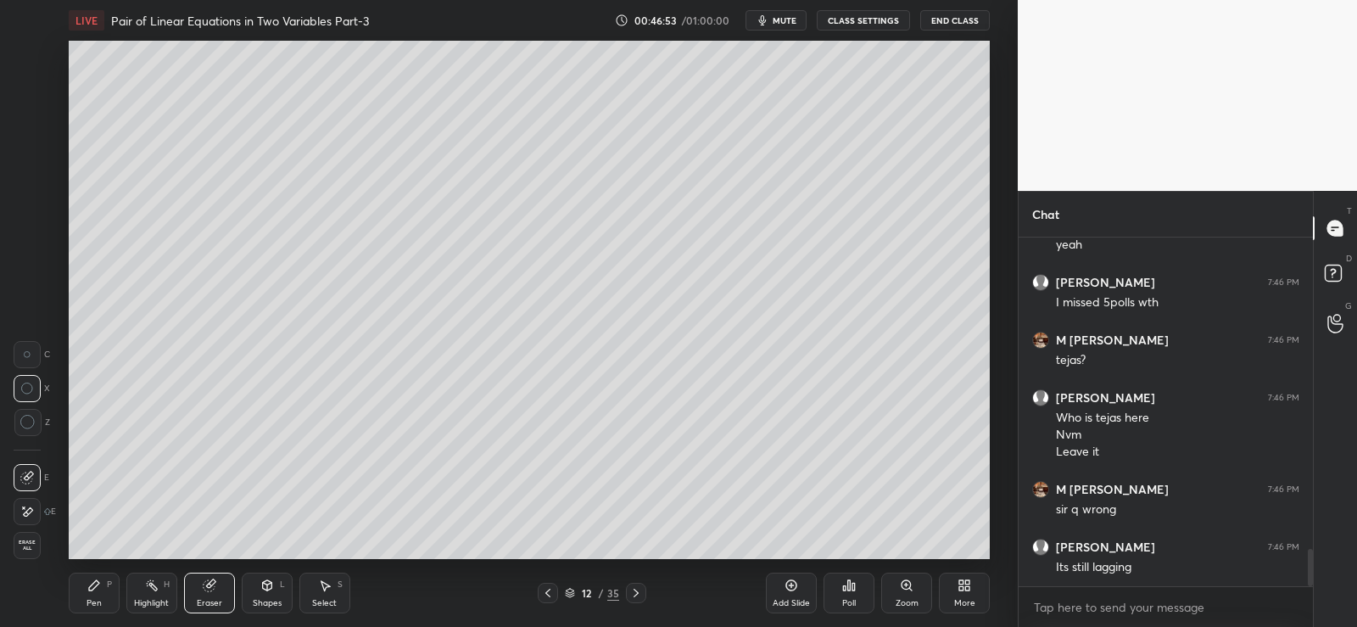
click at [84, 587] on div "Pen P" at bounding box center [94, 592] width 51 height 41
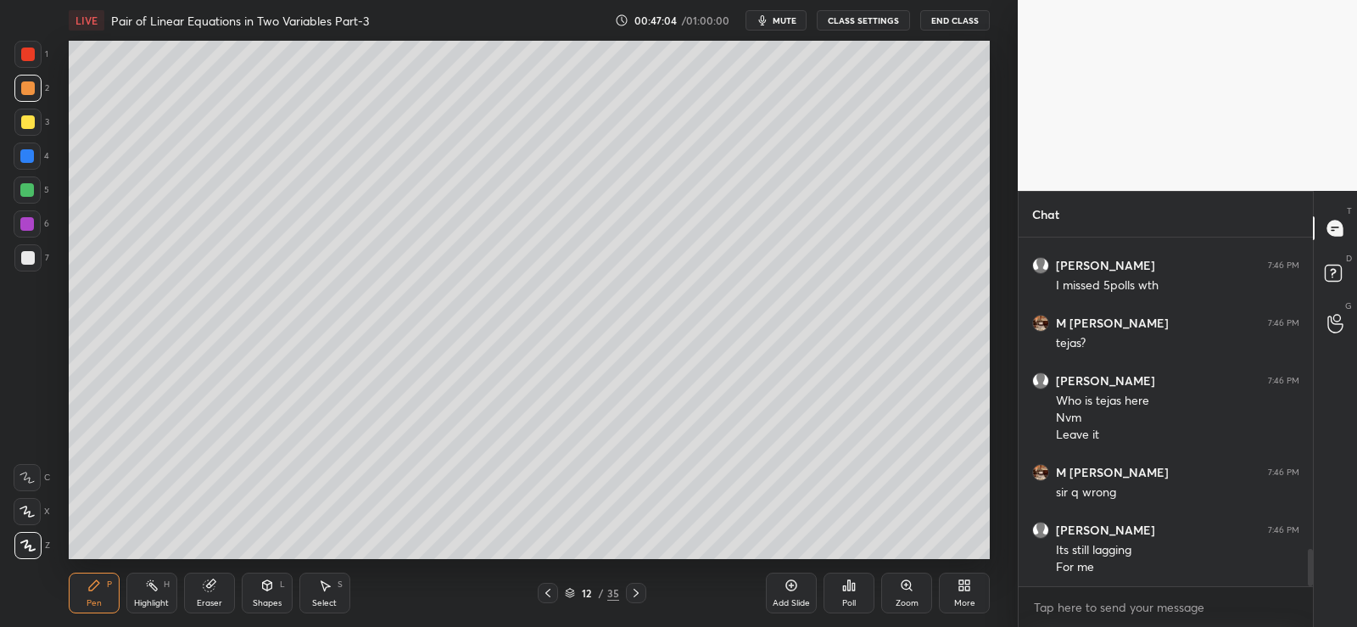
scroll to position [2950, 0]
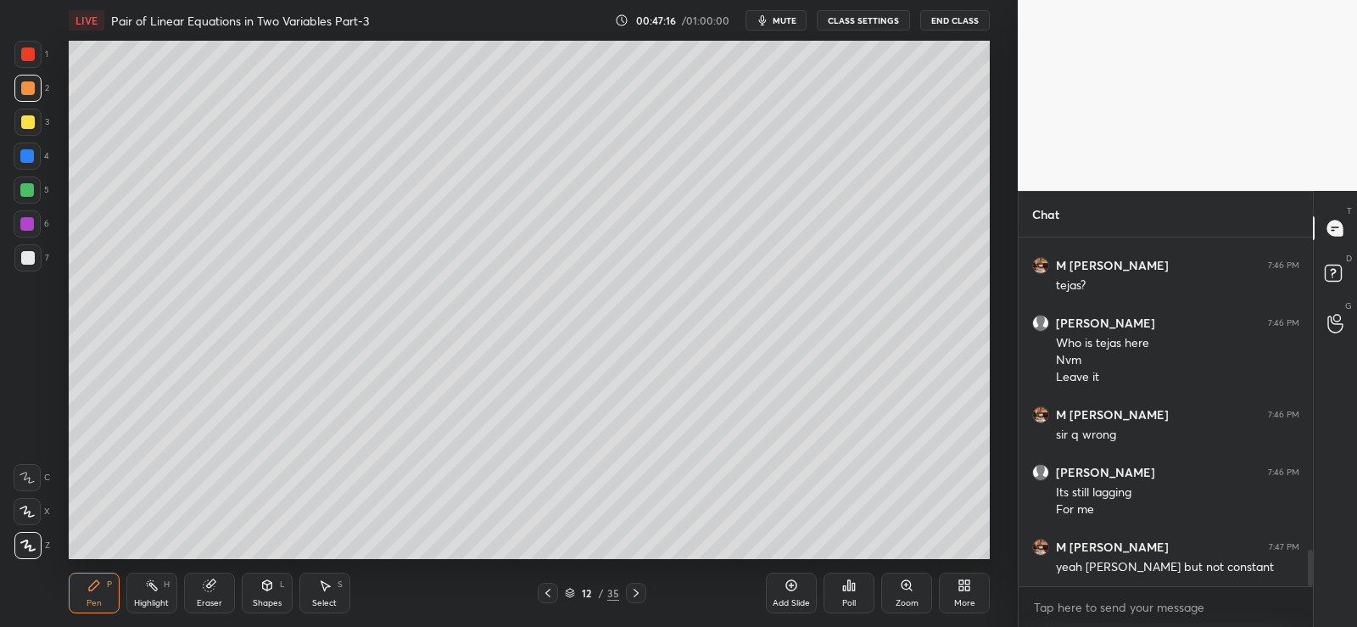
click at [24, 244] on div at bounding box center [27, 257] width 27 height 27
click at [28, 242] on div "6" at bounding box center [32, 227] width 36 height 34
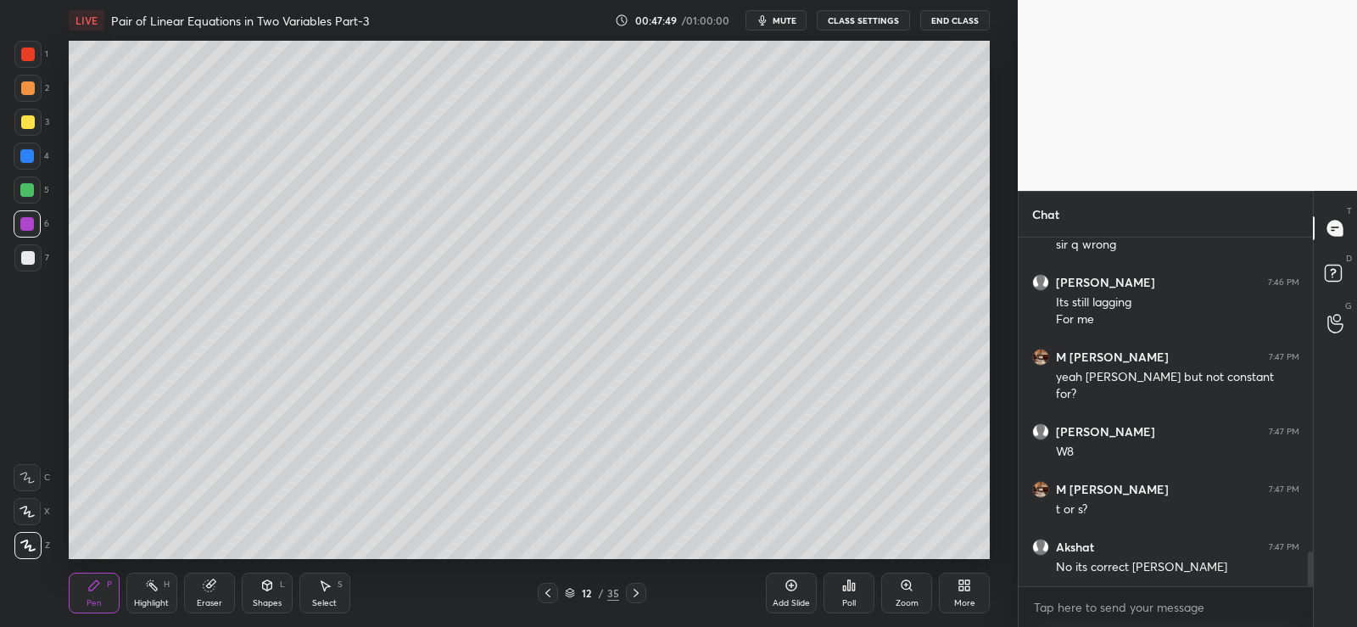
scroll to position [3198, 0]
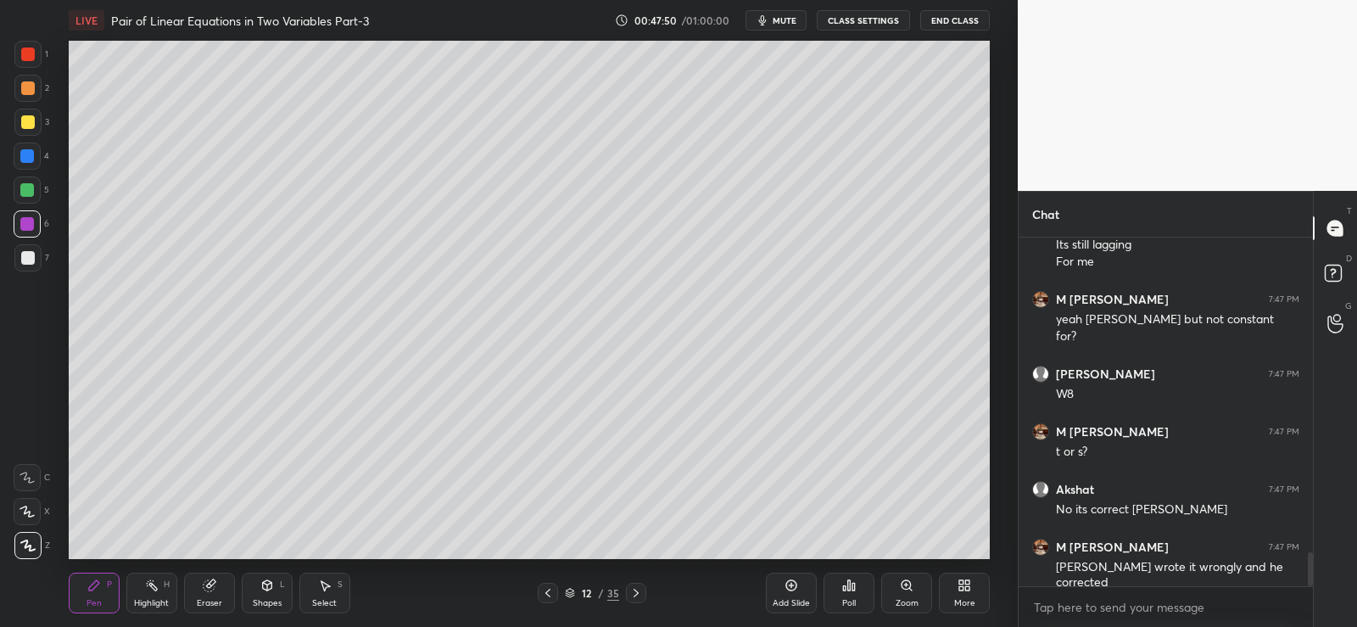
click at [27, 257] on div at bounding box center [28, 258] width 14 height 14
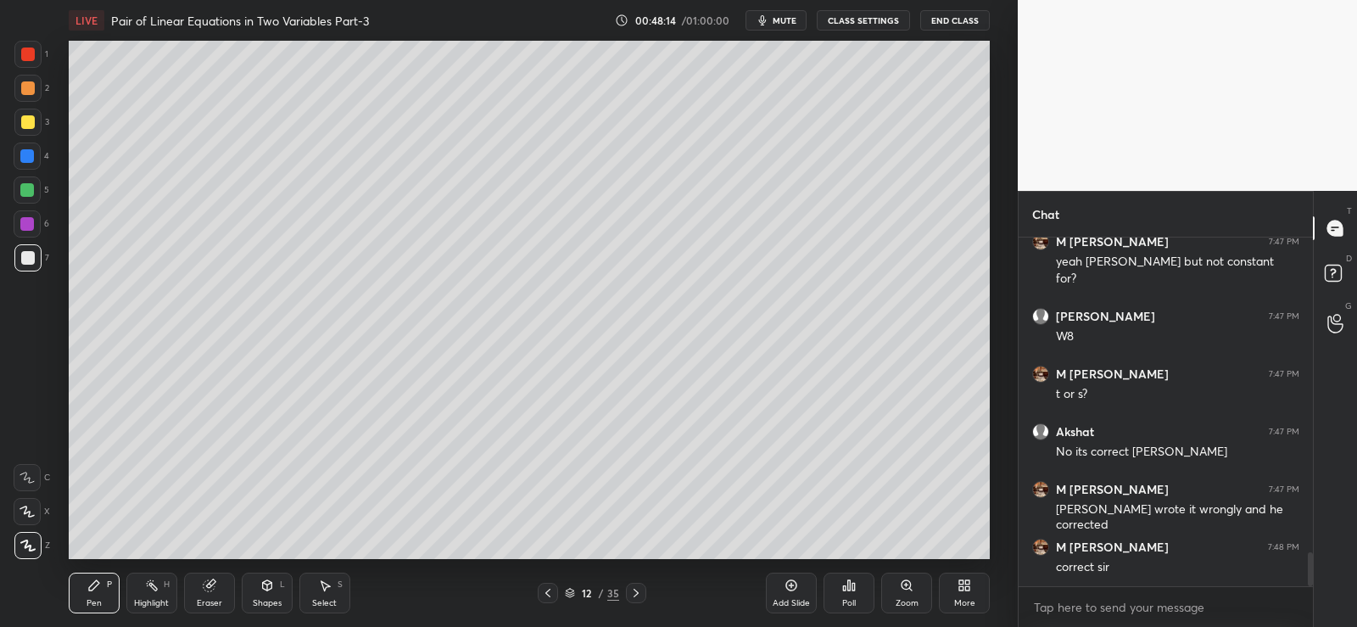
click at [915, 594] on div "Zoom" at bounding box center [906, 592] width 51 height 41
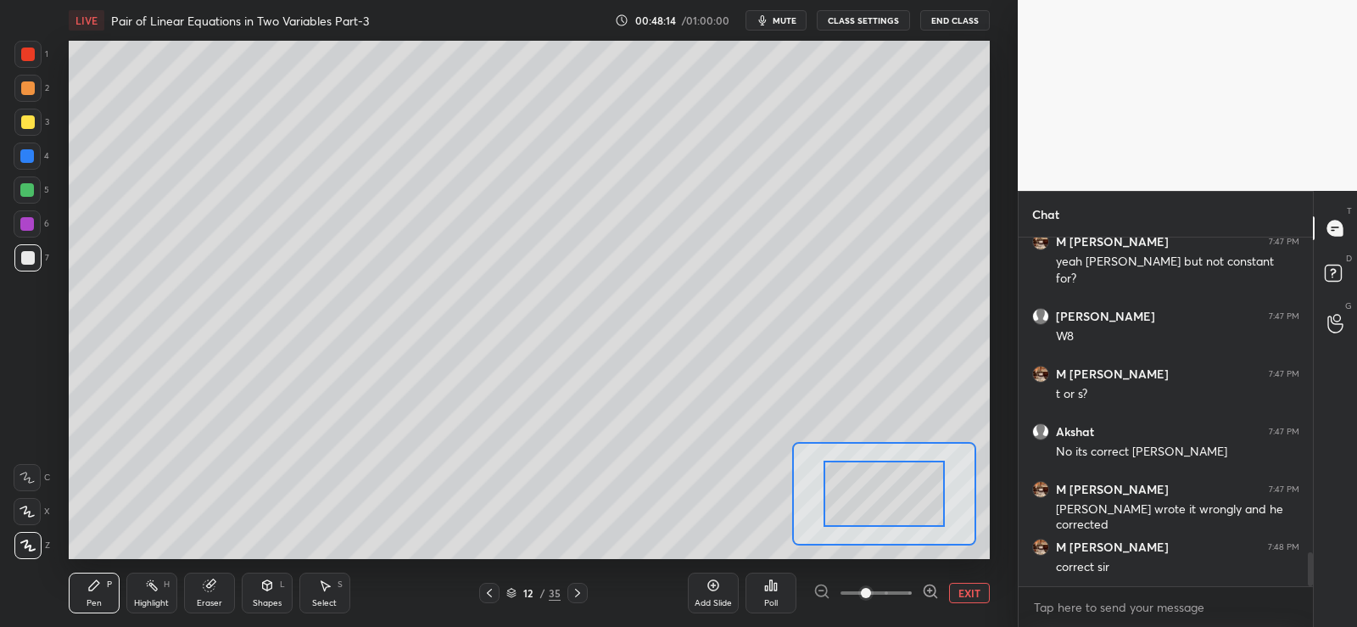
click at [871, 593] on span at bounding box center [866, 593] width 10 height 10
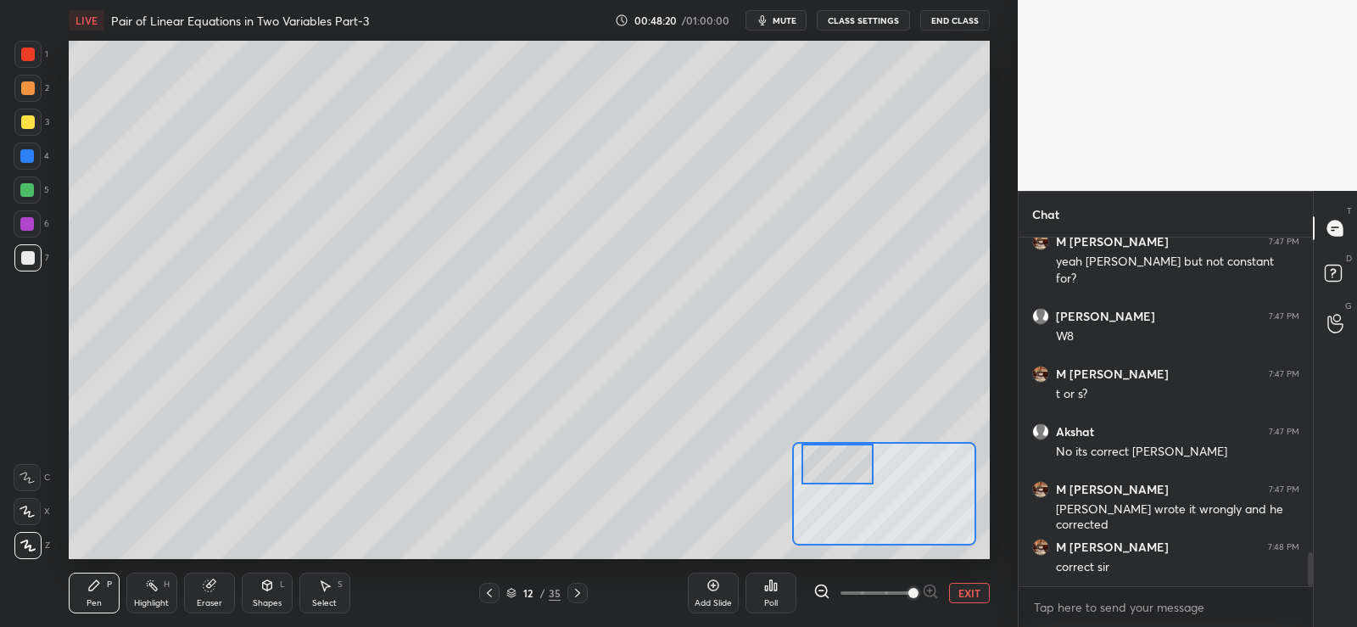
click at [970, 589] on button "EXIT" at bounding box center [969, 593] width 41 height 20
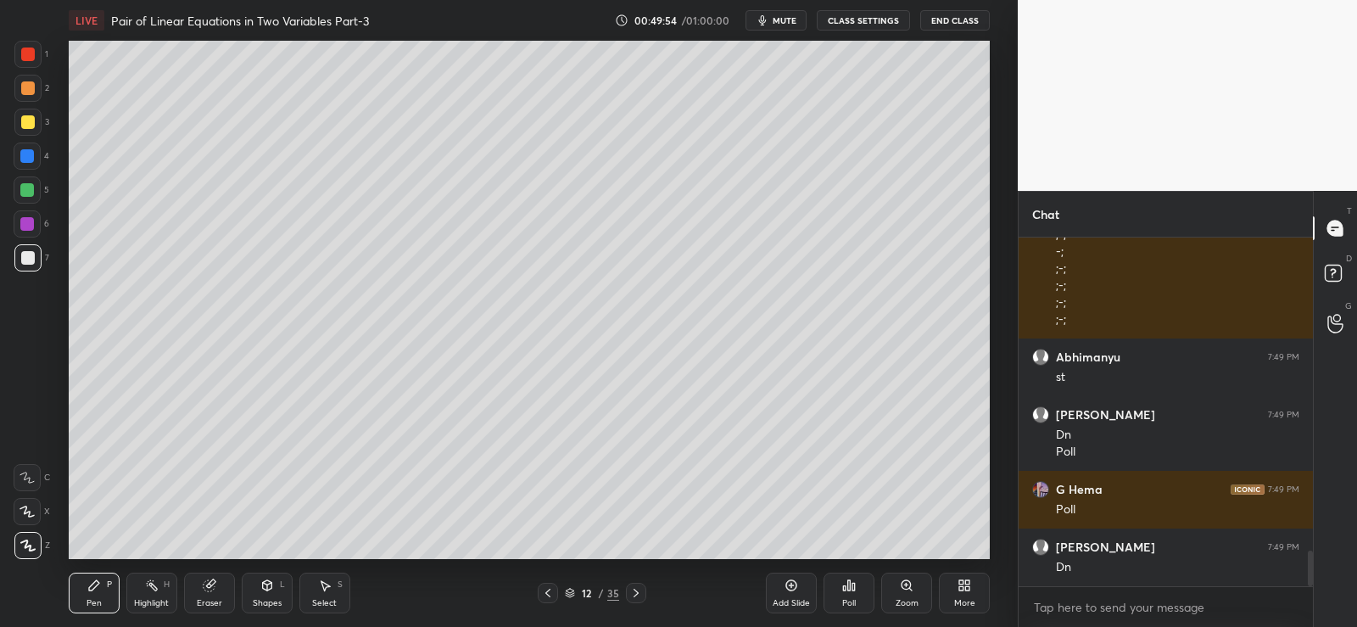
scroll to position [3129, 0]
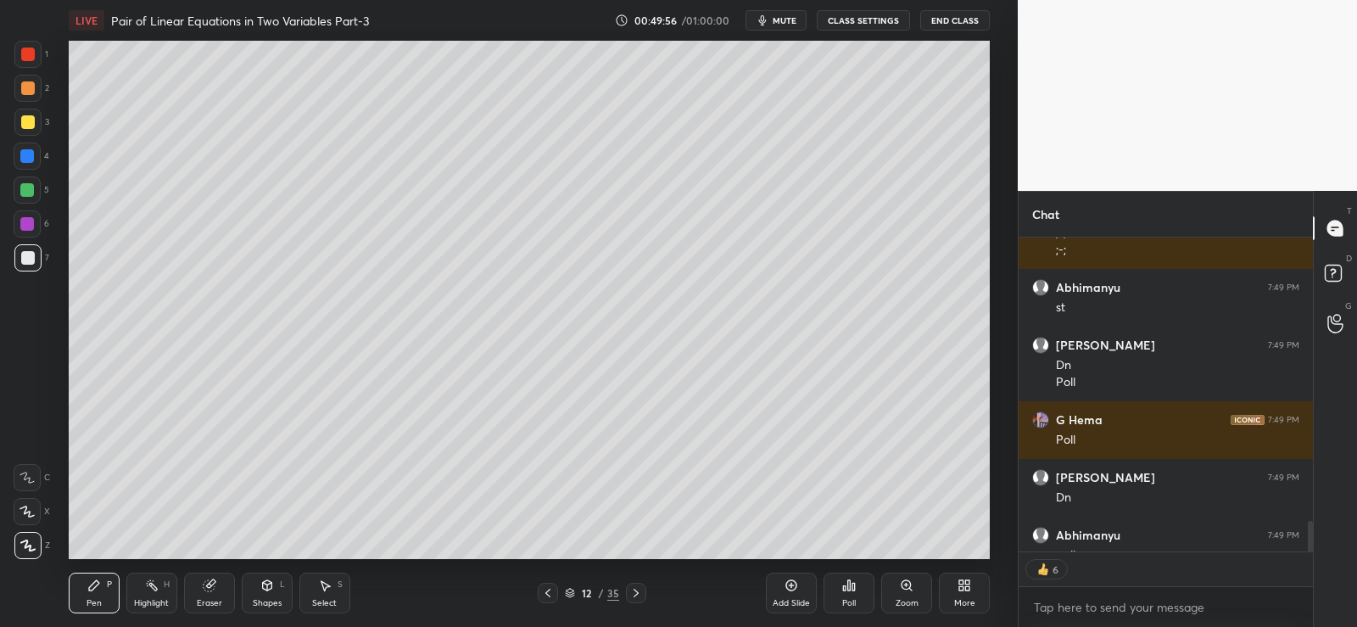
click at [851, 584] on icon at bounding box center [849, 585] width 14 height 14
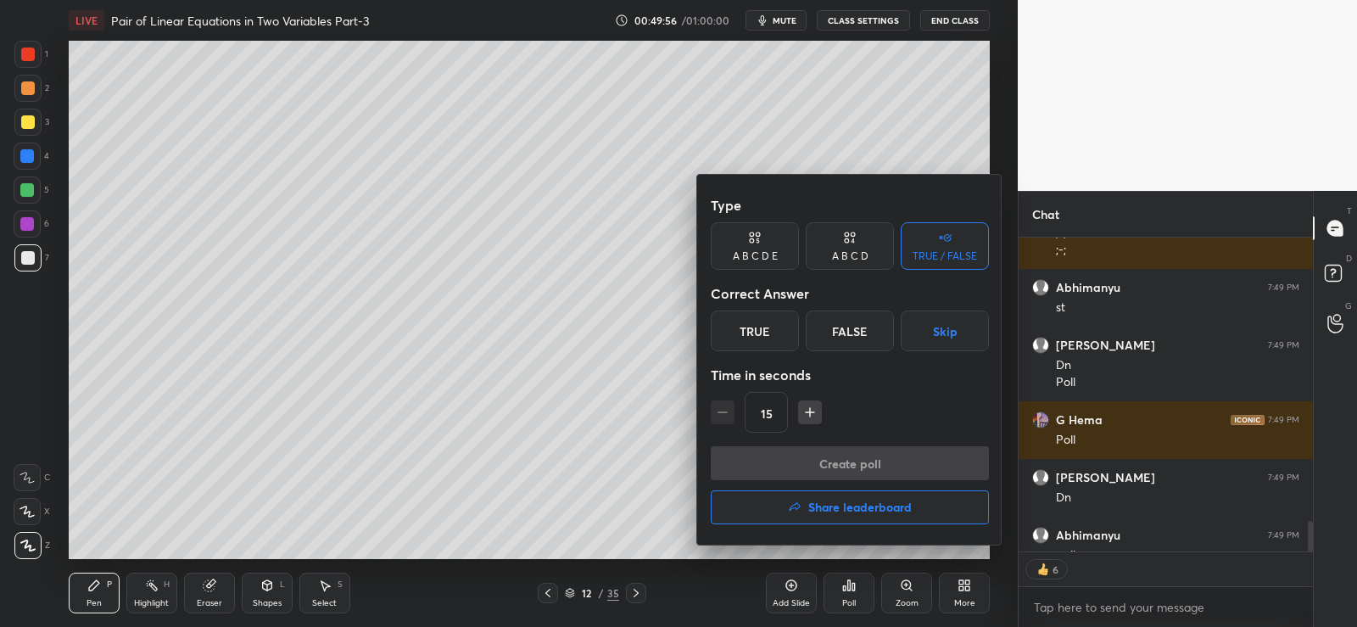
scroll to position [3209, 0]
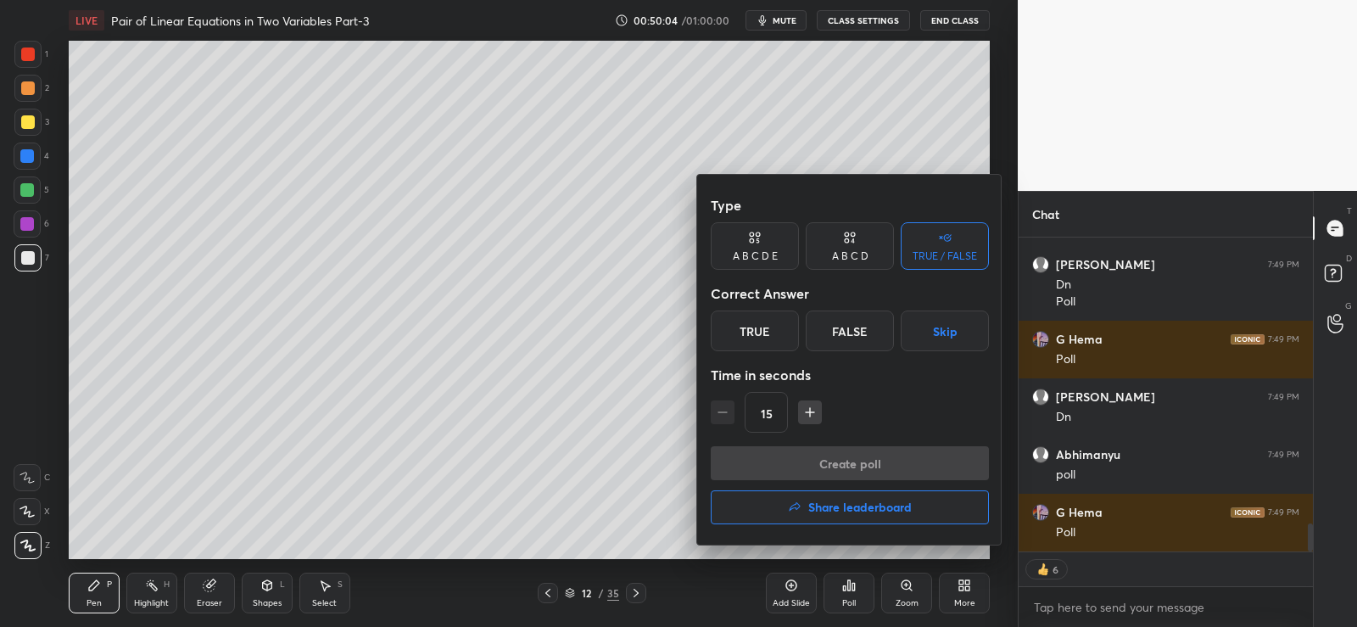
click at [855, 239] on icon at bounding box center [850, 237] width 14 height 17
click at [857, 326] on div "C" at bounding box center [849, 330] width 50 height 41
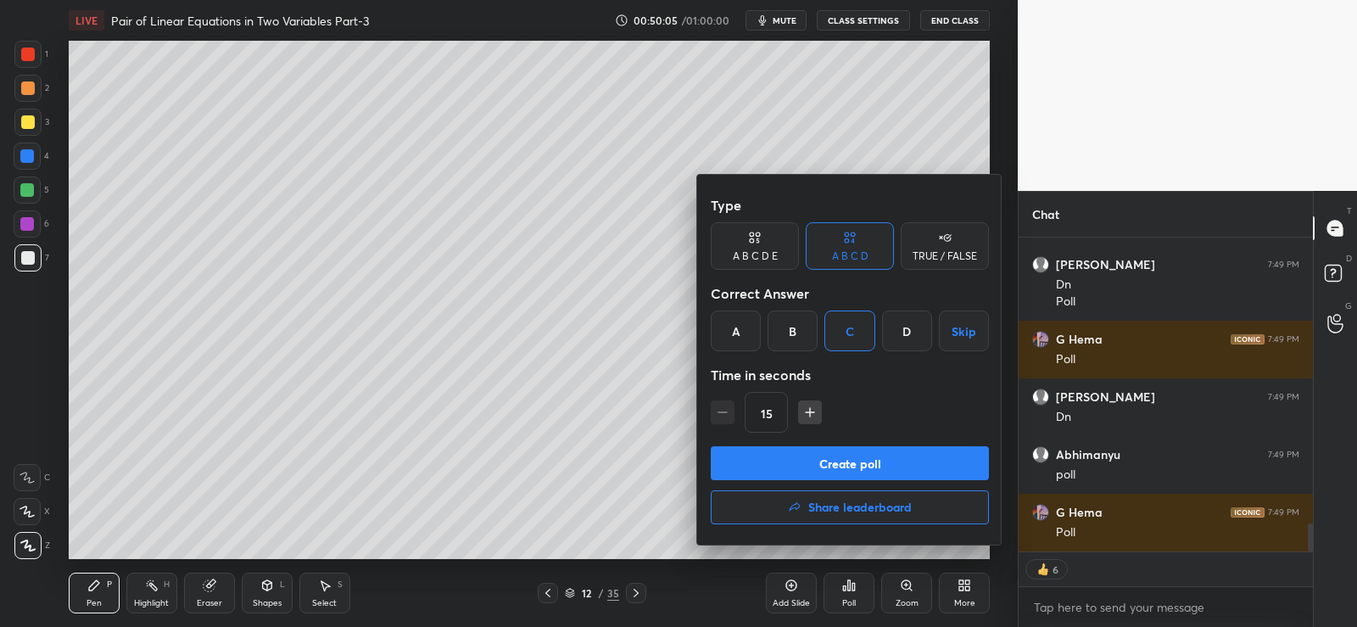
type textarea "x"
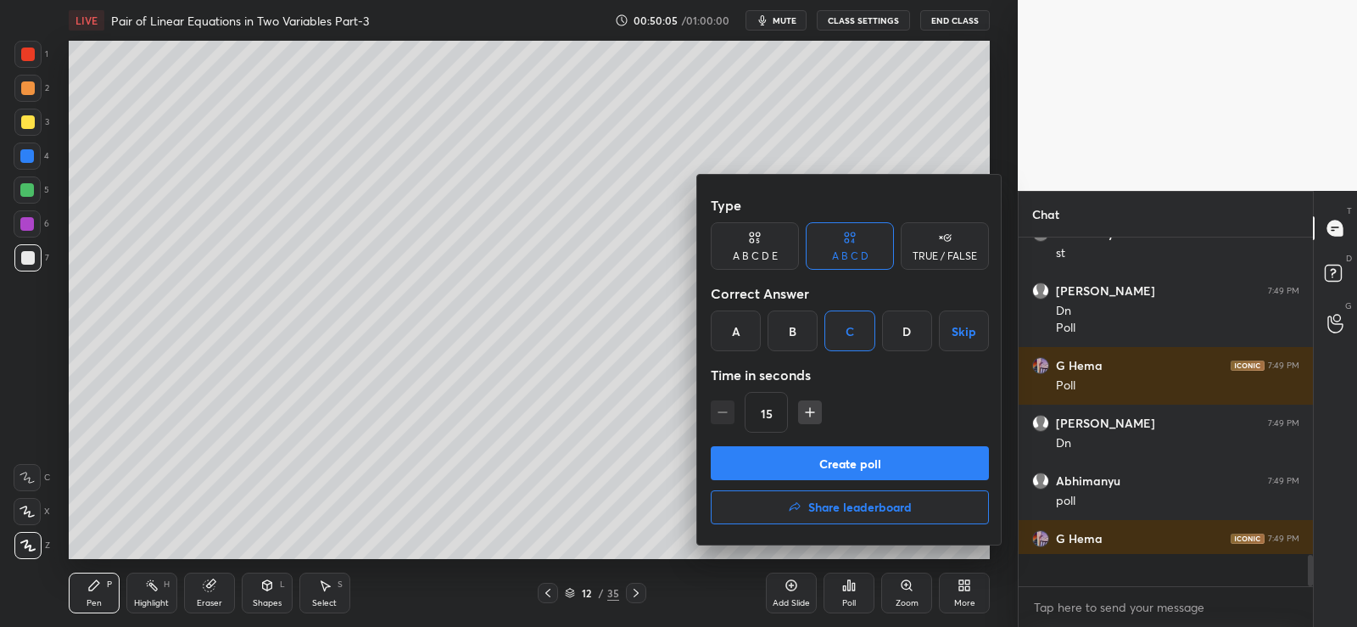
scroll to position [6, 6]
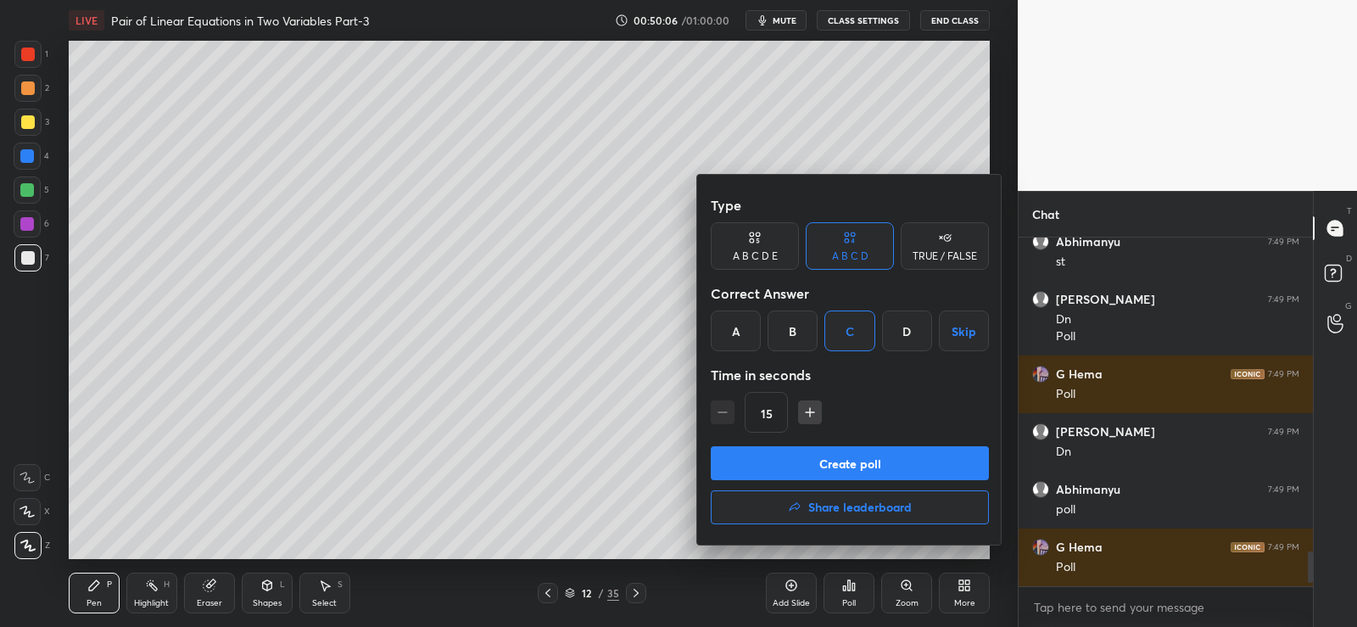
click at [810, 416] on icon "button" at bounding box center [810, 412] width 0 height 8
type input "30"
click at [832, 459] on button "Create poll" at bounding box center [850, 463] width 278 height 34
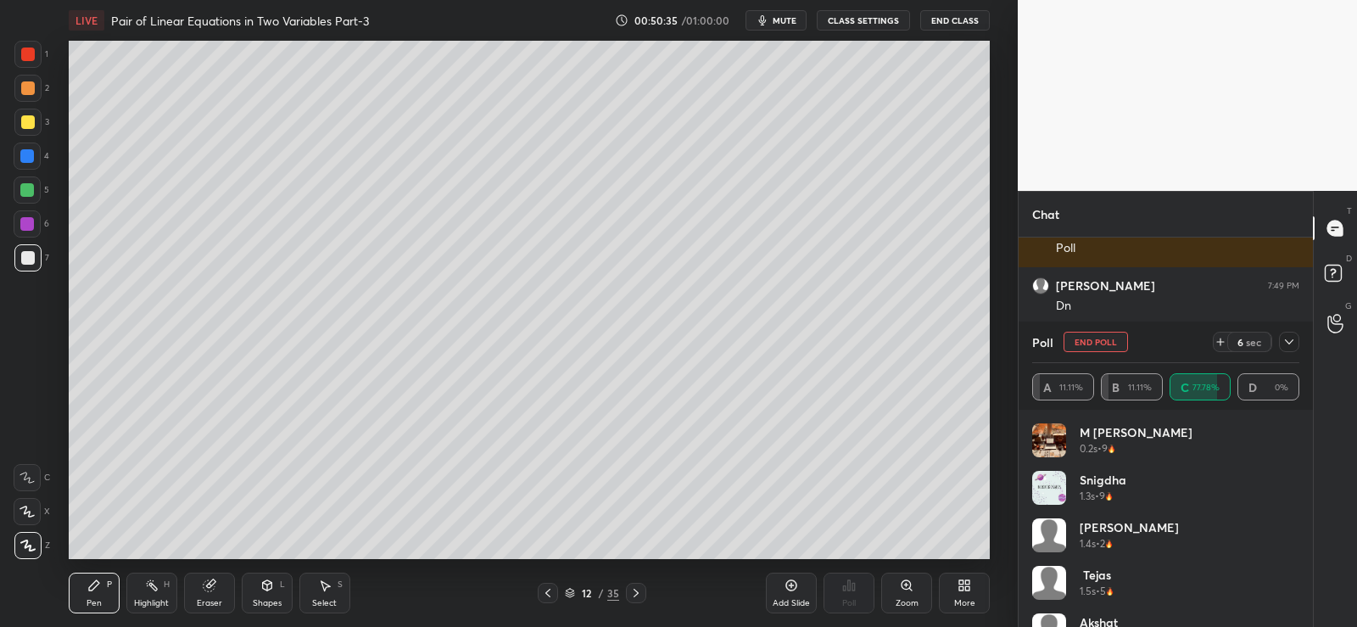
scroll to position [3378, 0]
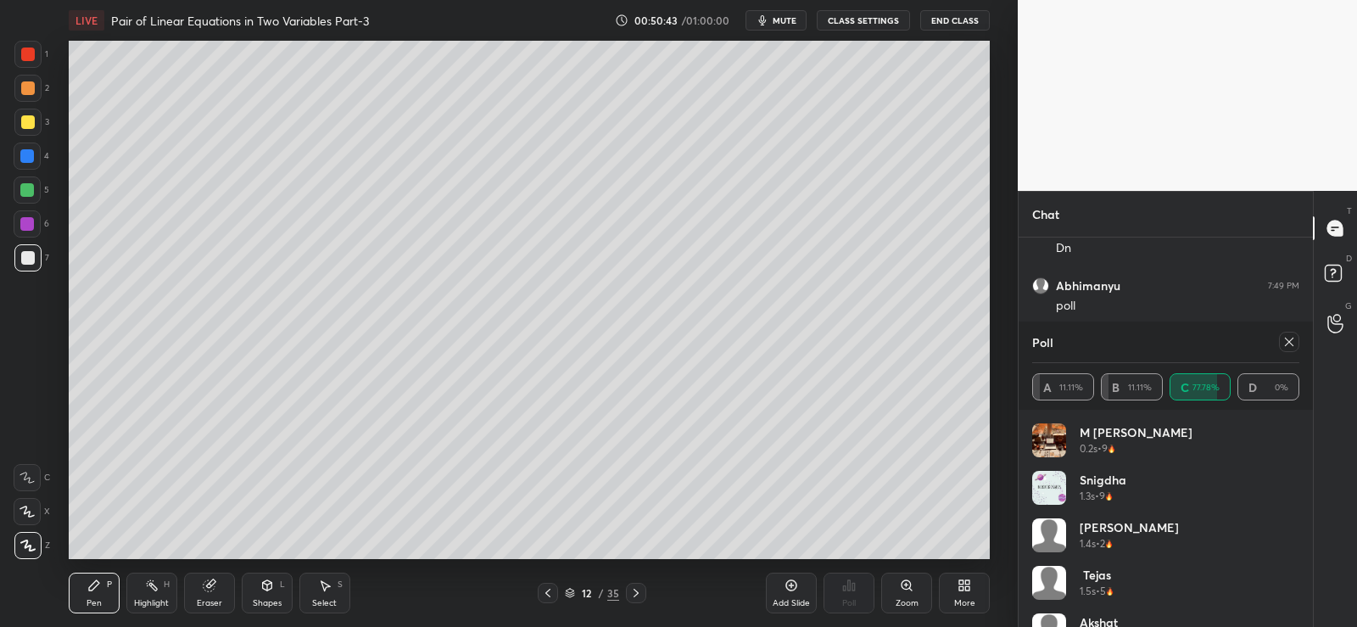
click at [1287, 342] on icon at bounding box center [1289, 342] width 14 height 14
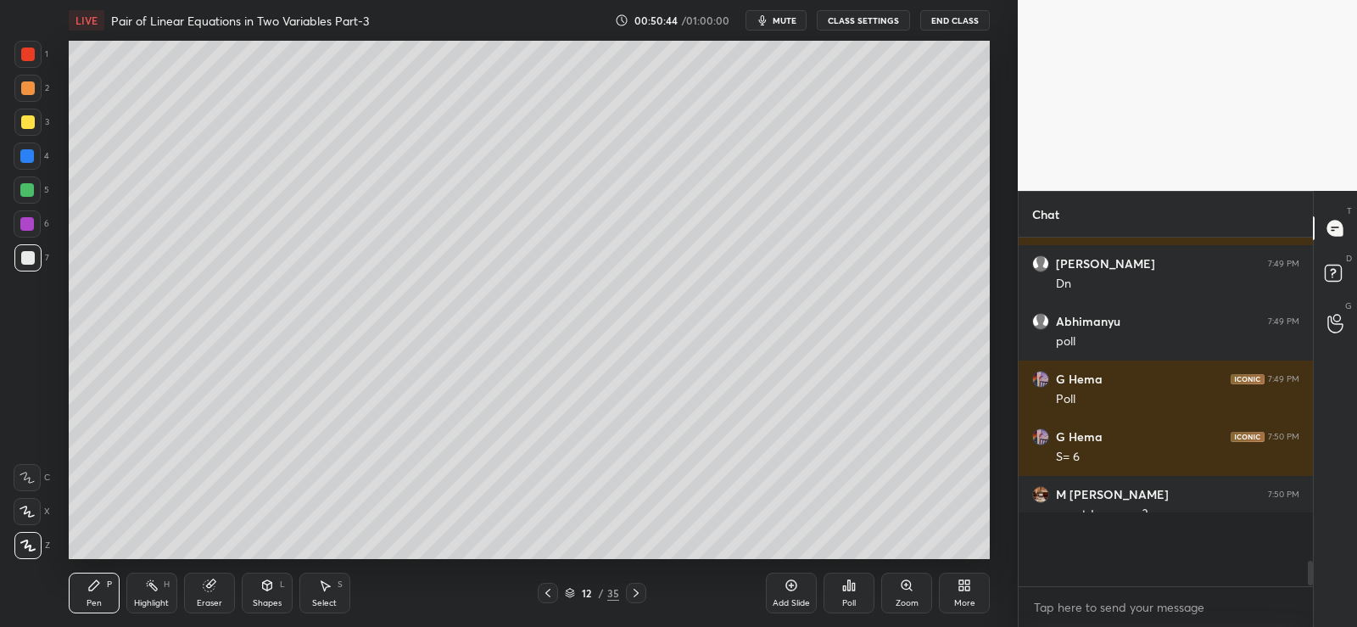
scroll to position [0, 0]
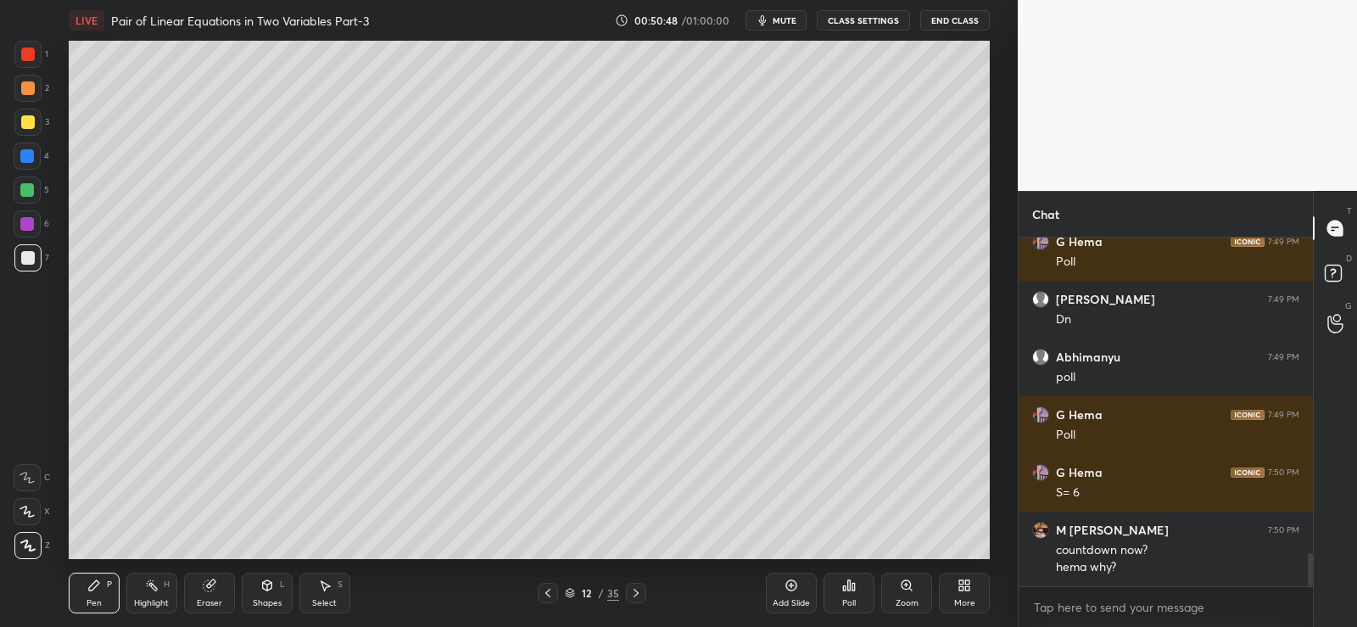
click at [209, 579] on icon at bounding box center [210, 585] width 14 height 14
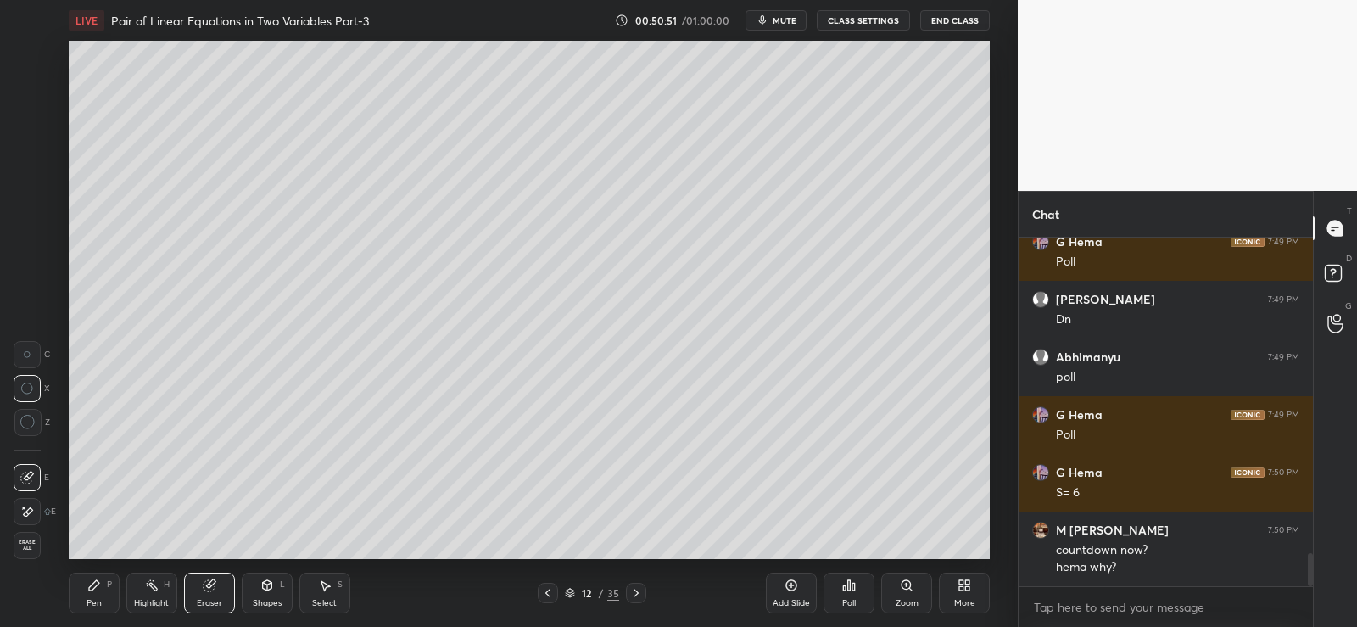
click at [98, 603] on div "Pen" at bounding box center [94, 603] width 15 height 8
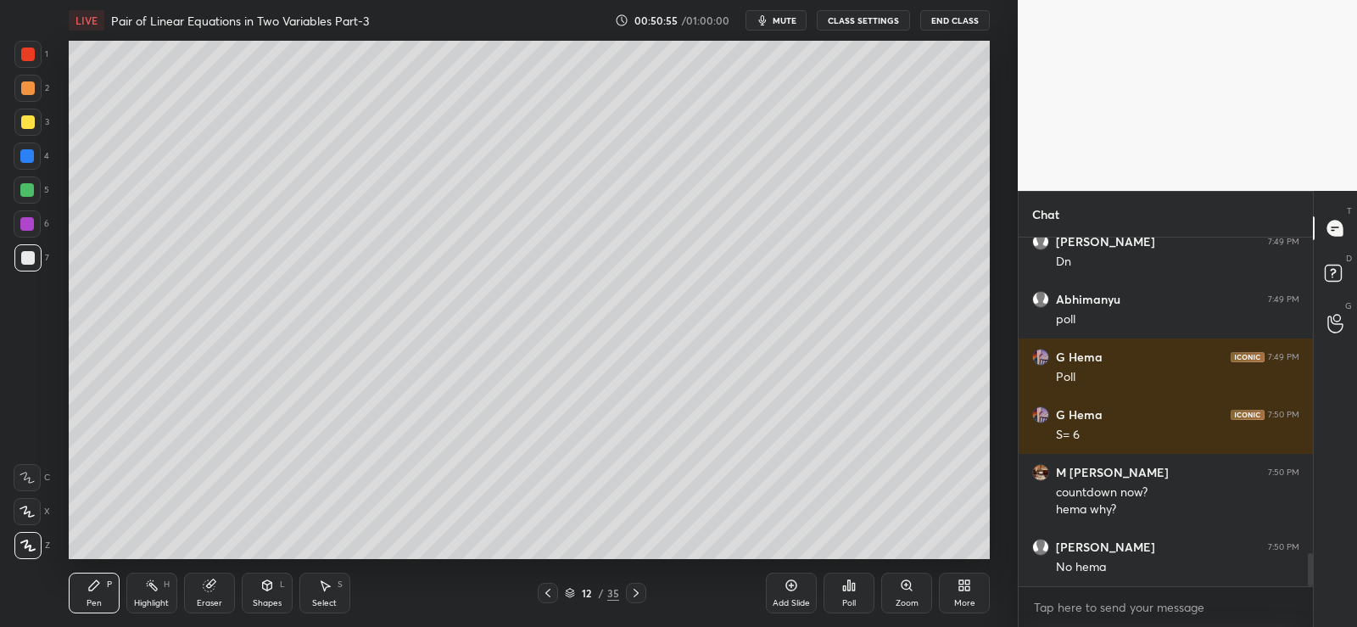
click at [857, 591] on div "Poll" at bounding box center [848, 592] width 51 height 41
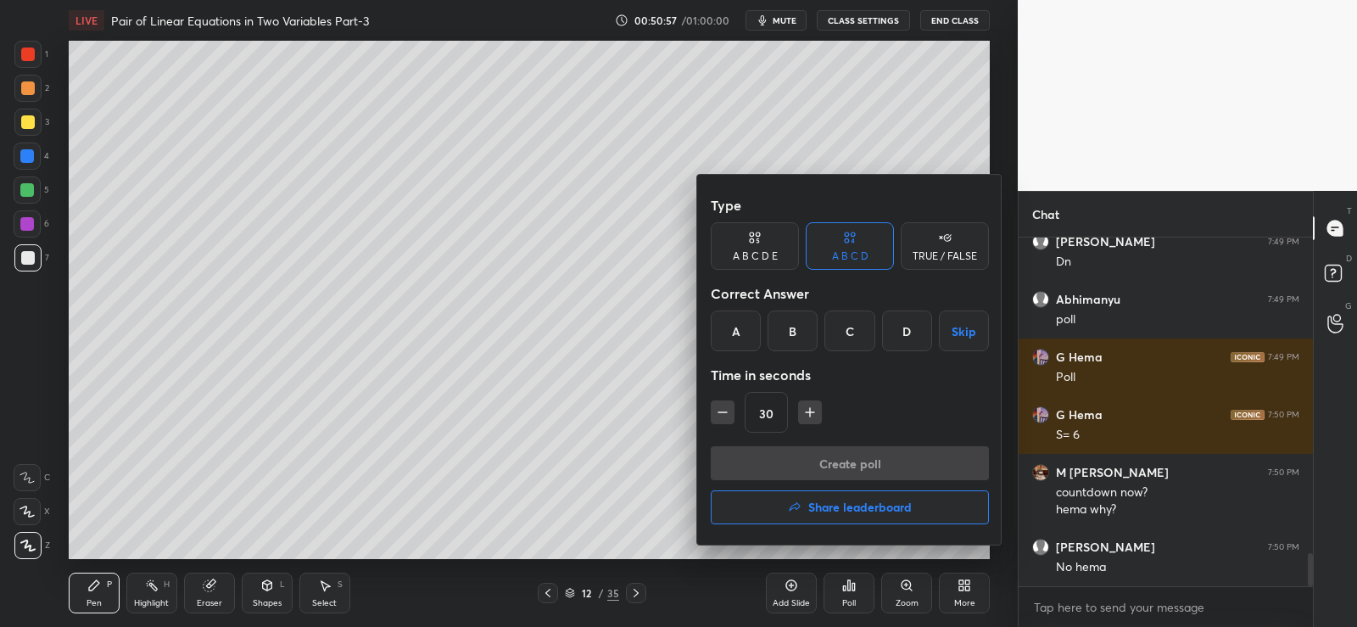
click at [745, 323] on div "A" at bounding box center [736, 330] width 50 height 41
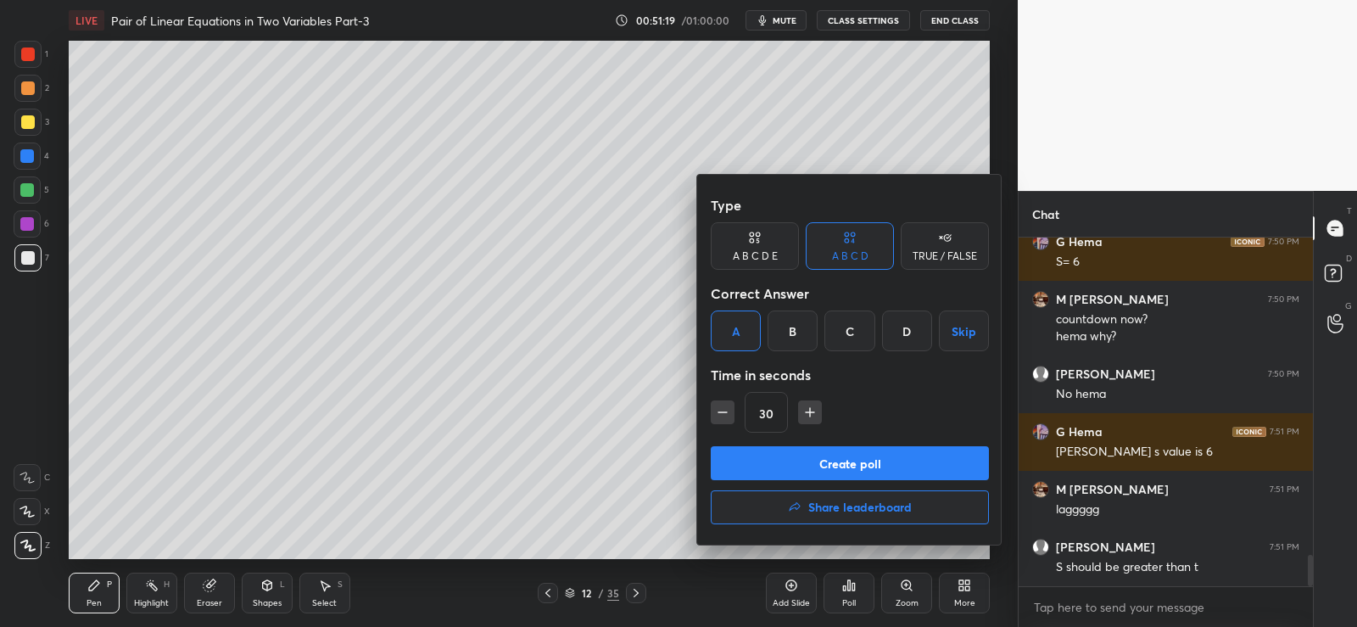
scroll to position [3595, 0]
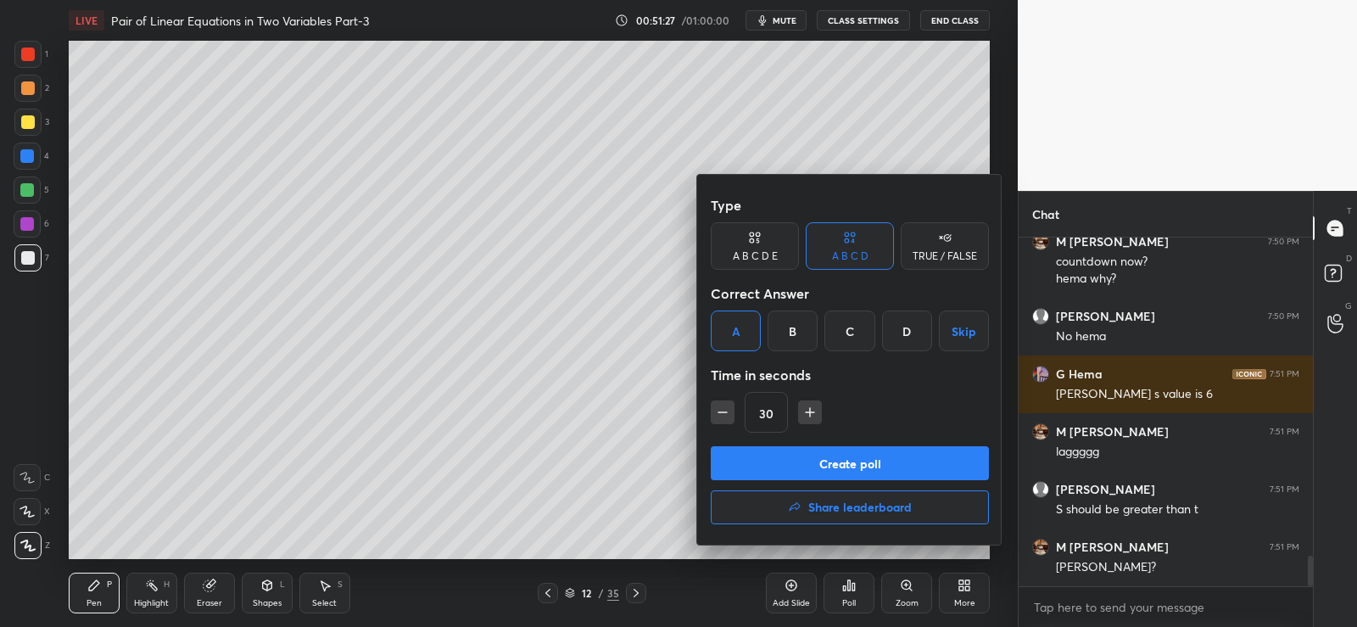
click at [857, 464] on button "Create poll" at bounding box center [850, 463] width 278 height 34
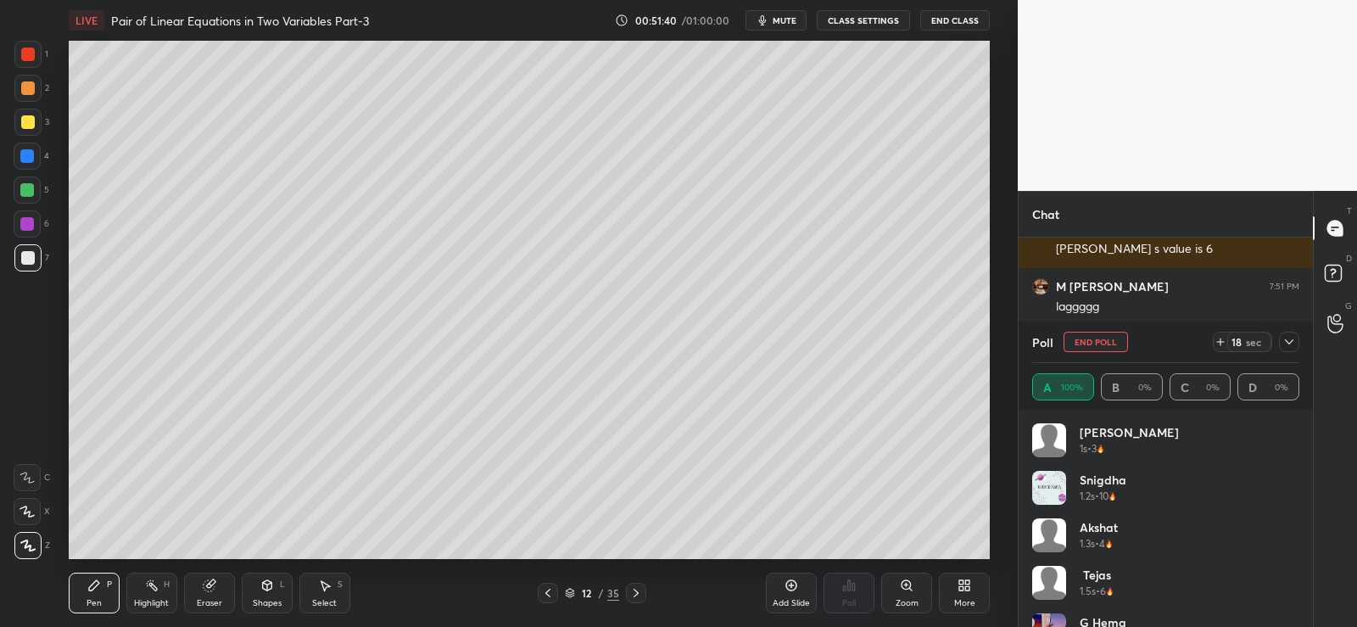
scroll to position [3757, 0]
click at [30, 87] on div at bounding box center [28, 88] width 14 height 14
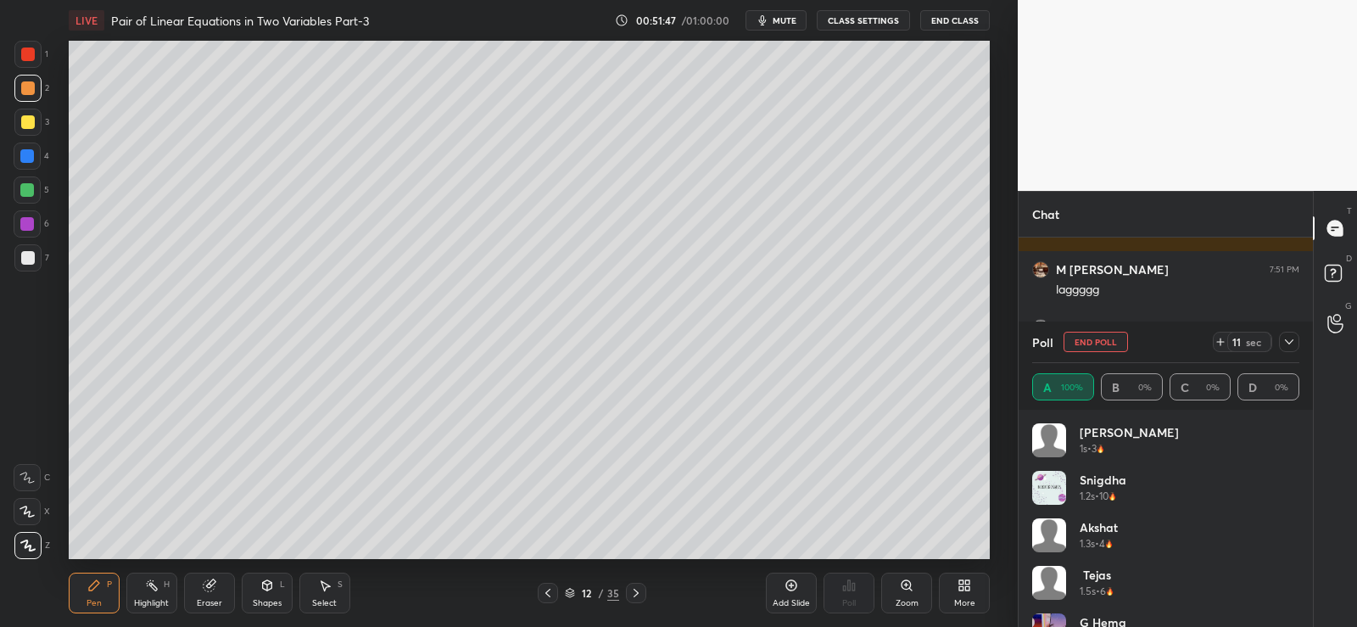
scroll to position [3815, 0]
click at [24, 83] on div at bounding box center [28, 88] width 14 height 14
click at [27, 256] on div at bounding box center [28, 258] width 14 height 14
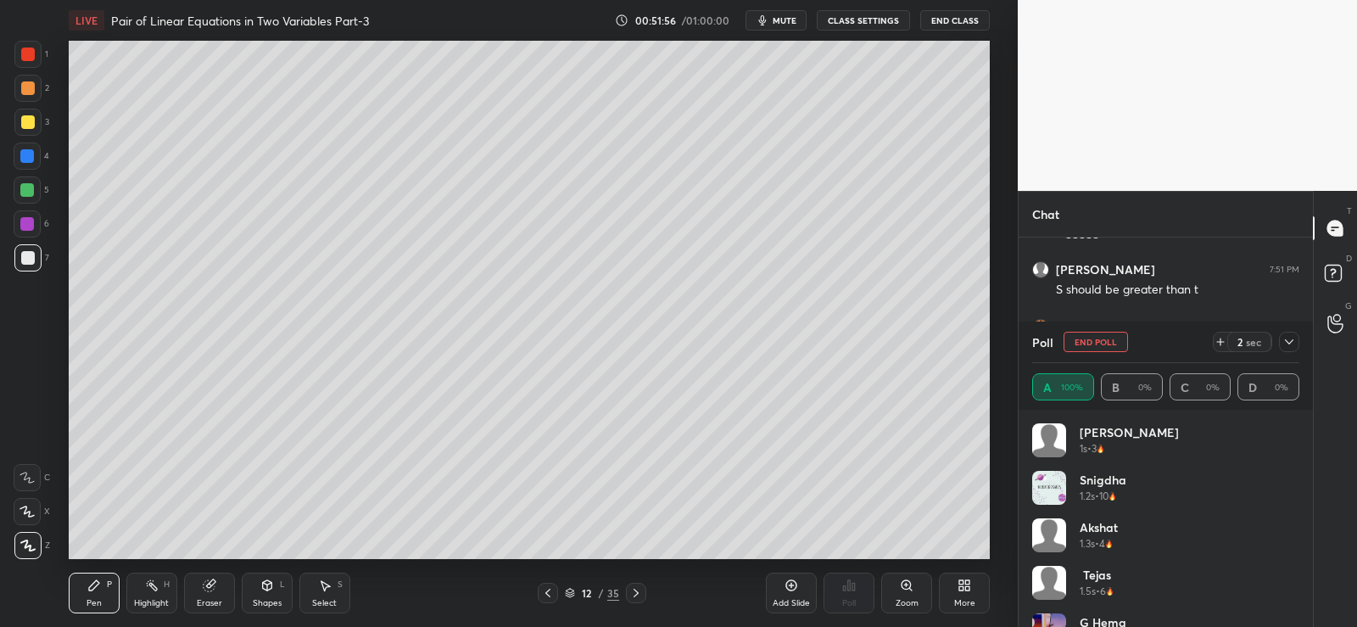
click at [218, 583] on div "Eraser" at bounding box center [209, 592] width 51 height 41
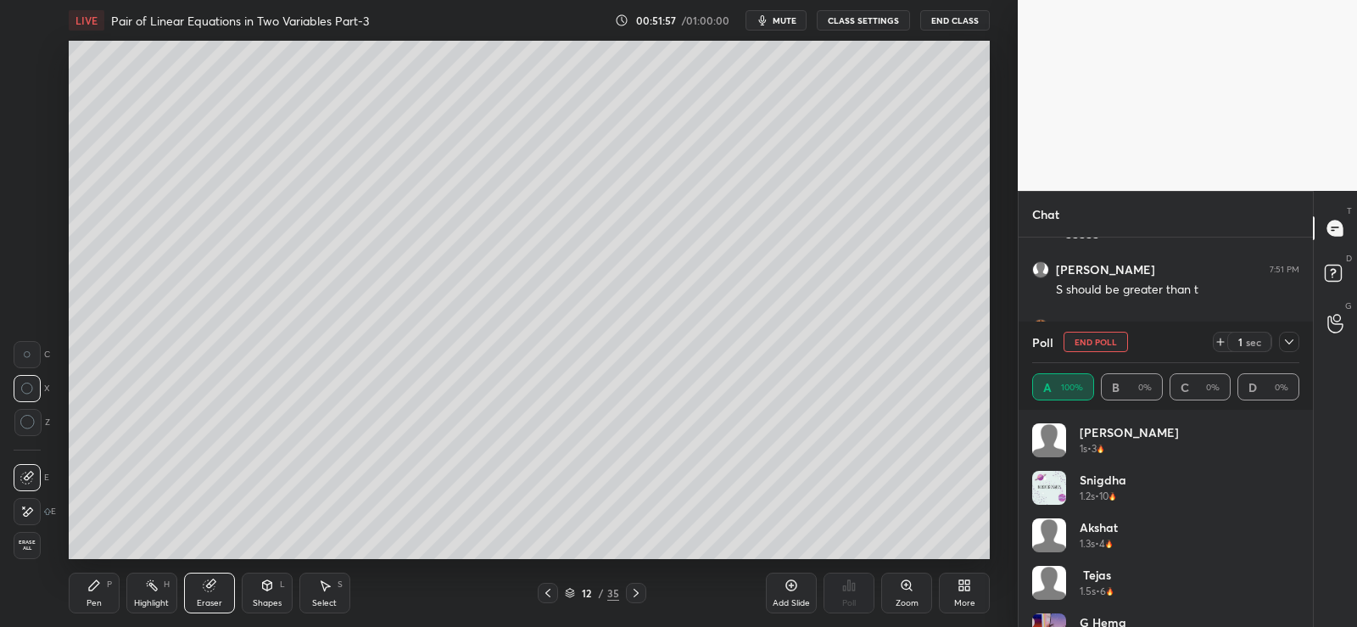
click at [25, 517] on icon at bounding box center [27, 512] width 14 height 14
click at [25, 515] on icon at bounding box center [27, 512] width 14 height 14
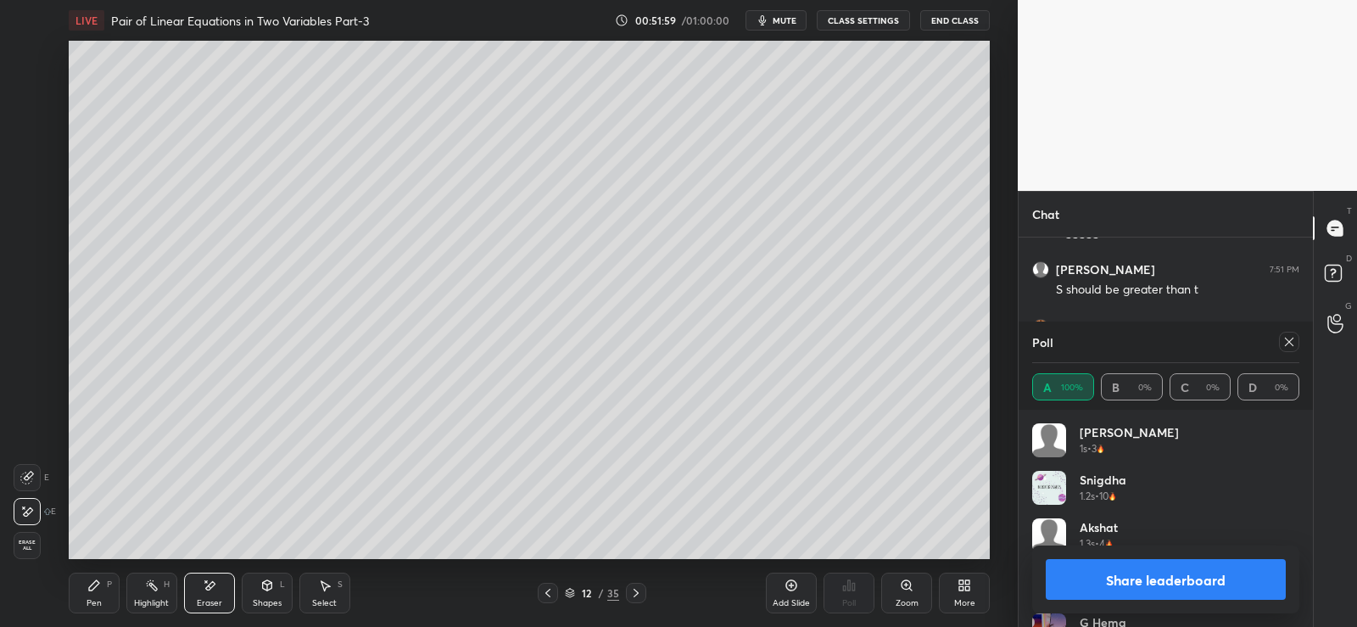
scroll to position [3872, 0]
click at [103, 598] on div "Pen P" at bounding box center [94, 592] width 51 height 41
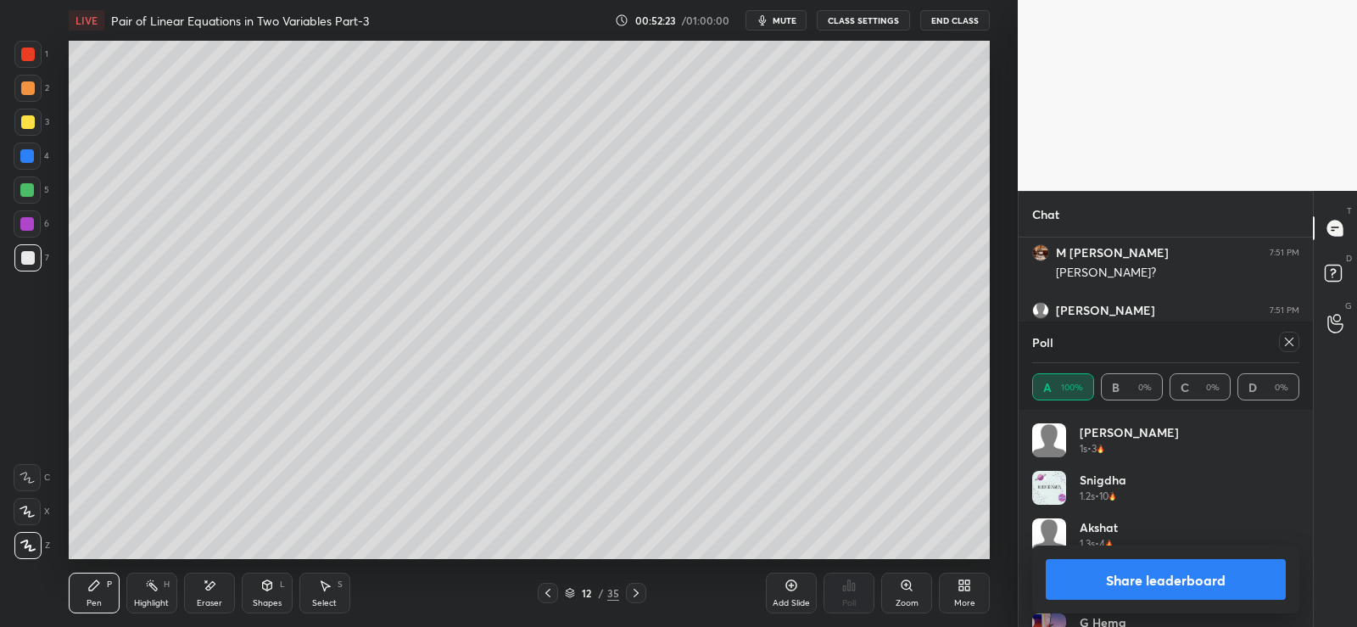
scroll to position [3906, 0]
click at [28, 186] on div at bounding box center [27, 190] width 14 height 14
click at [273, 587] on icon at bounding box center [267, 585] width 14 height 14
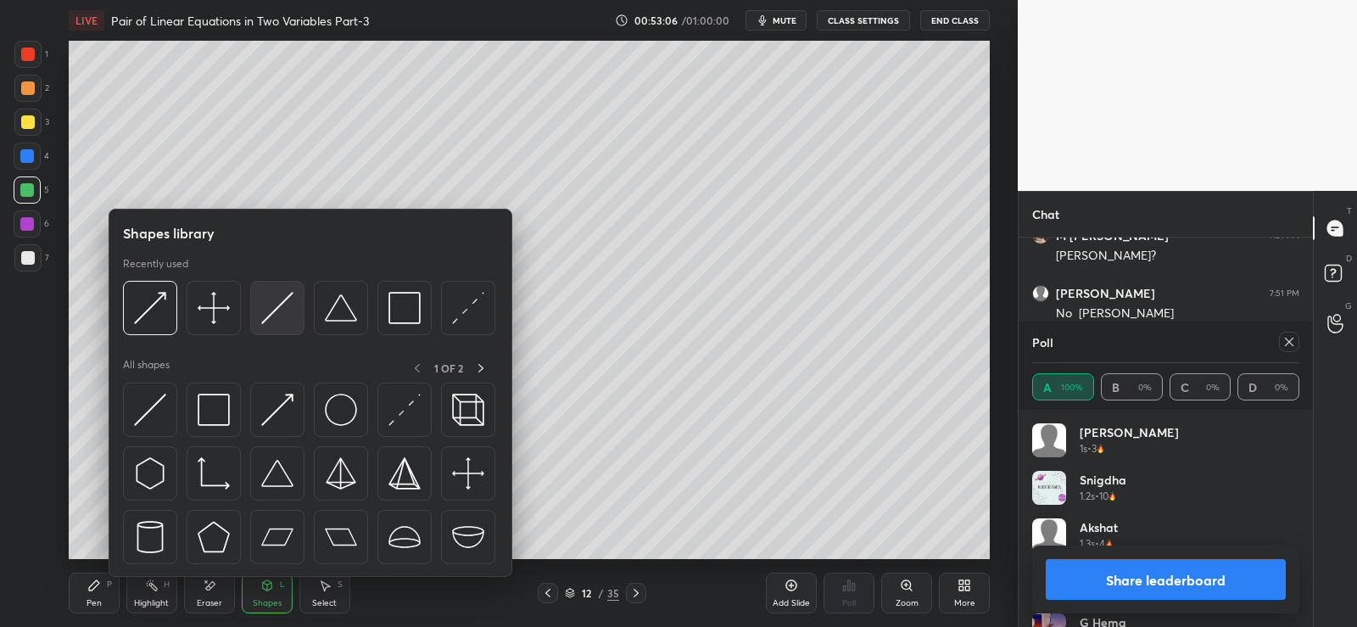
click at [271, 303] on img at bounding box center [277, 308] width 32 height 32
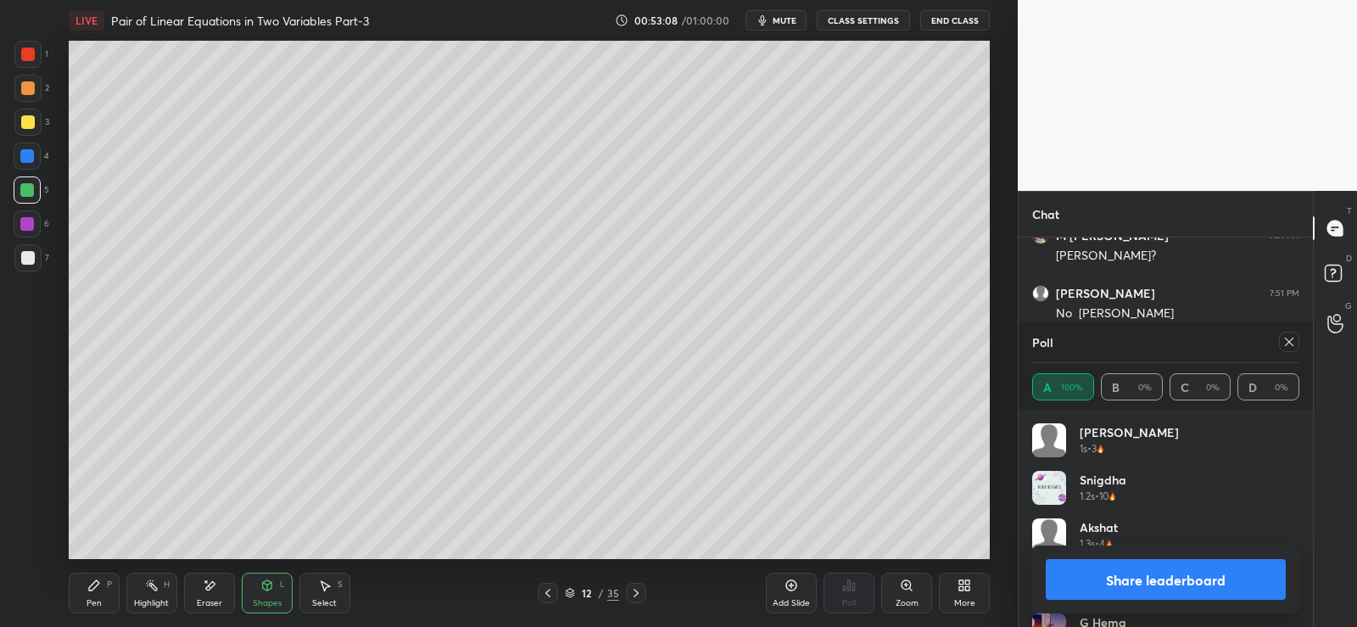
click at [100, 599] on div "Pen" at bounding box center [94, 603] width 15 height 8
click at [215, 585] on icon at bounding box center [210, 585] width 14 height 14
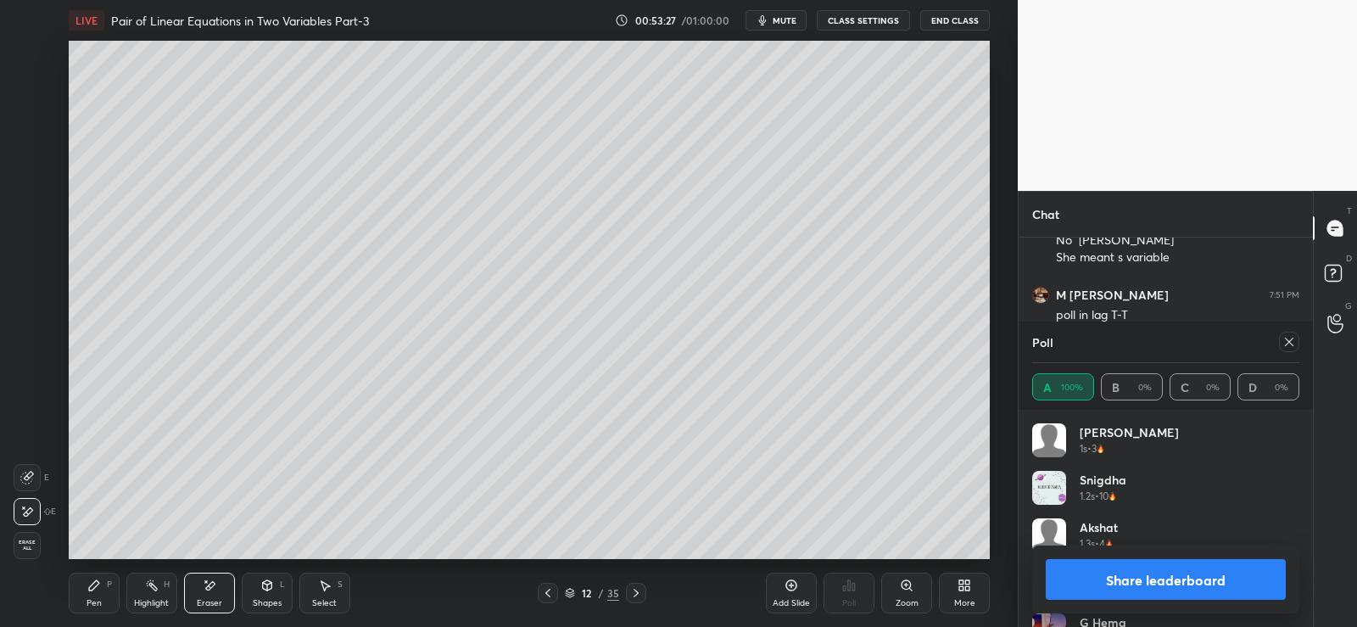
click at [96, 583] on icon at bounding box center [94, 585] width 10 height 10
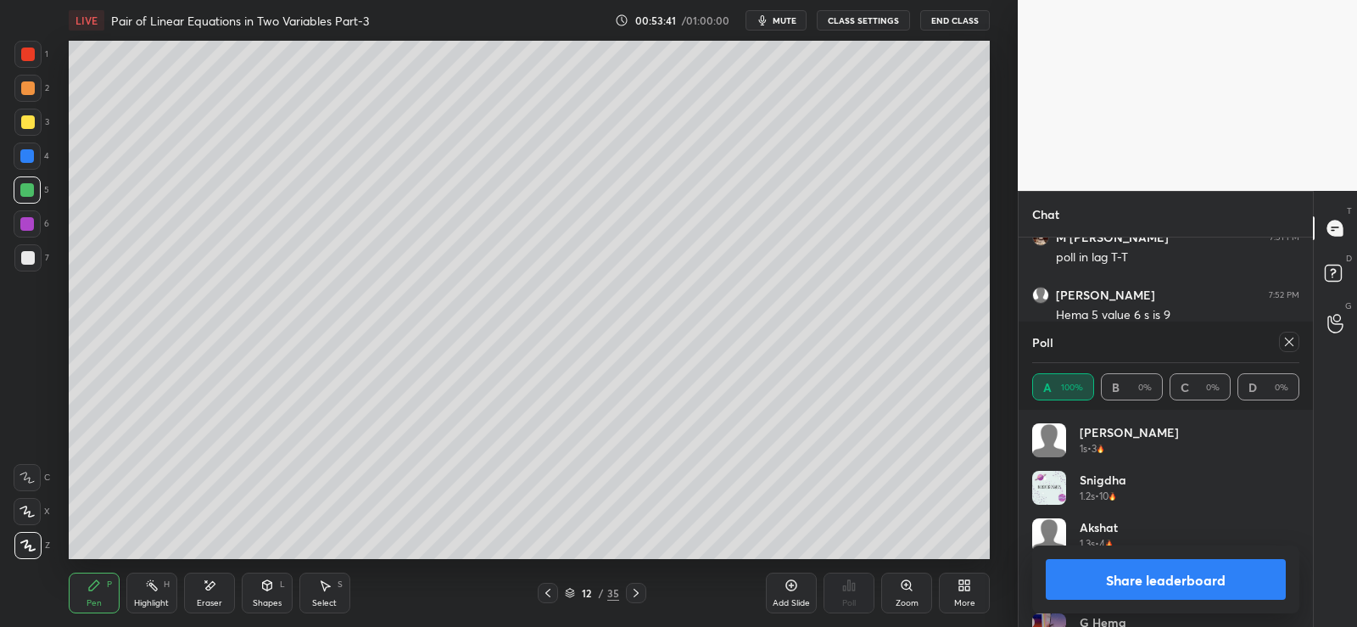
scroll to position [4054, 0]
click at [1155, 582] on button "Share leaderboard" at bounding box center [1166, 579] width 240 height 41
type textarea "x"
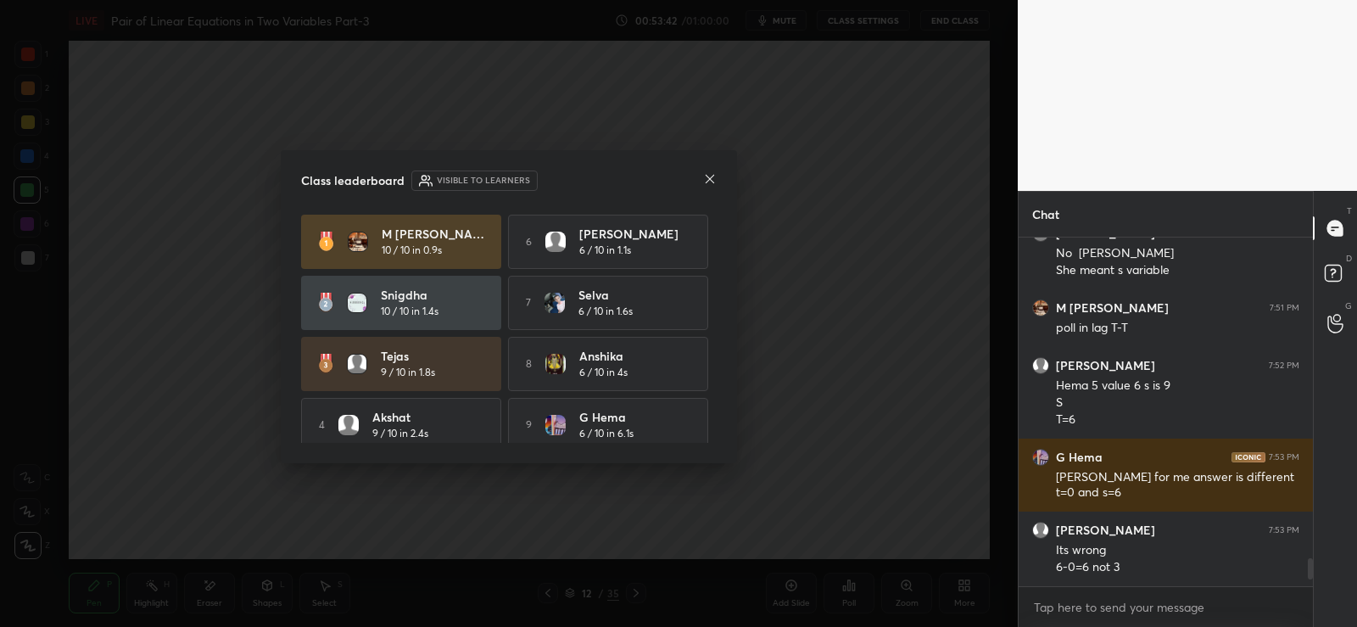
scroll to position [384, 289]
click at [712, 178] on icon at bounding box center [710, 179] width 14 height 14
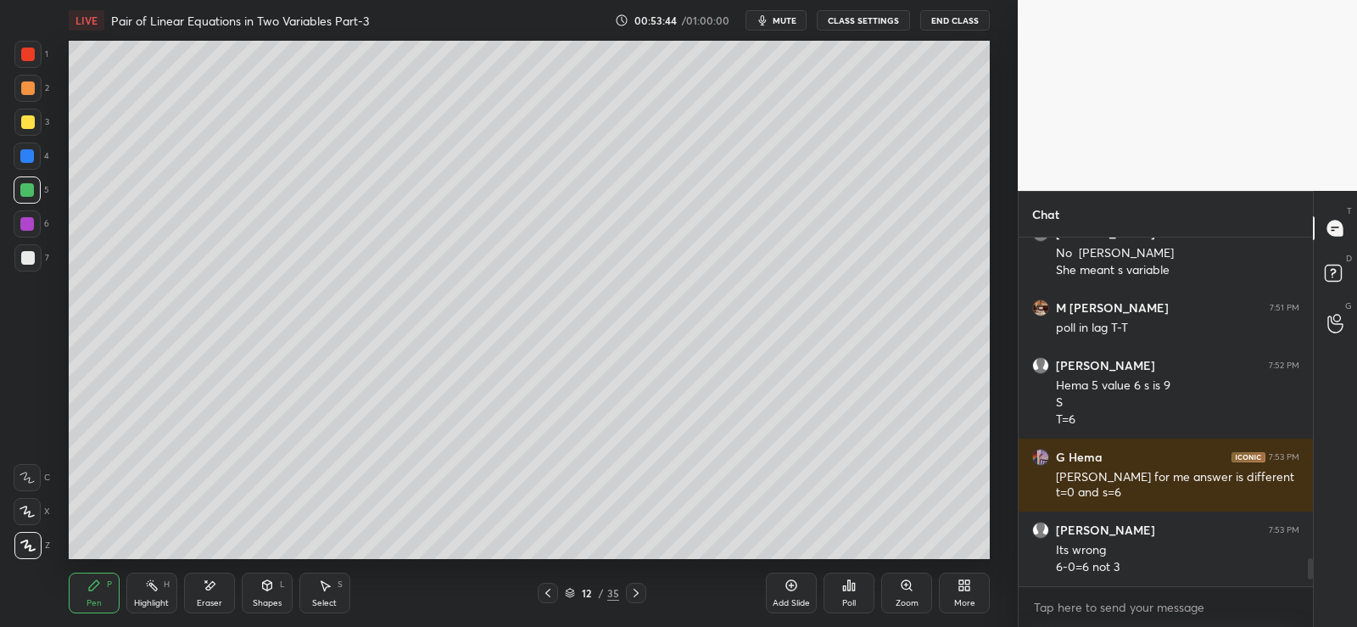
click at [851, 588] on icon at bounding box center [849, 585] width 14 height 14
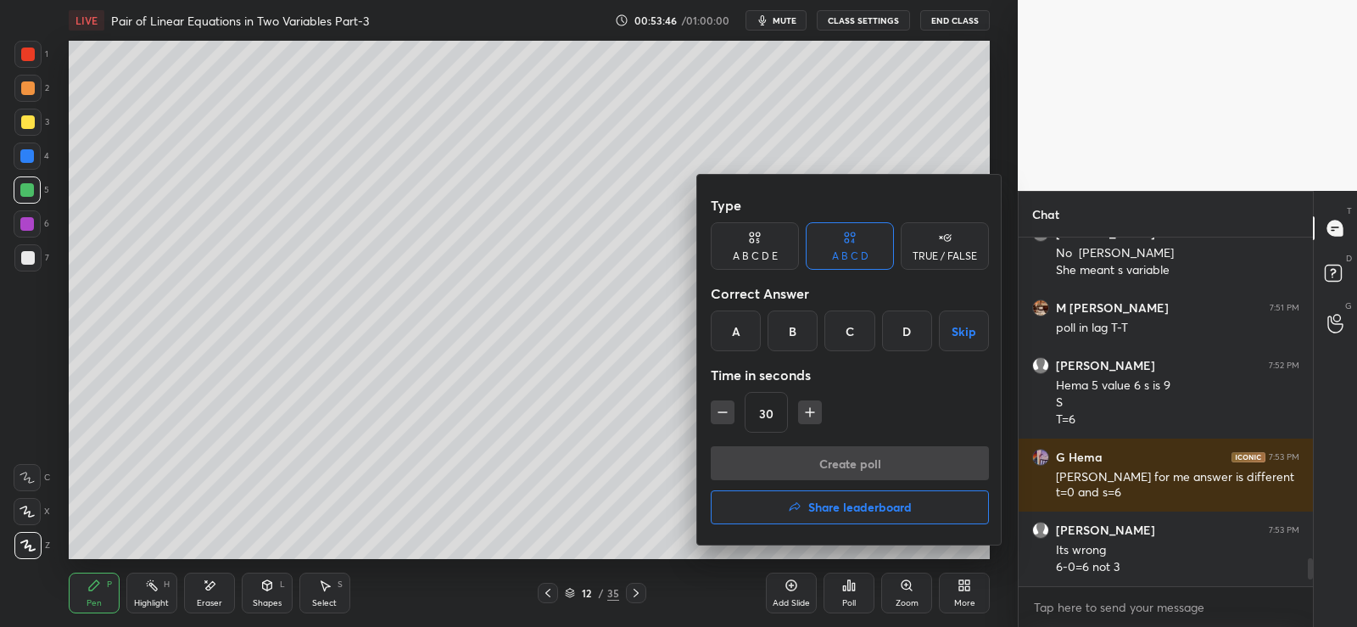
click at [937, 248] on div "TRUE / FALSE" at bounding box center [945, 245] width 88 height 47
click at [760, 332] on div "True" at bounding box center [755, 330] width 88 height 41
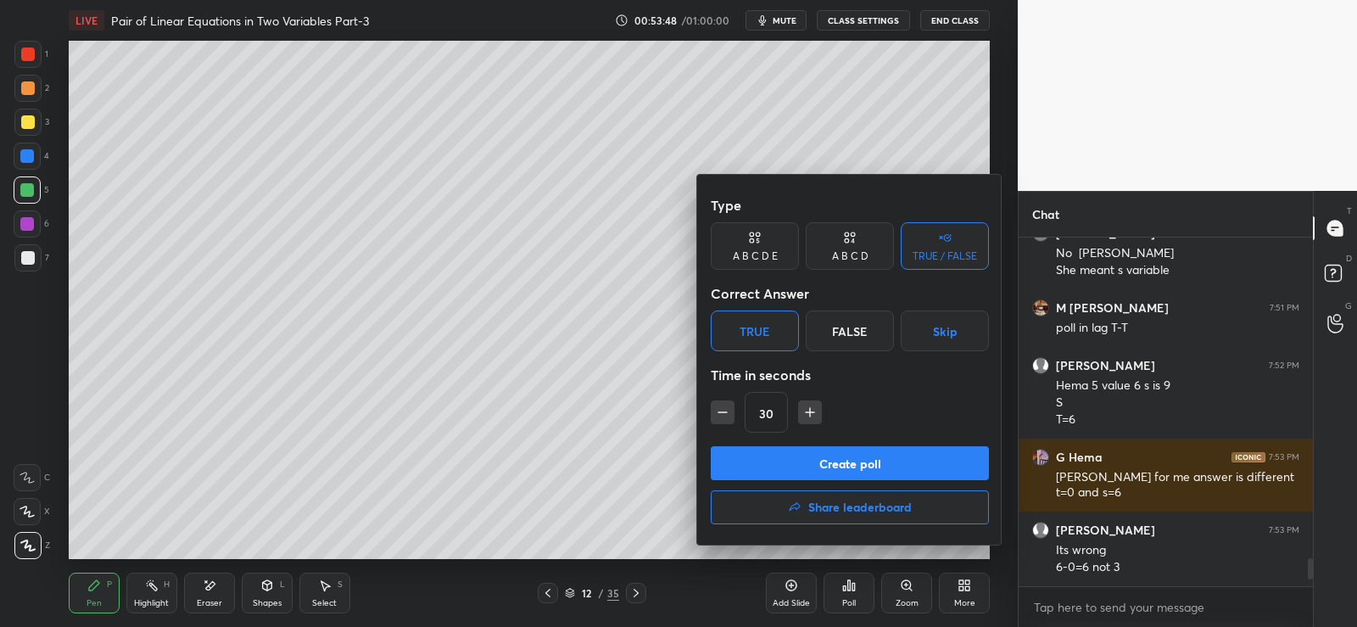
click at [723, 404] on icon "button" at bounding box center [722, 412] width 17 height 17
type input "15"
click at [790, 455] on button "Create poll" at bounding box center [850, 463] width 278 height 34
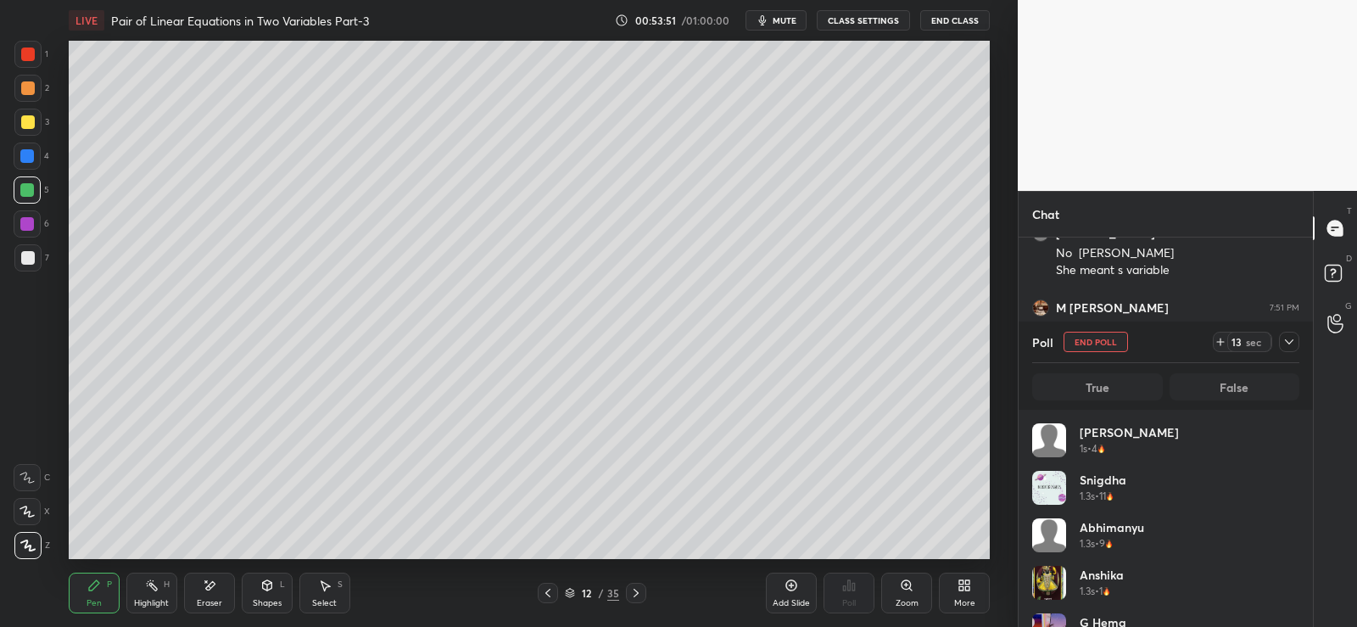
scroll to position [198, 262]
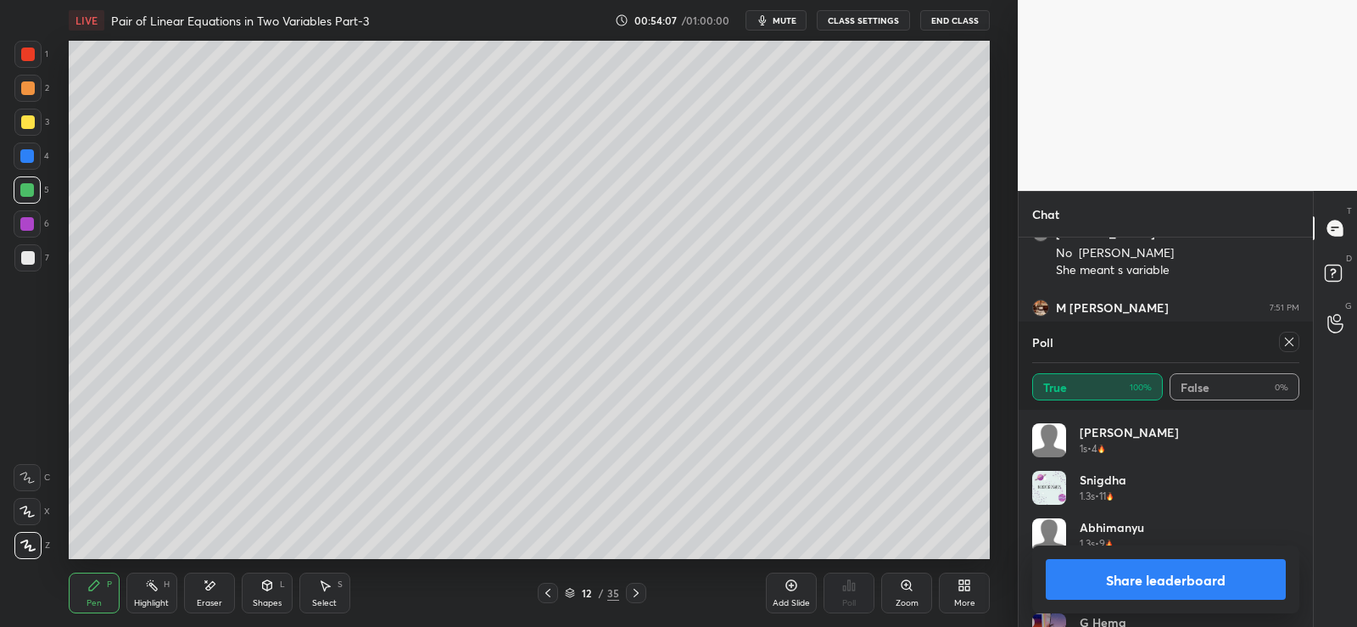
click at [1126, 583] on button "Share leaderboard" at bounding box center [1166, 579] width 240 height 41
type textarea "x"
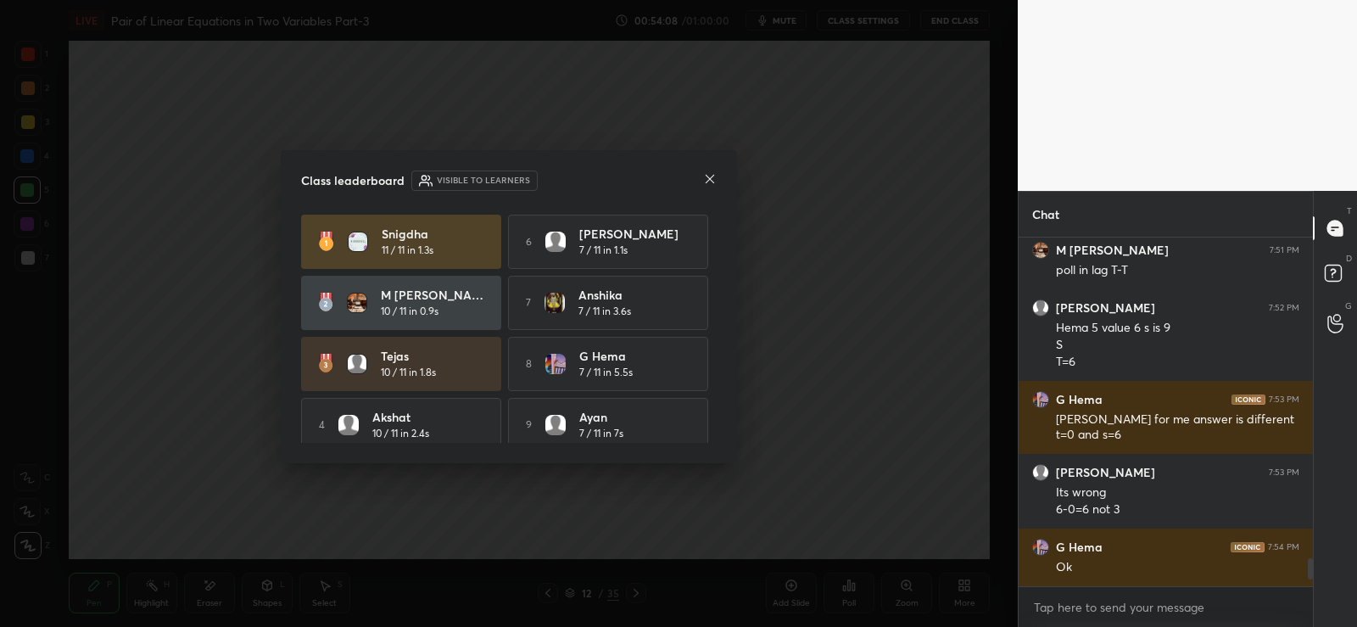
scroll to position [4024, 0]
click at [711, 177] on icon at bounding box center [710, 179] width 14 height 14
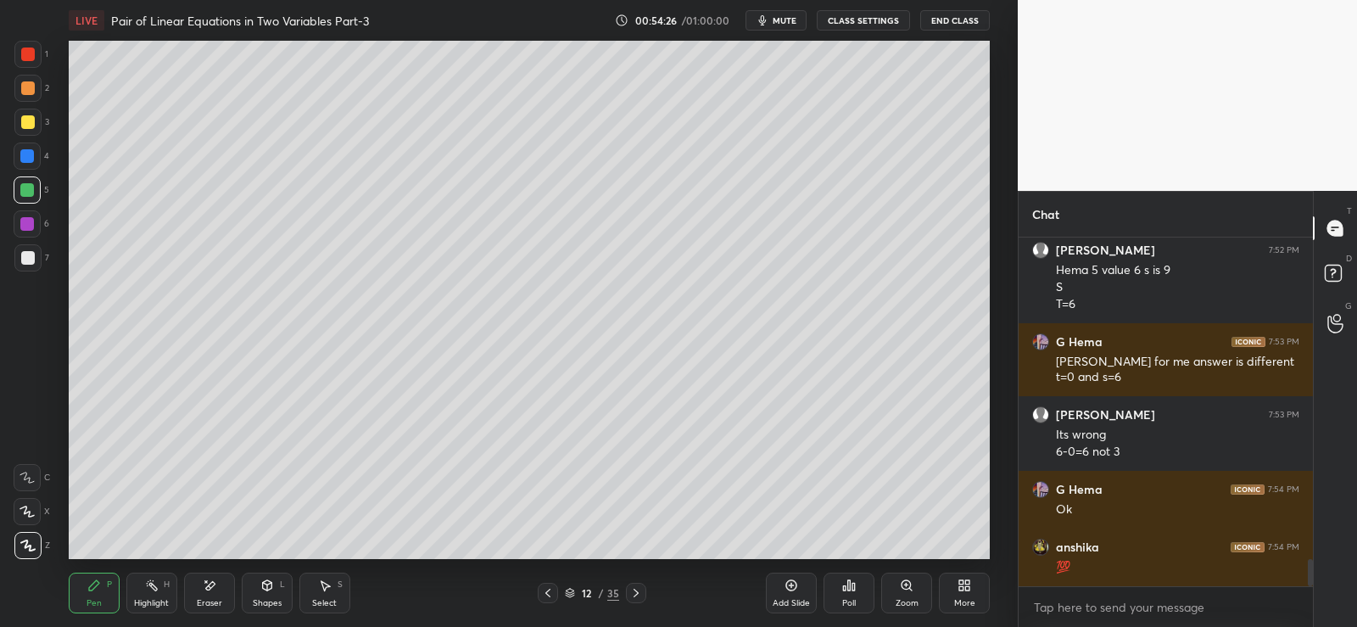
click at [27, 260] on div at bounding box center [28, 258] width 14 height 14
click at [323, 582] on icon at bounding box center [325, 586] width 9 height 10
click at [607, 588] on div "35" at bounding box center [613, 592] width 12 height 15
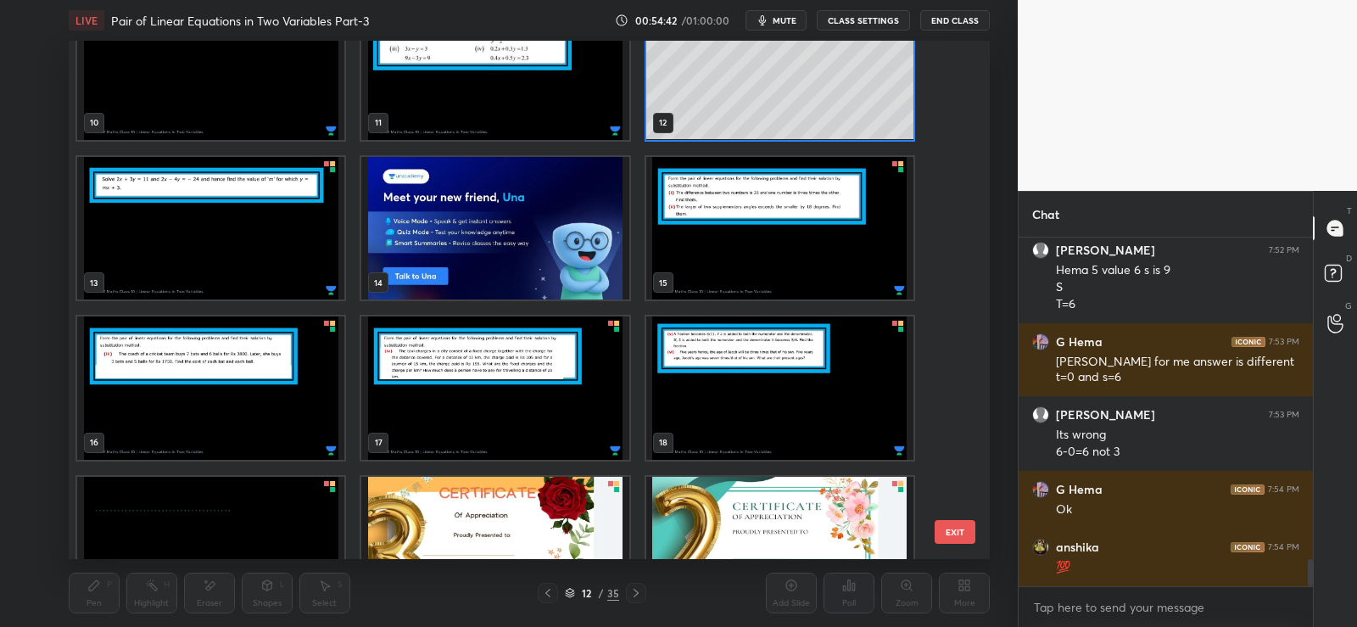
scroll to position [527, 0]
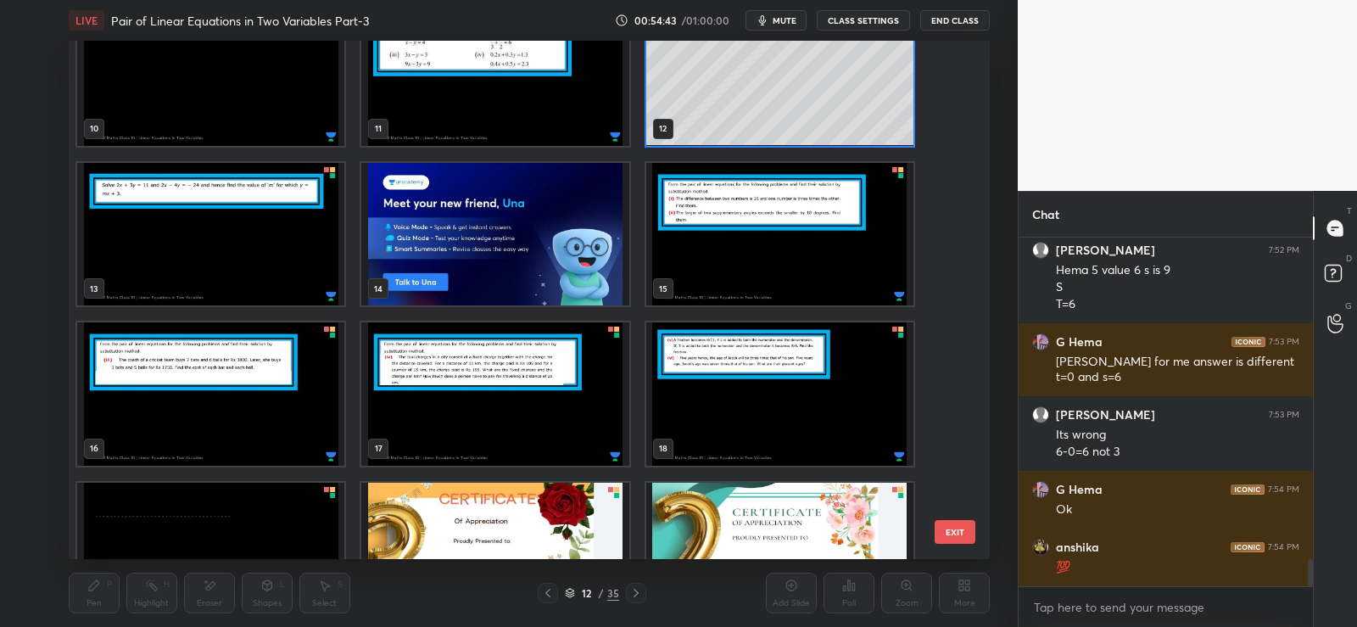
click at [500, 276] on img "grid" at bounding box center [494, 234] width 267 height 143
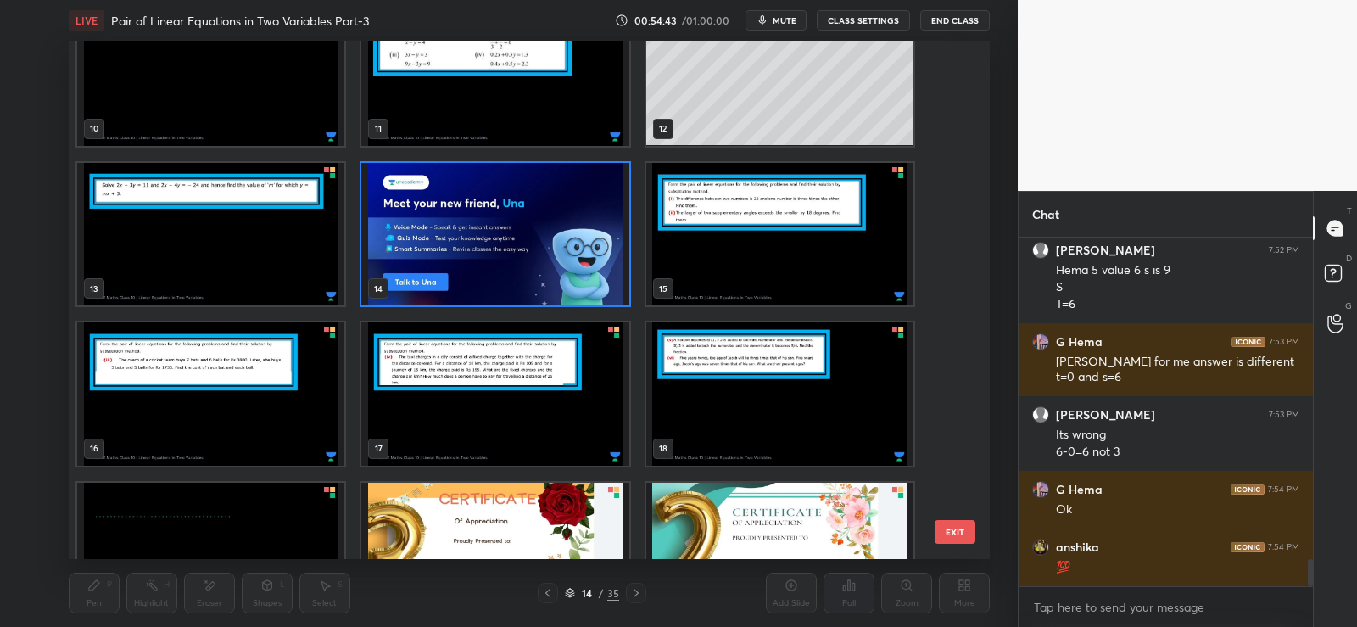
click at [505, 276] on img "grid" at bounding box center [494, 234] width 267 height 143
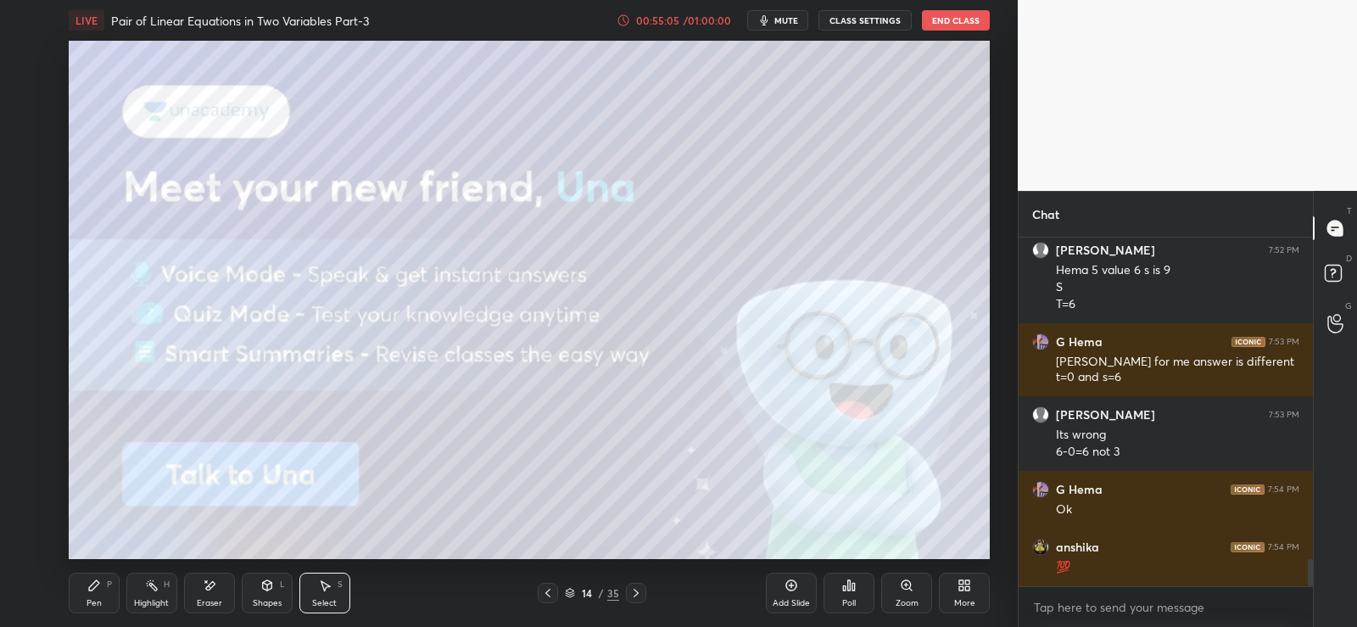
click at [589, 588] on div "14" at bounding box center [586, 593] width 17 height 10
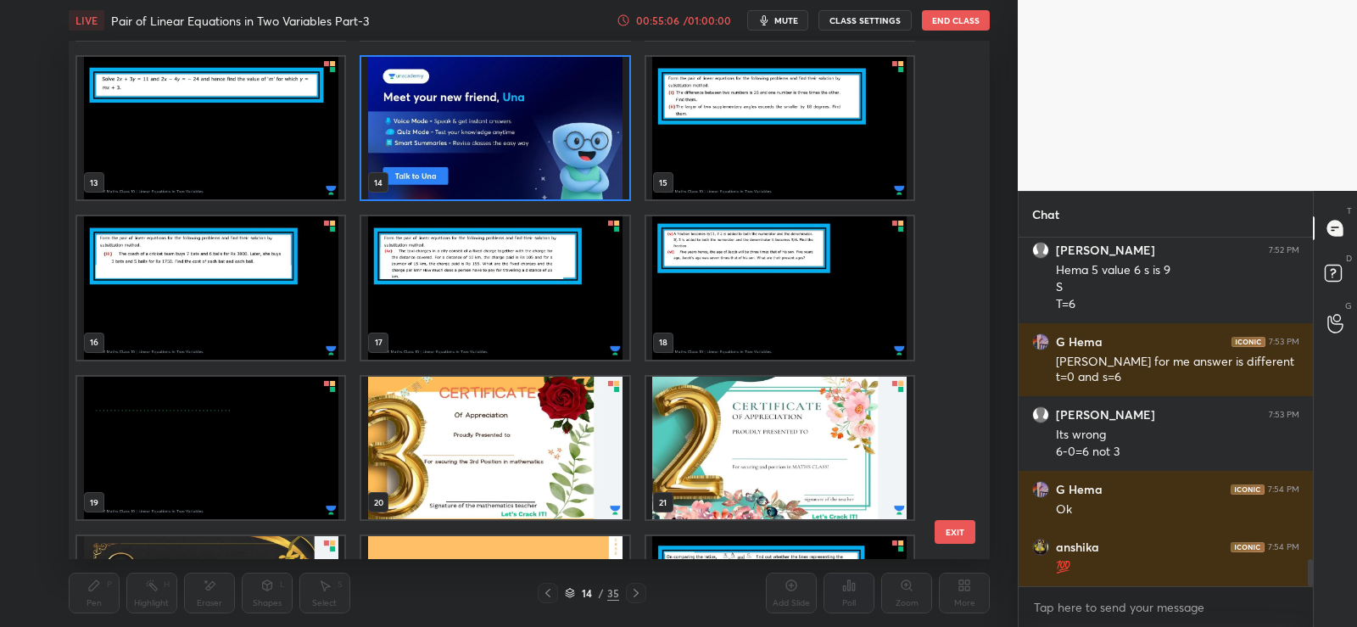
scroll to position [634, 0]
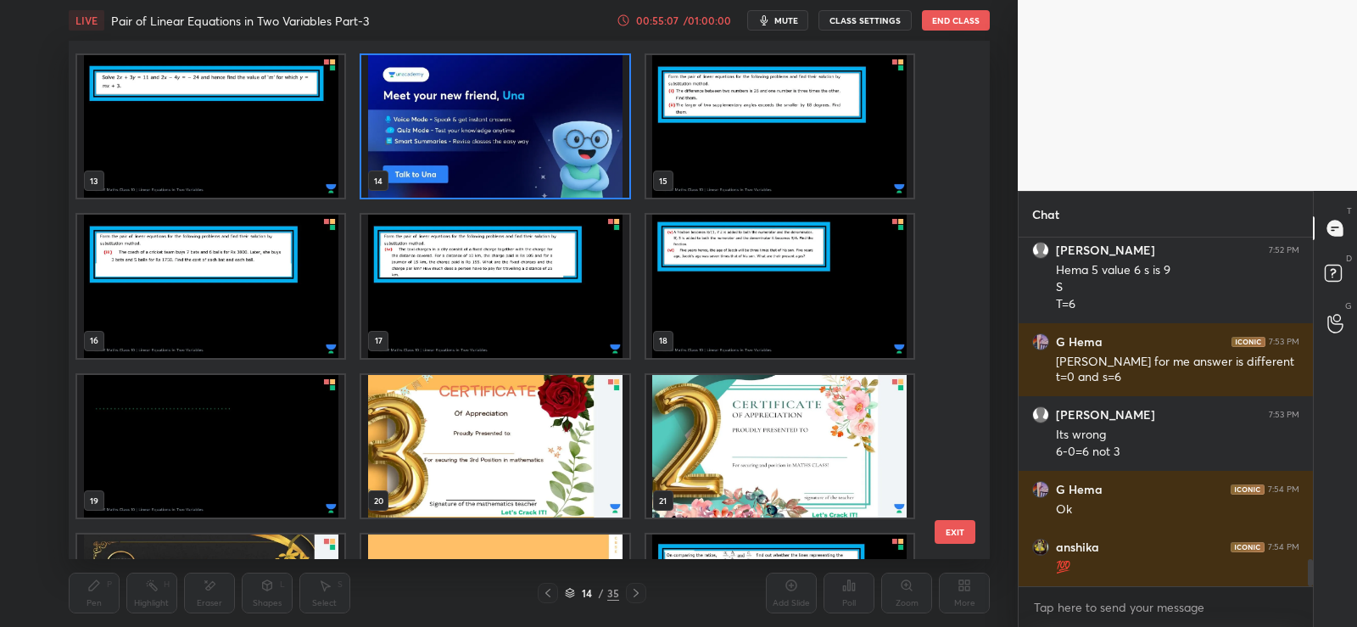
click at [502, 440] on img "grid" at bounding box center [494, 446] width 267 height 143
click at [506, 445] on img "grid" at bounding box center [494, 446] width 267 height 143
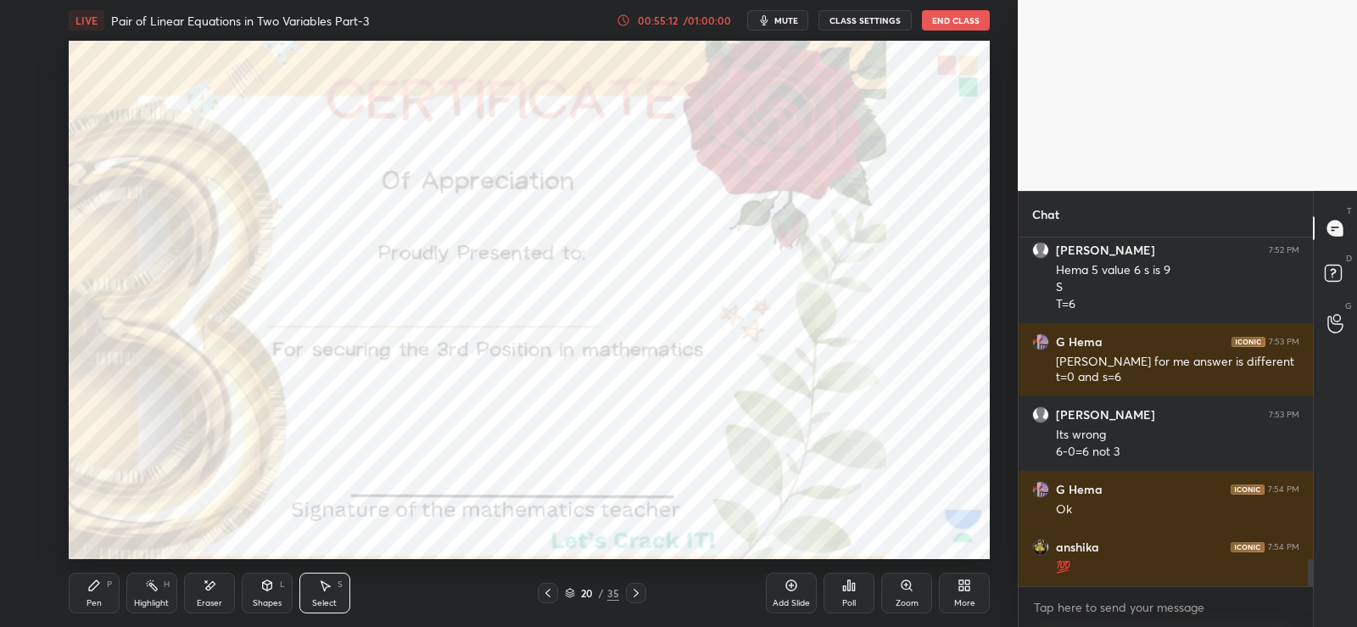
click at [92, 599] on div "Pen" at bounding box center [94, 603] width 15 height 8
click at [21, 191] on div at bounding box center [27, 190] width 14 height 14
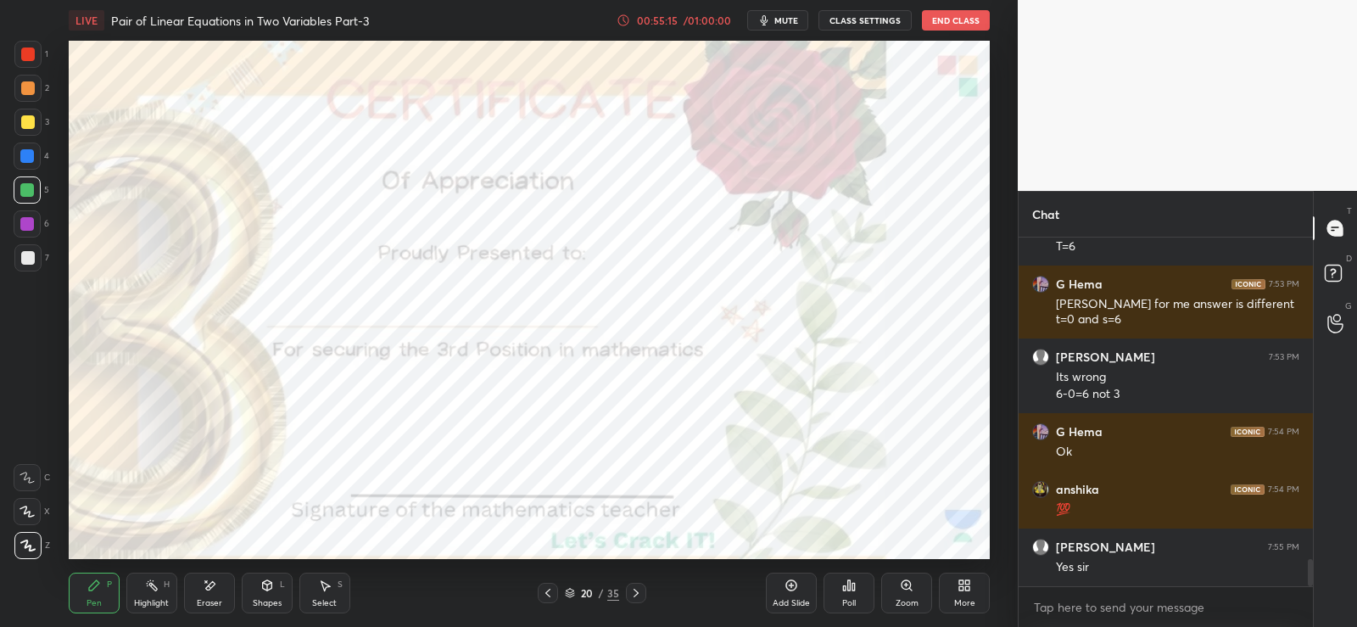
click at [859, 587] on div "Poll" at bounding box center [848, 592] width 51 height 41
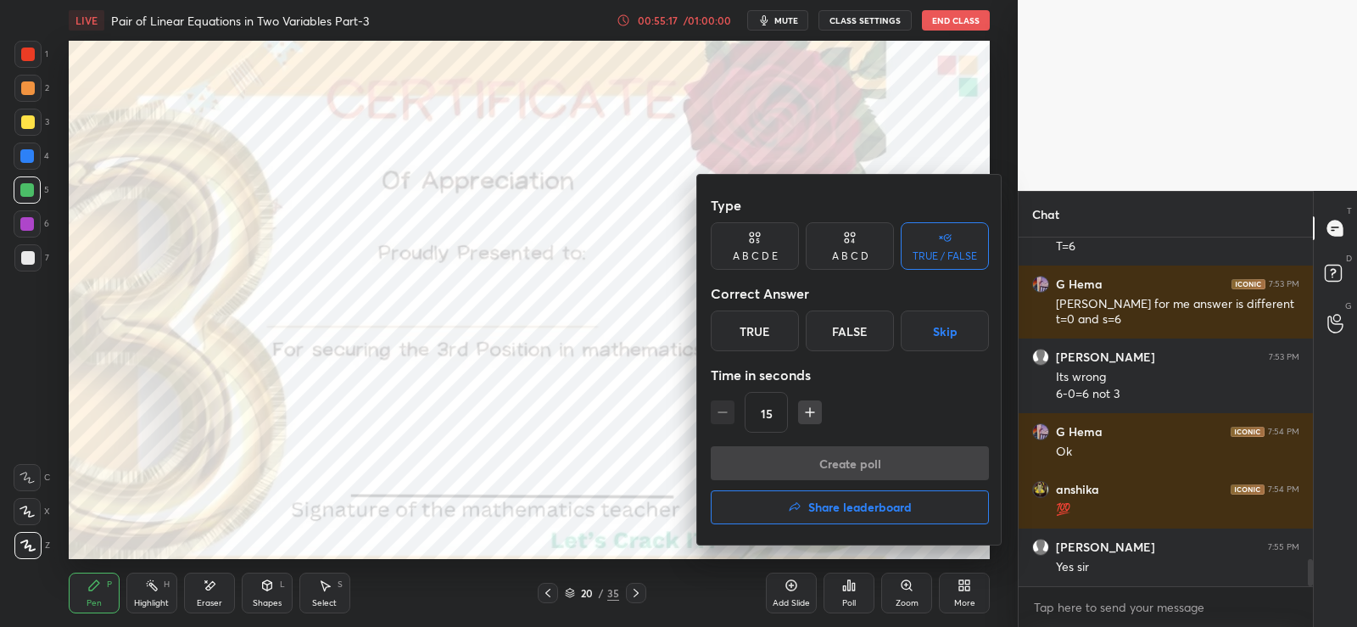
click at [861, 251] on div "A B C D" at bounding box center [850, 256] width 36 height 10
click at [744, 324] on div "A" at bounding box center [736, 330] width 50 height 41
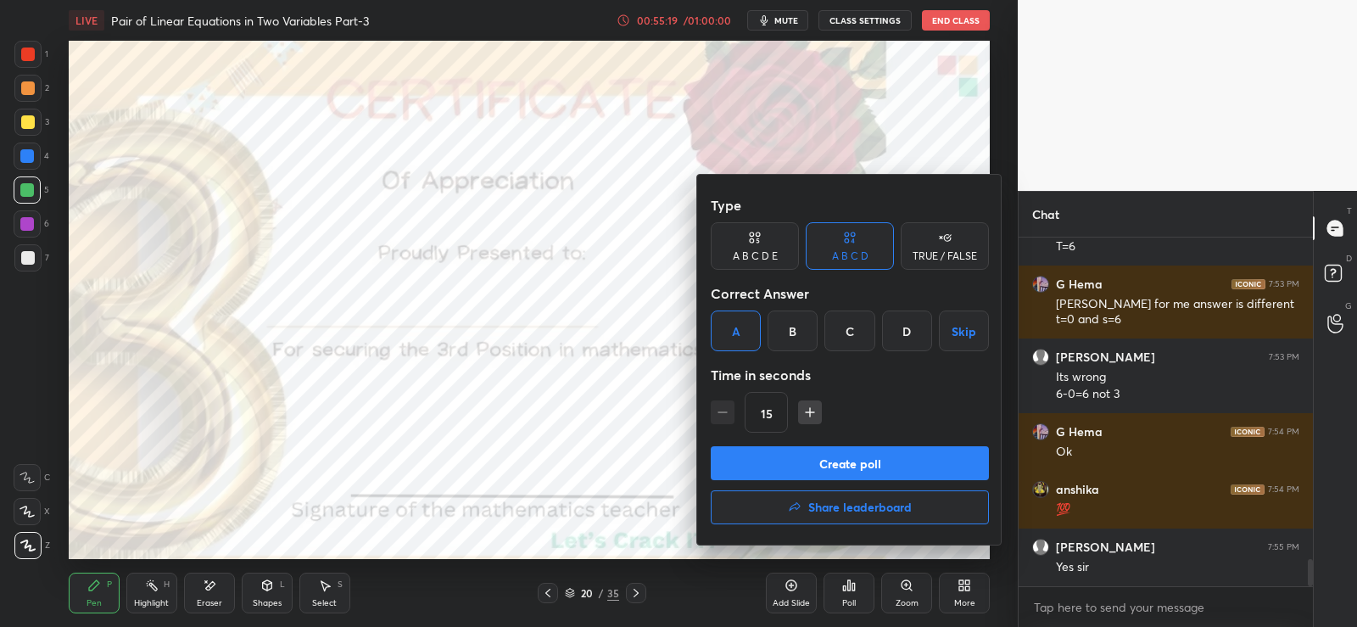
click at [812, 407] on icon "button" at bounding box center [809, 412] width 17 height 17
type input "30"
click at [805, 457] on button "Create poll" at bounding box center [850, 463] width 278 height 34
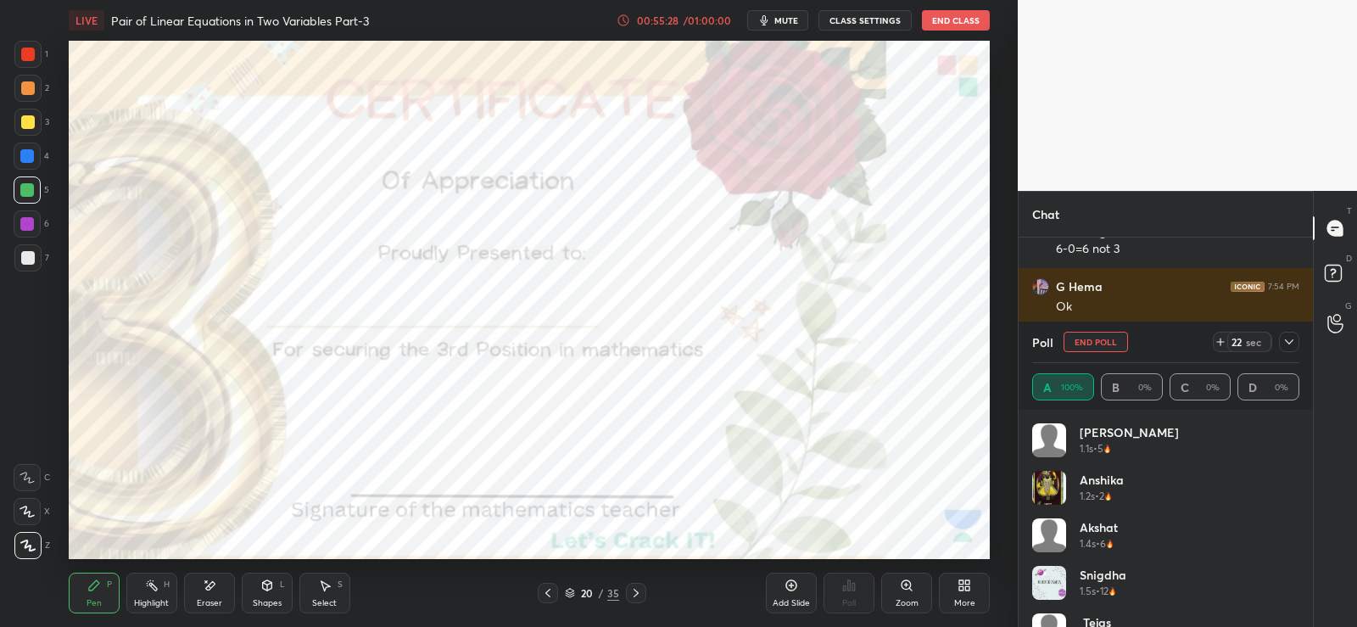
scroll to position [4342, 0]
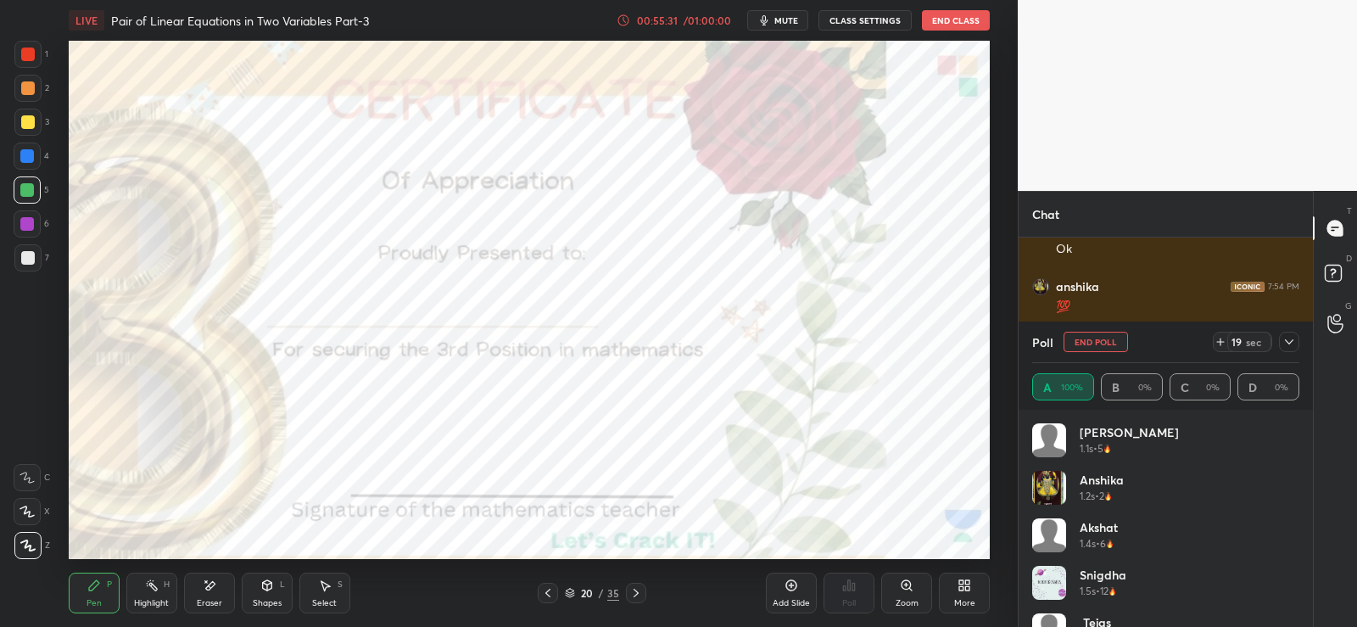
click at [635, 592] on icon at bounding box center [636, 593] width 14 height 14
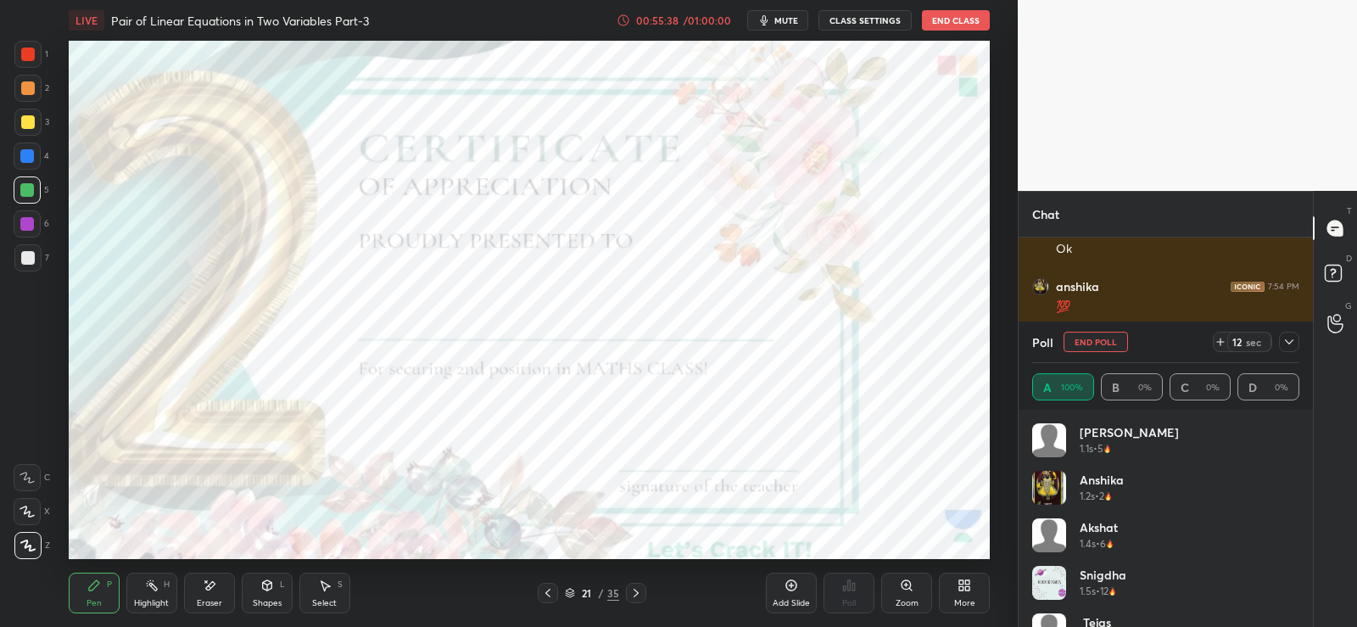
click at [638, 594] on icon at bounding box center [636, 593] width 14 height 14
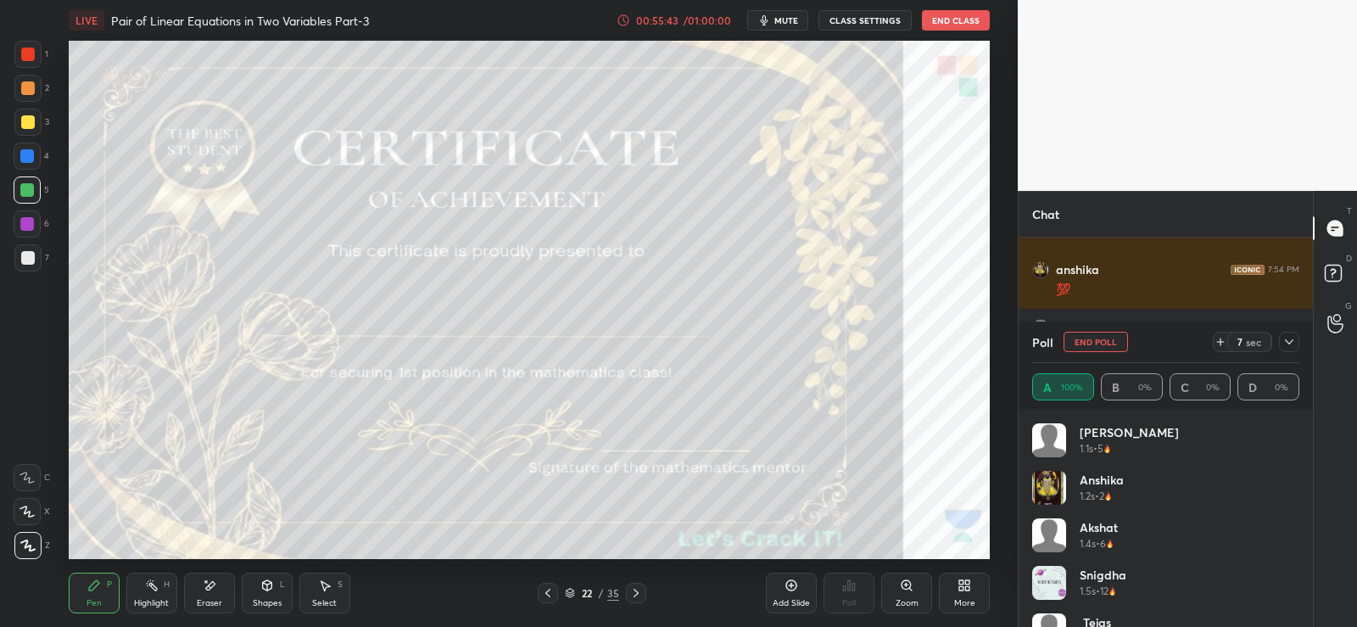
scroll to position [4417, 0]
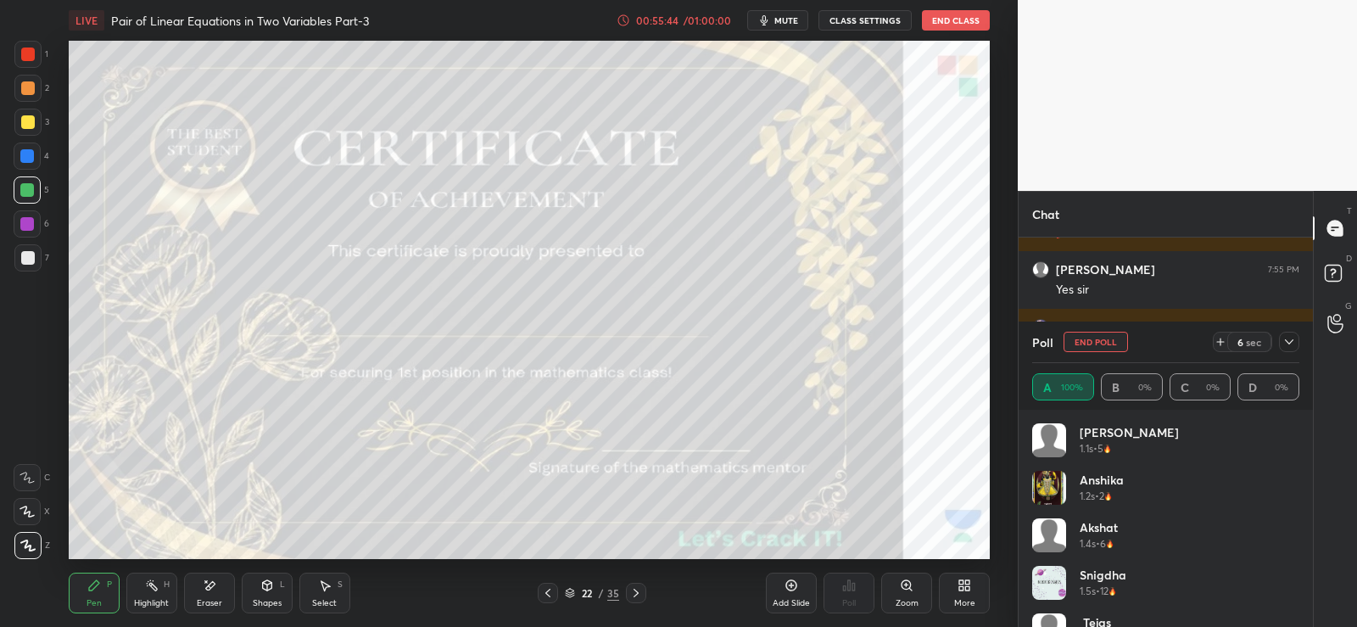
click at [546, 595] on icon at bounding box center [548, 593] width 14 height 14
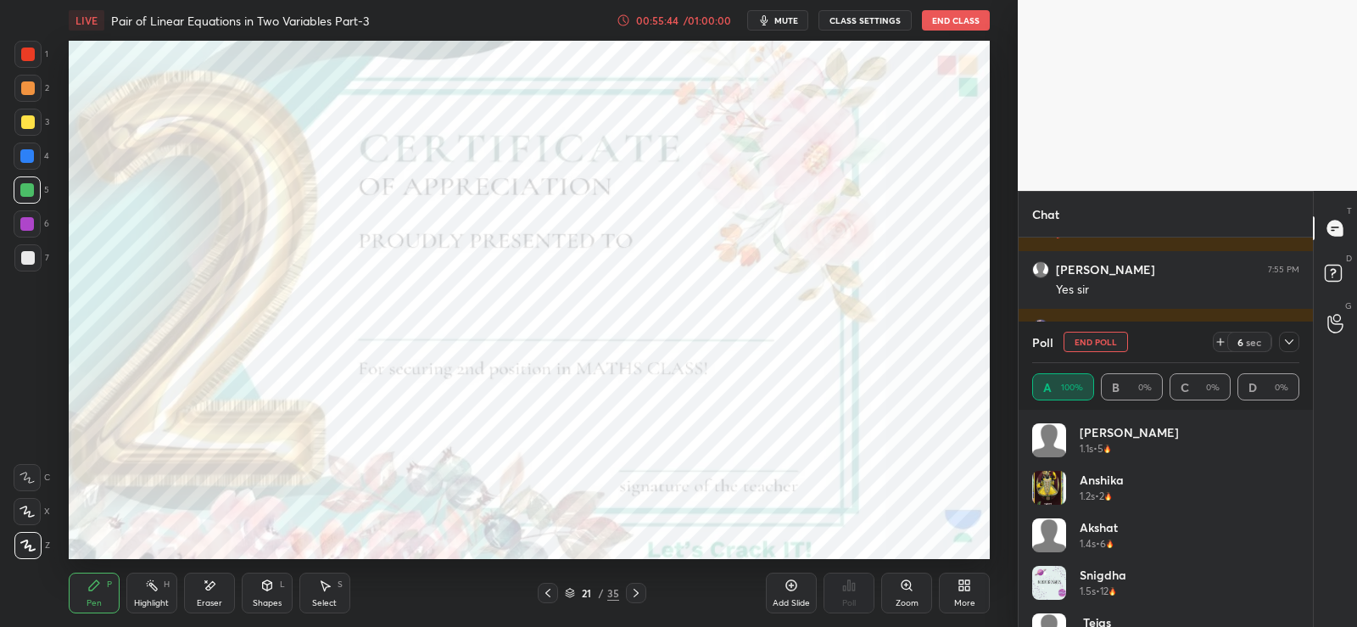
click at [546, 595] on icon at bounding box center [548, 593] width 14 height 14
click at [548, 595] on icon at bounding box center [547, 593] width 5 height 8
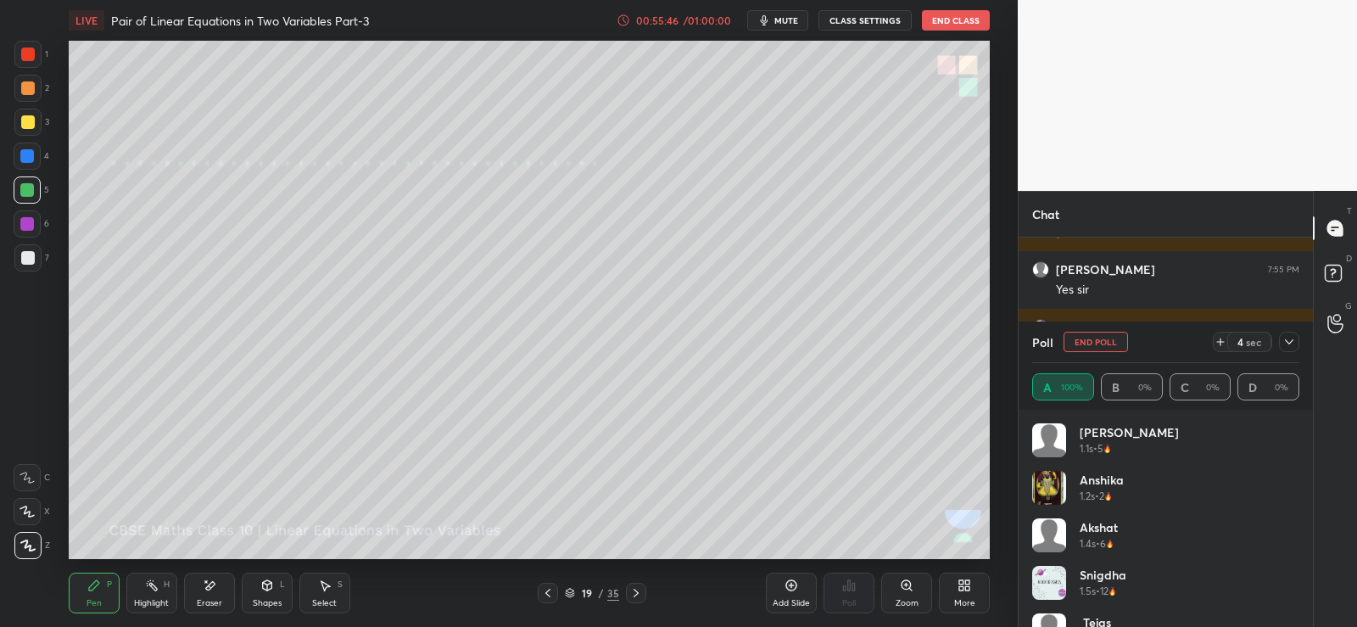
click at [639, 585] on div at bounding box center [636, 593] width 20 height 20
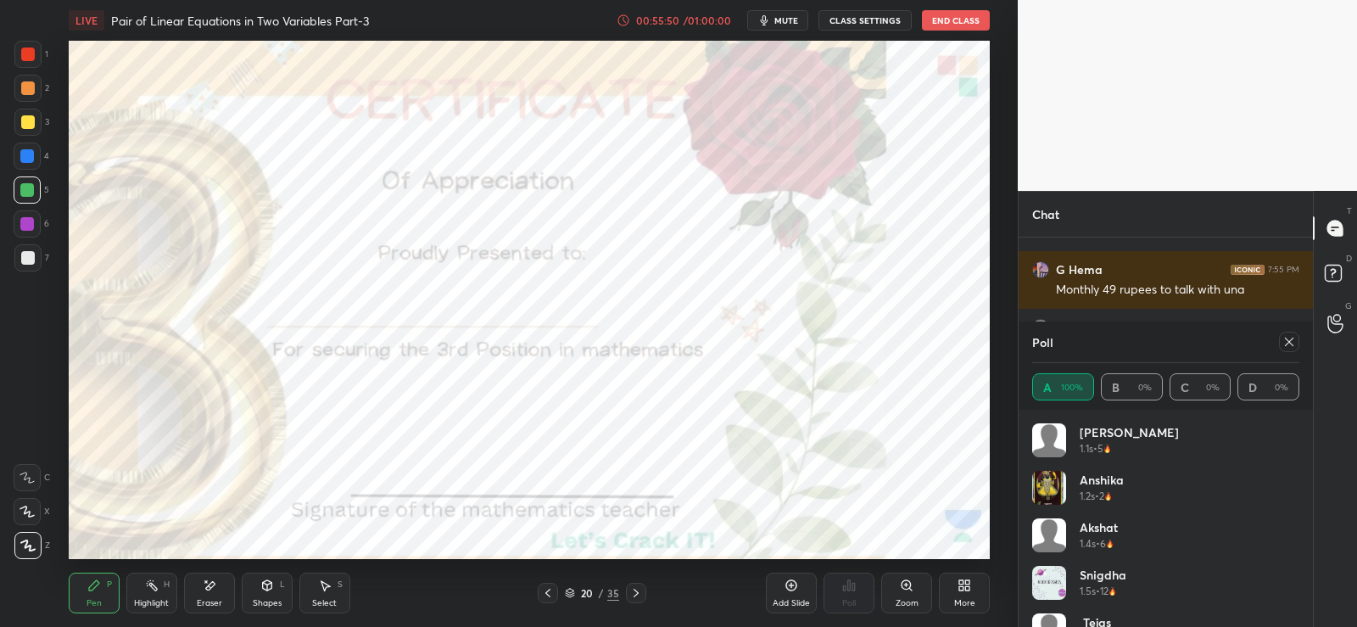
scroll to position [4532, 0]
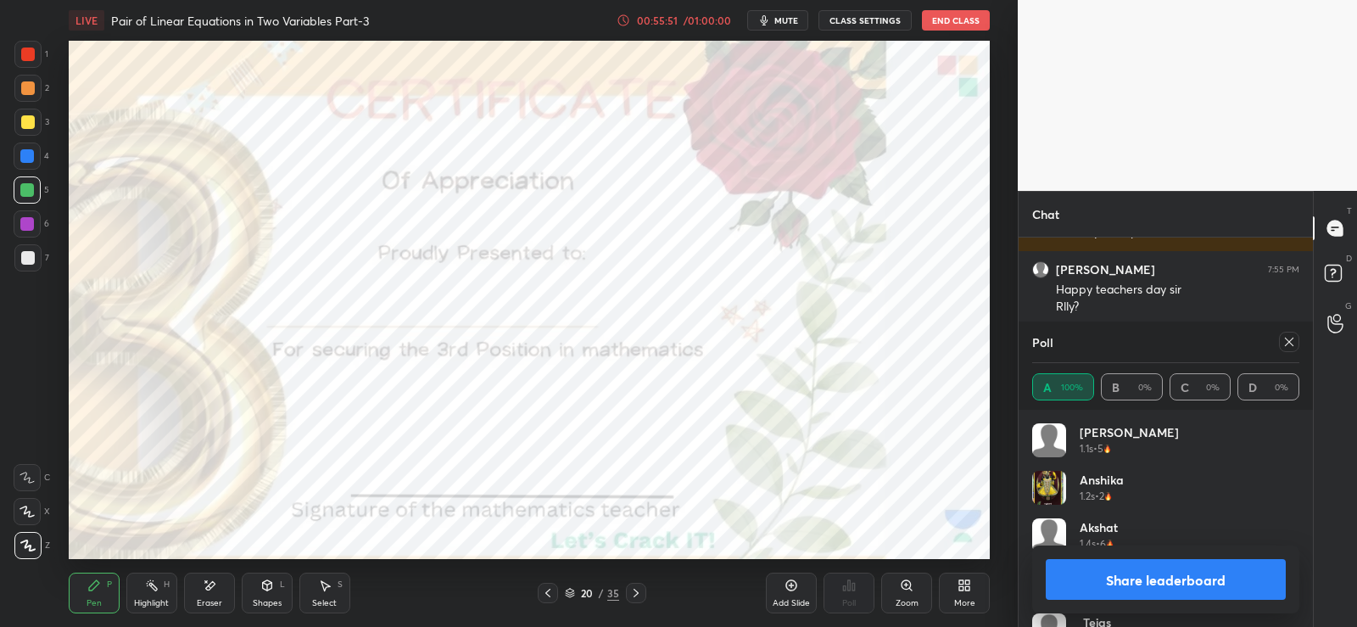
click at [1126, 567] on button "Share leaderboard" at bounding box center [1166, 579] width 240 height 41
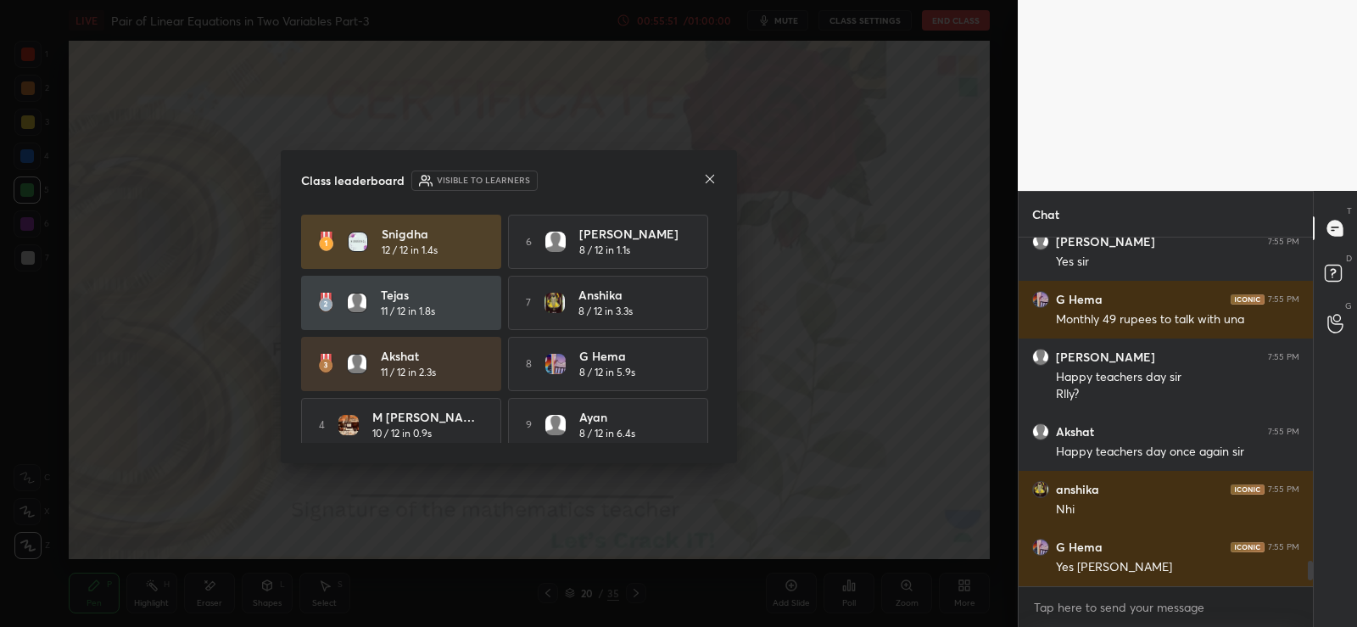
scroll to position [4445, 0]
click at [715, 175] on icon at bounding box center [710, 179] width 14 height 14
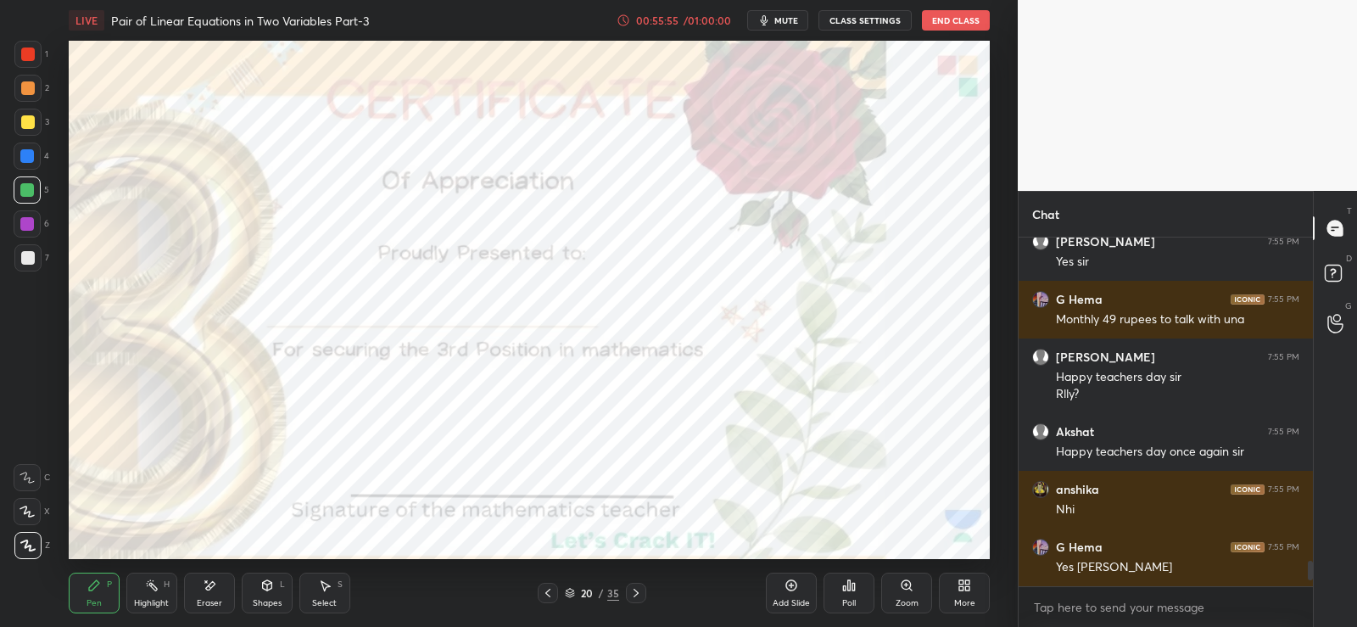
click at [26, 55] on div at bounding box center [28, 54] width 14 height 14
click at [636, 584] on div at bounding box center [636, 593] width 20 height 20
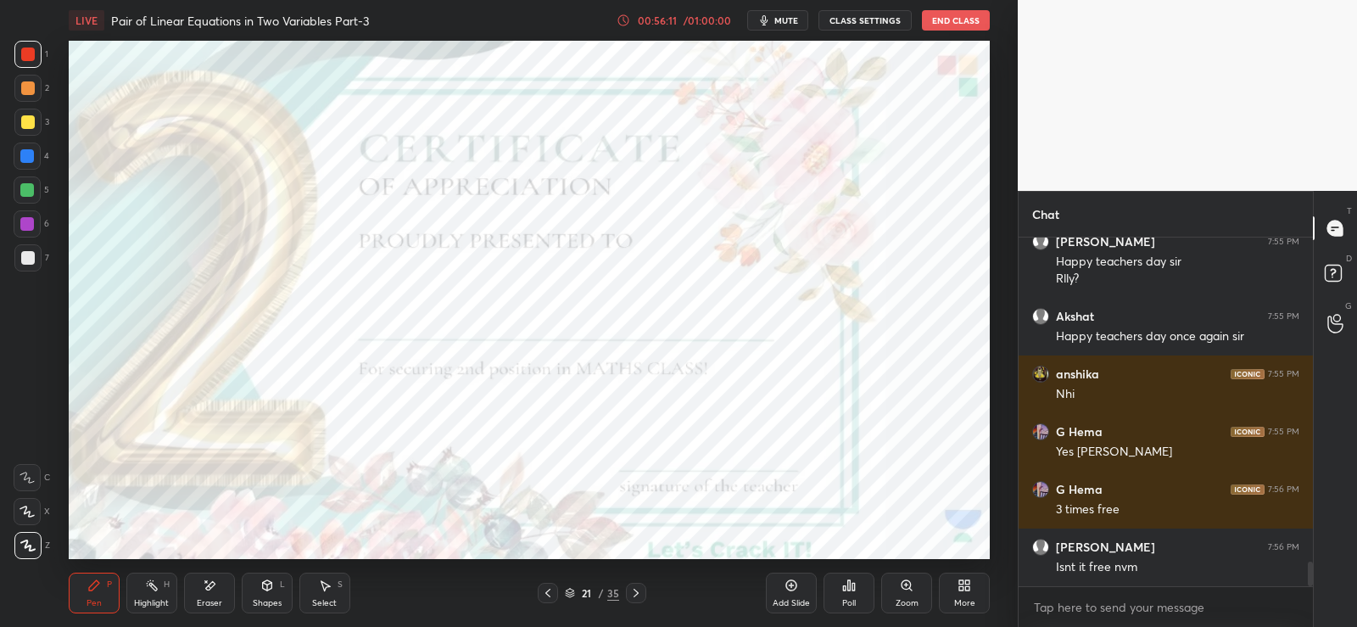
scroll to position [4577, 0]
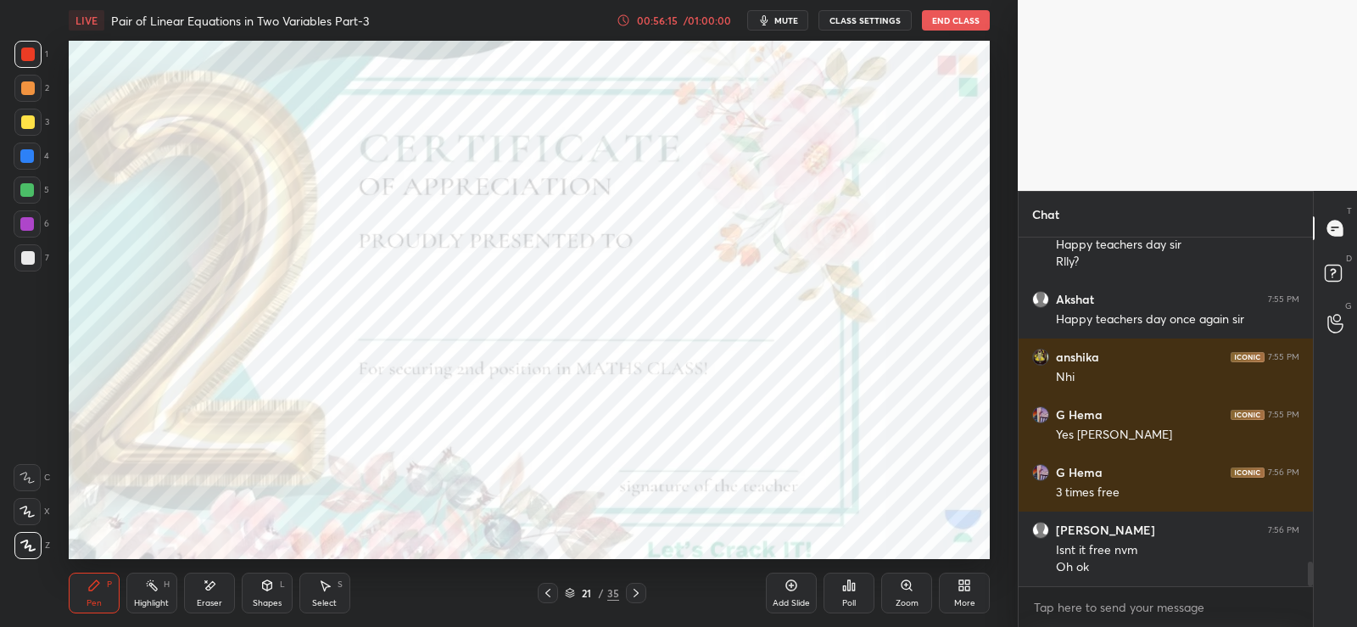
click at [639, 589] on icon at bounding box center [636, 593] width 14 height 14
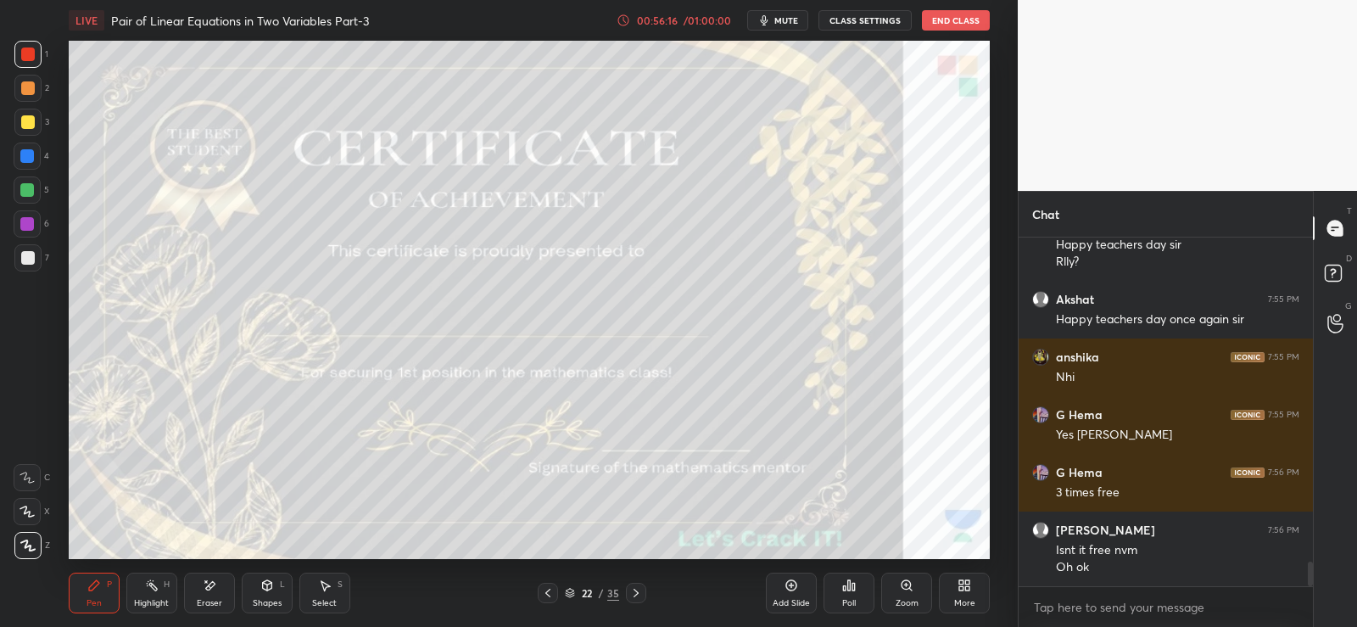
click at [863, 587] on div "Poll" at bounding box center [848, 592] width 51 height 41
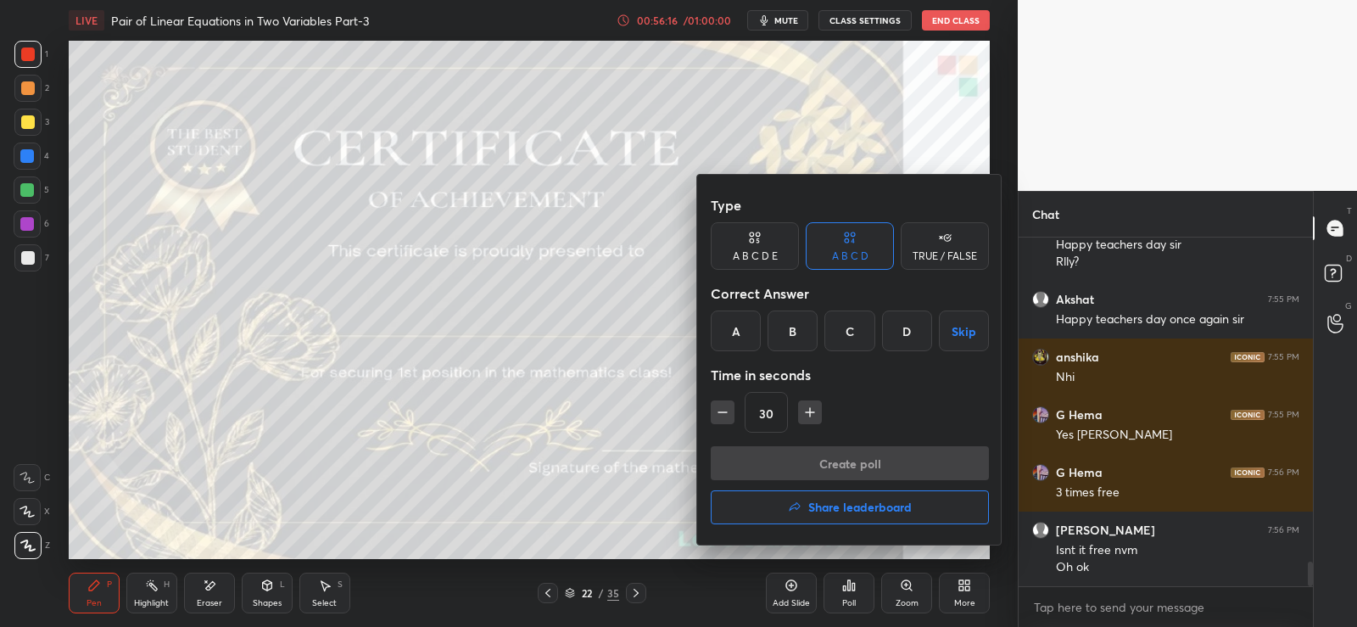
scroll to position [4635, 0]
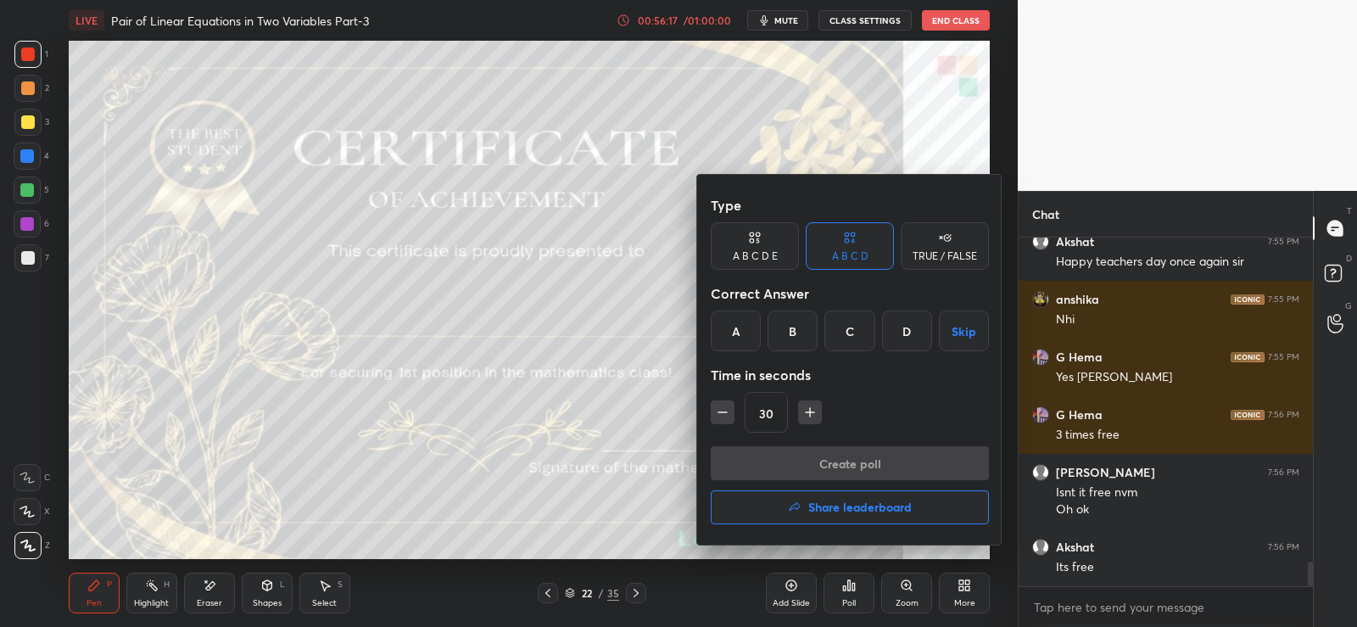
click at [837, 509] on h4 "Share leaderboard" at bounding box center [859, 507] width 103 height 12
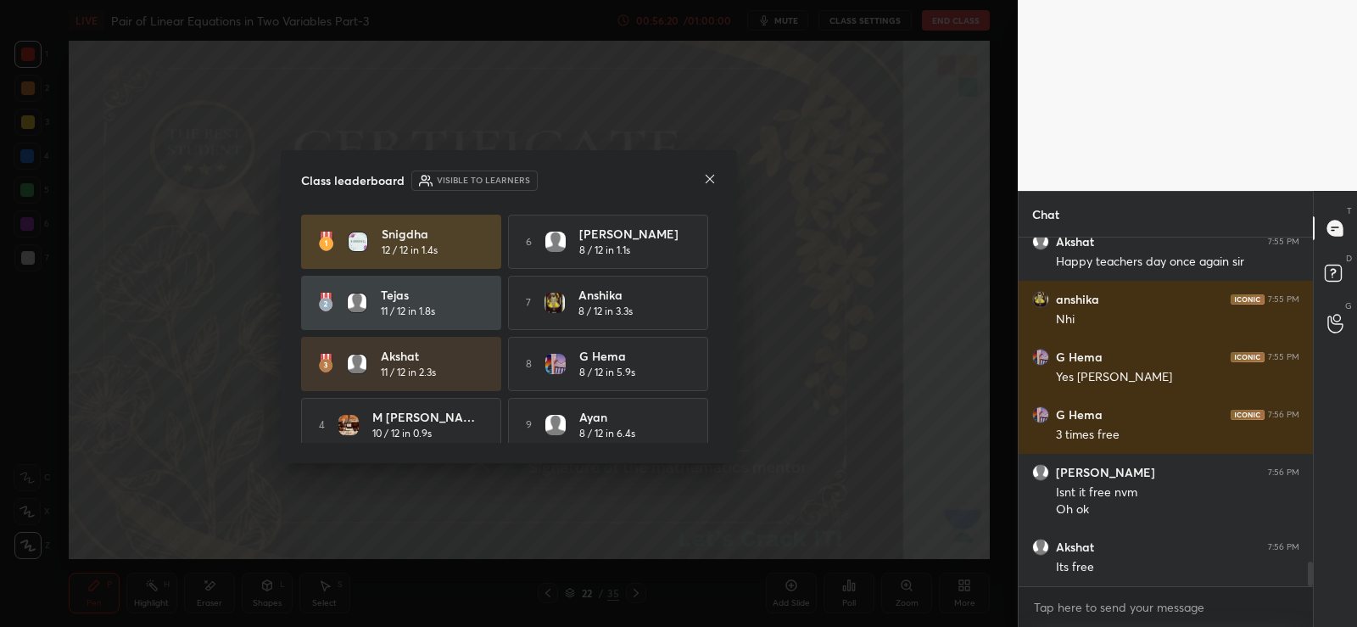
click at [715, 177] on icon at bounding box center [710, 179] width 14 height 14
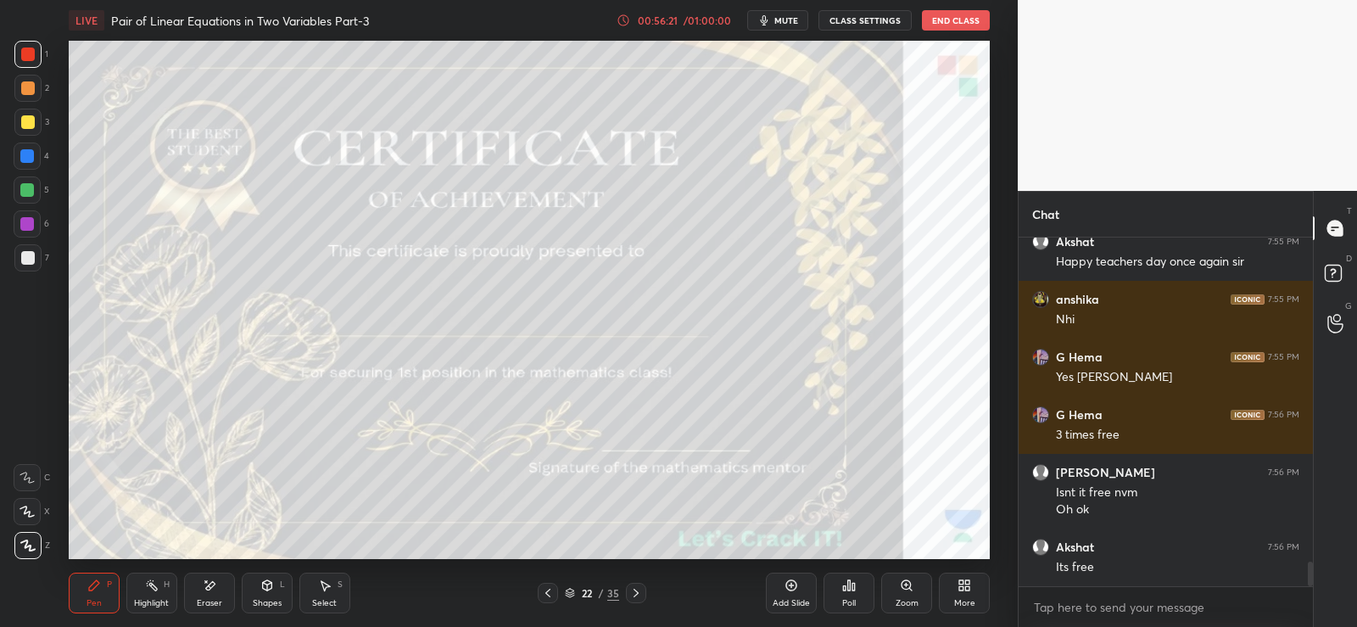
click at [29, 58] on div at bounding box center [28, 54] width 14 height 14
click at [958, 18] on button "End Class" at bounding box center [956, 20] width 68 height 20
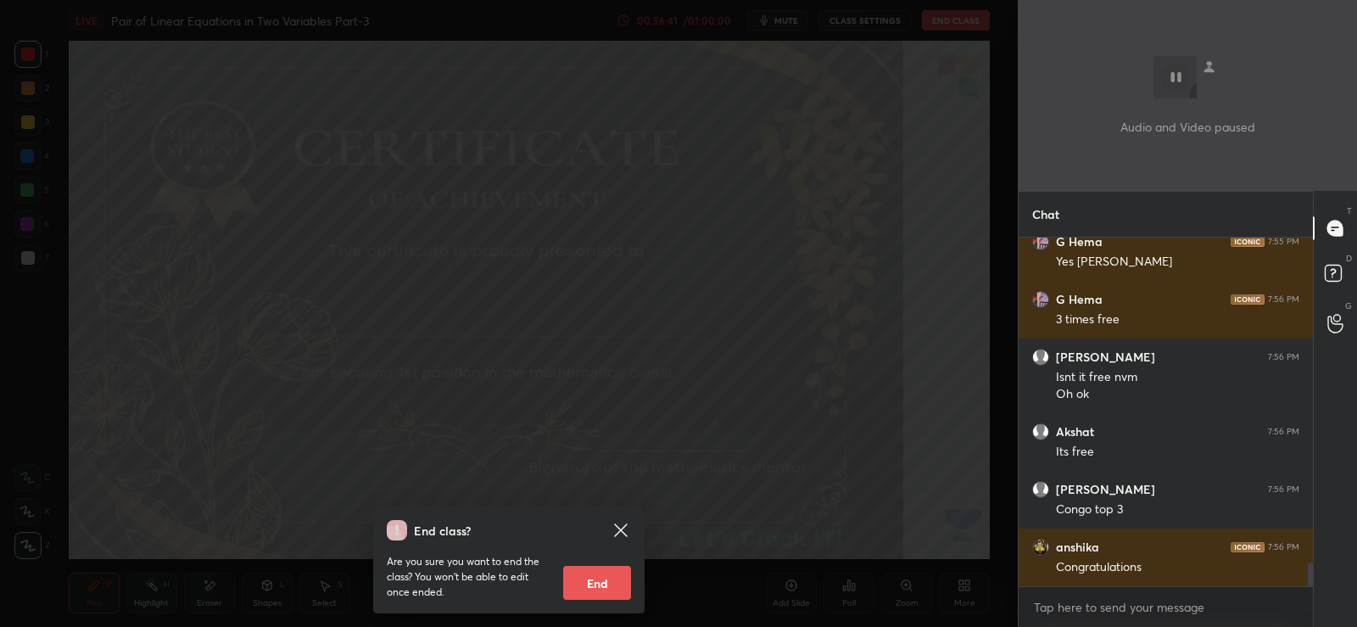
scroll to position [4808, 0]
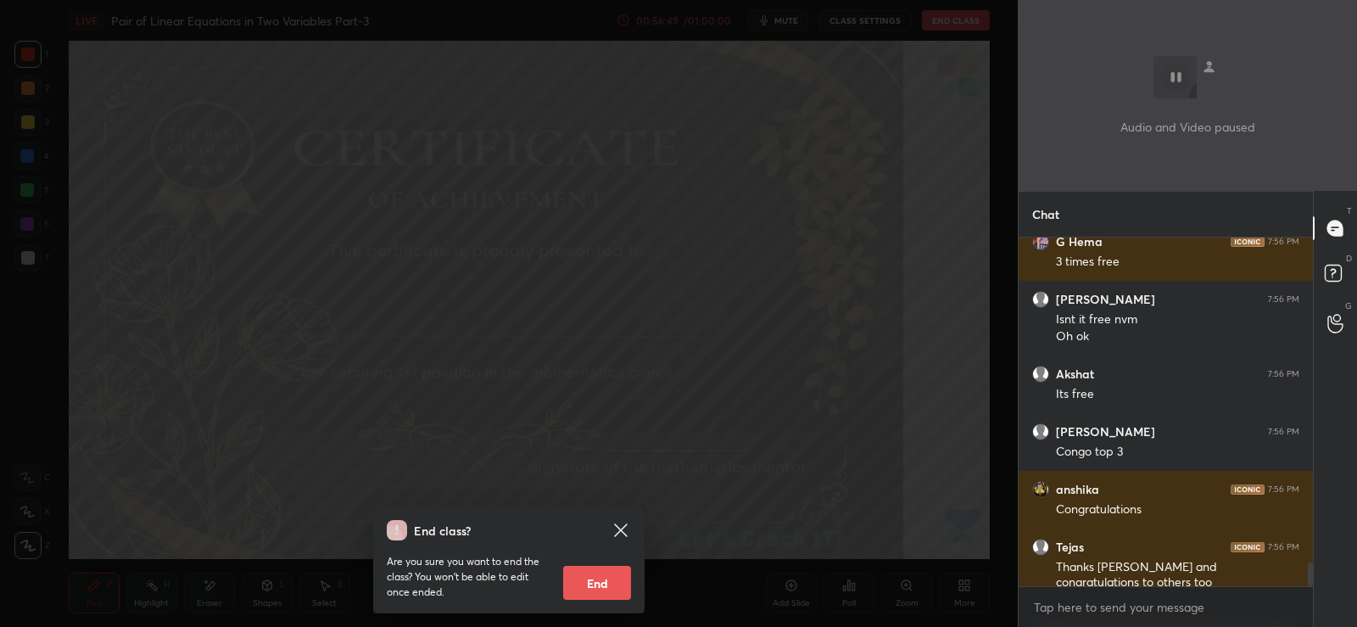
click at [626, 528] on icon at bounding box center [621, 530] width 20 height 20
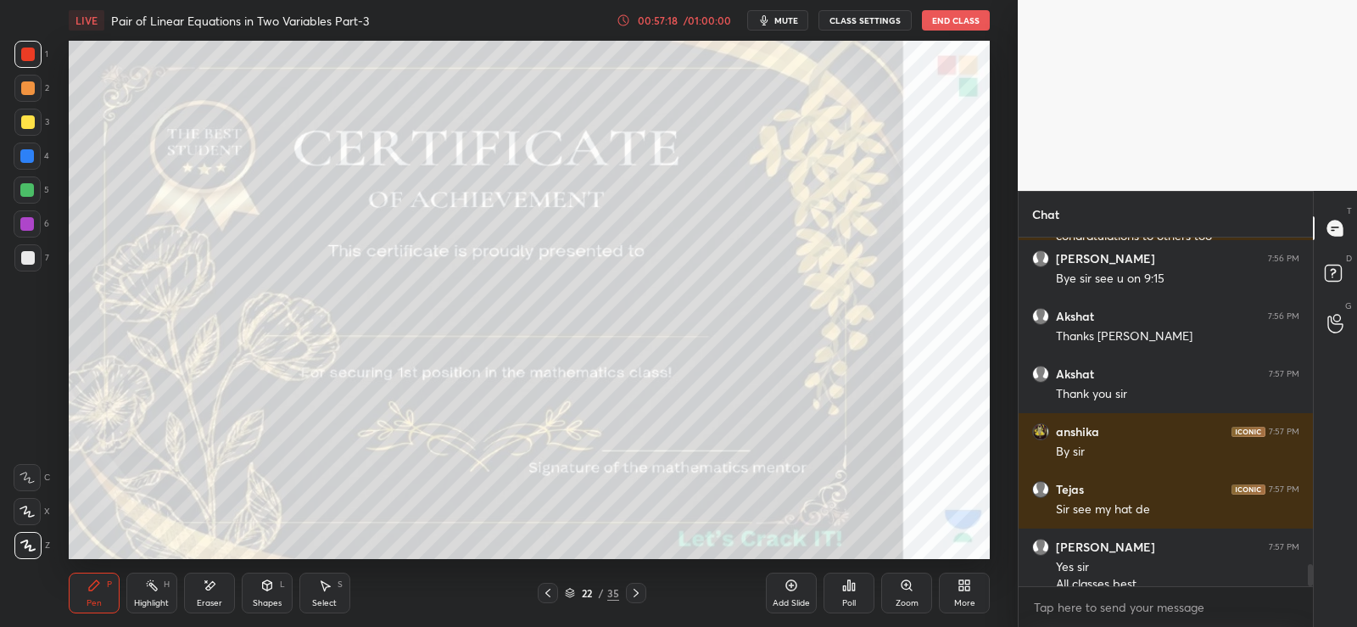
scroll to position [5171, 0]
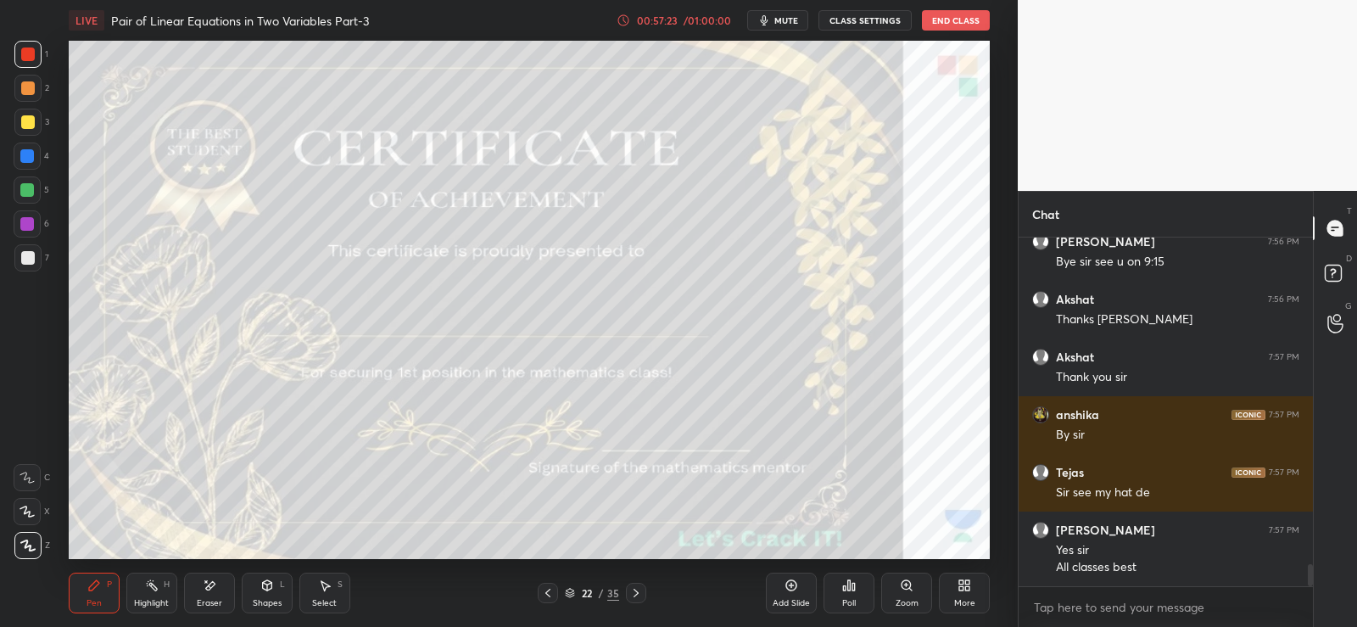
click at [960, 23] on button "End Class" at bounding box center [956, 20] width 68 height 20
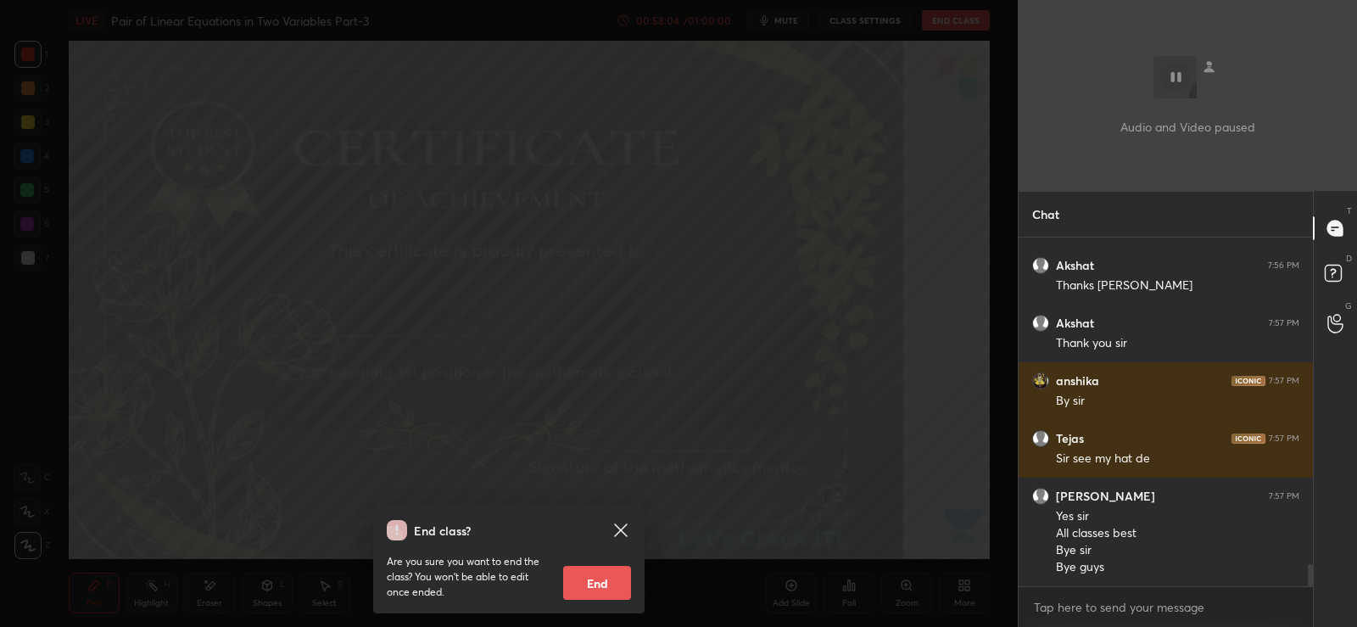
scroll to position [5262, 0]
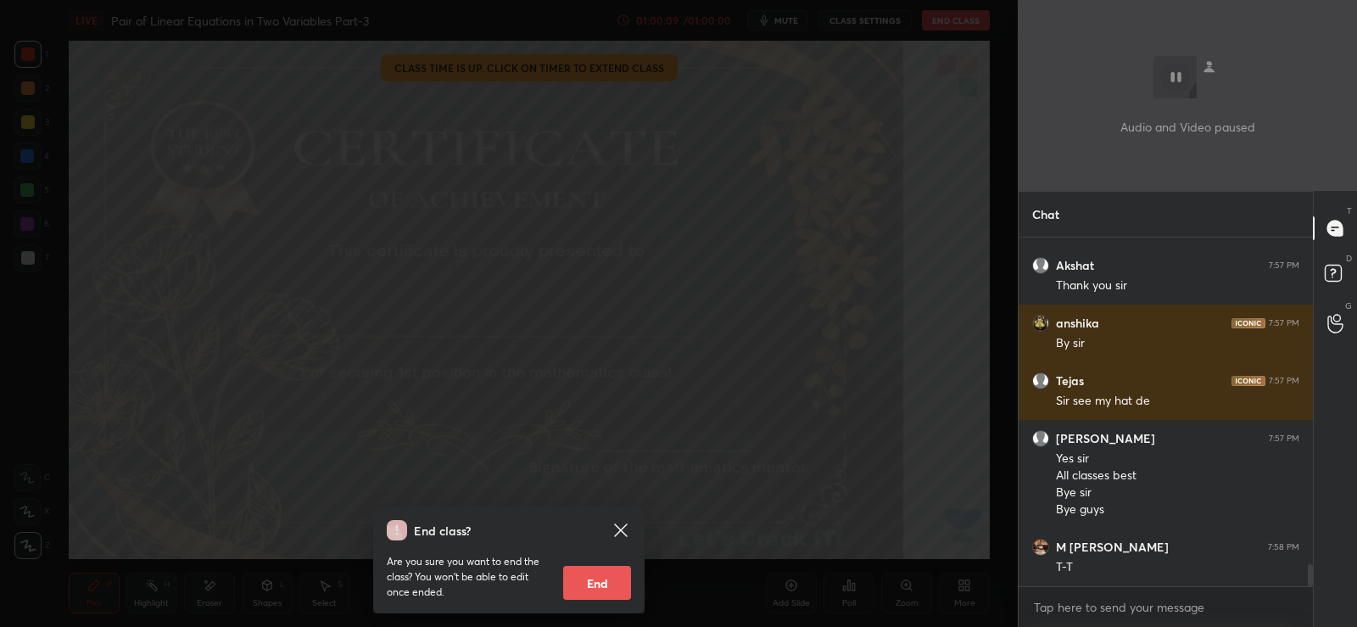
click at [591, 578] on button "End" at bounding box center [597, 583] width 68 height 34
type textarea "x"
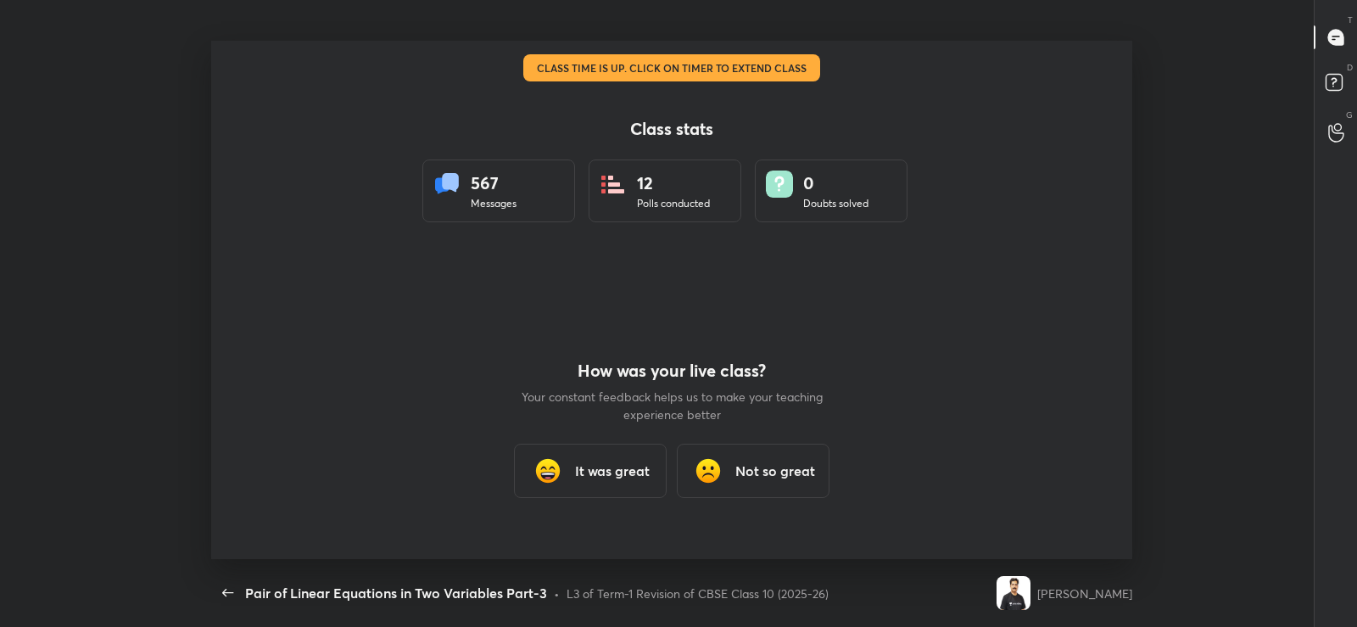
scroll to position [518, 1343]
